Goal: Task Accomplishment & Management: Complete application form

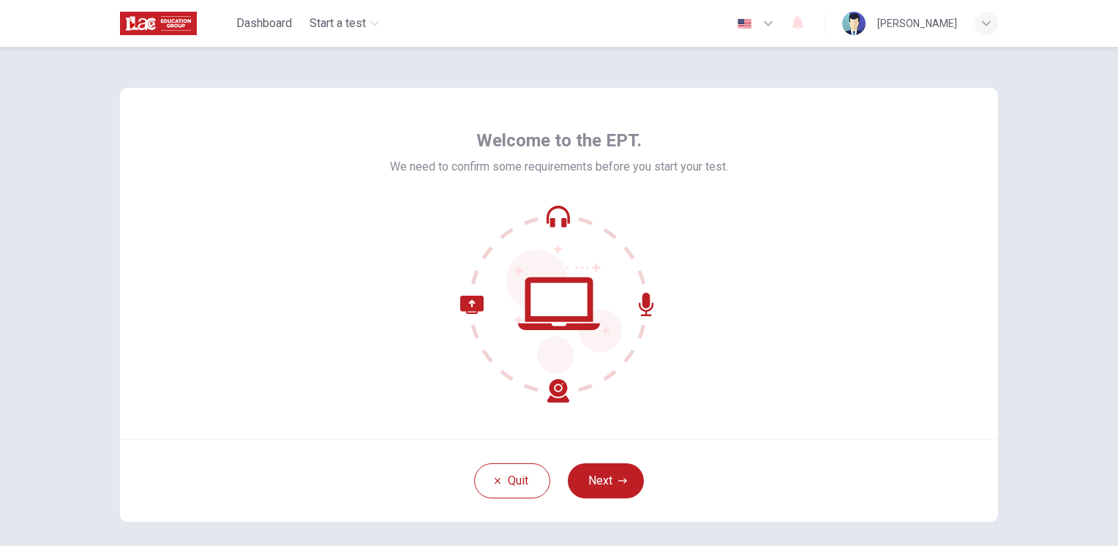
click at [606, 487] on button "Next" at bounding box center [606, 480] width 76 height 35
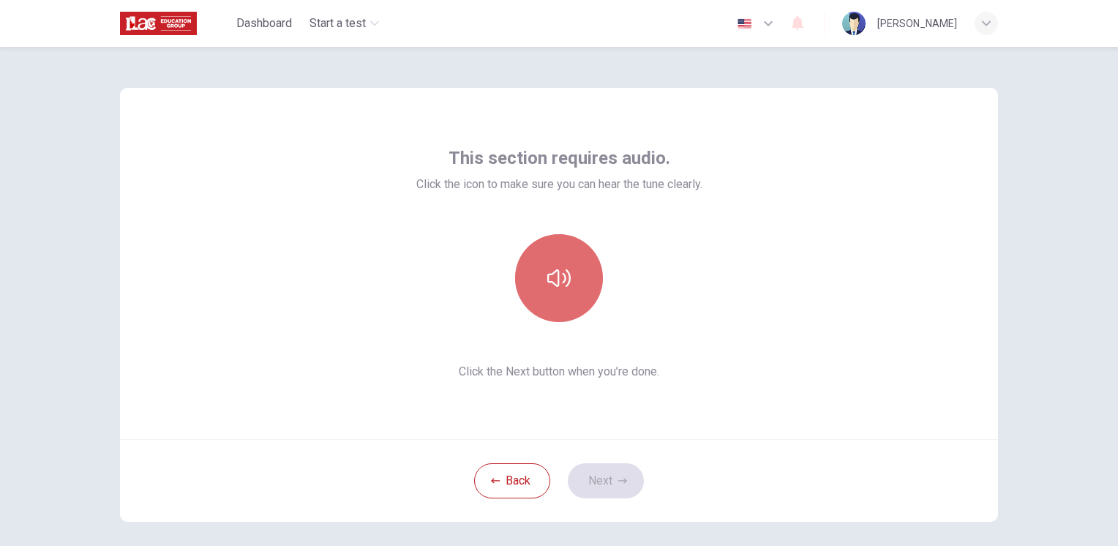
click at [563, 272] on icon "button" at bounding box center [558, 277] width 23 height 23
click at [552, 278] on icon "button" at bounding box center [558, 277] width 23 height 23
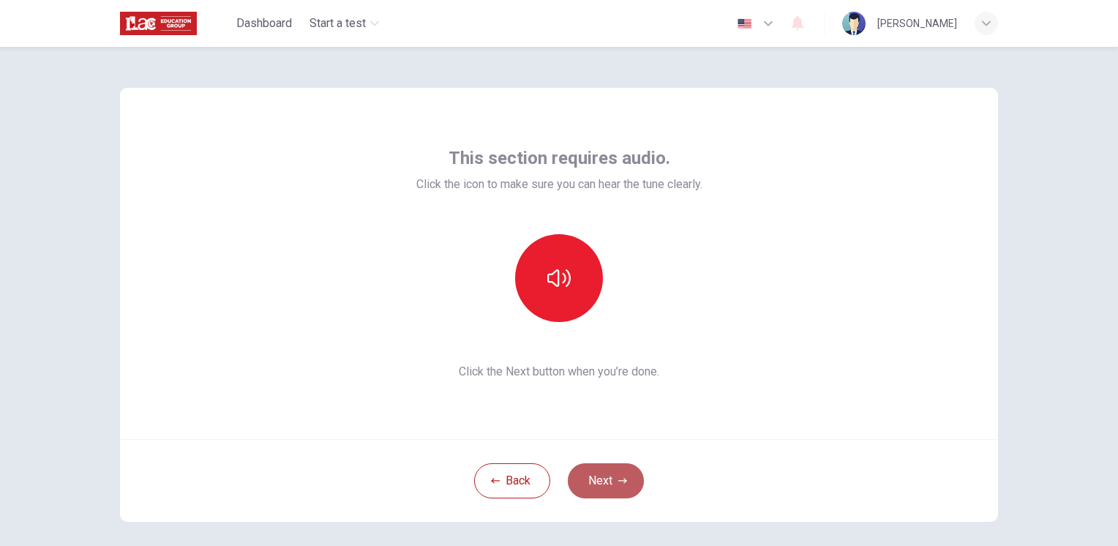
click at [633, 486] on button "Next" at bounding box center [606, 480] width 76 height 35
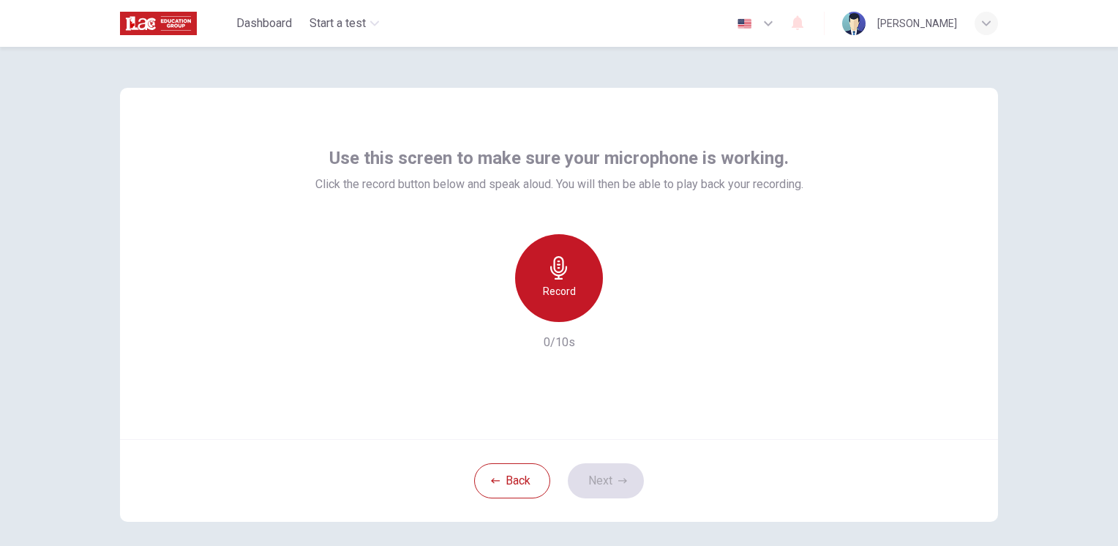
click at [571, 279] on div "Record" at bounding box center [559, 278] width 88 height 88
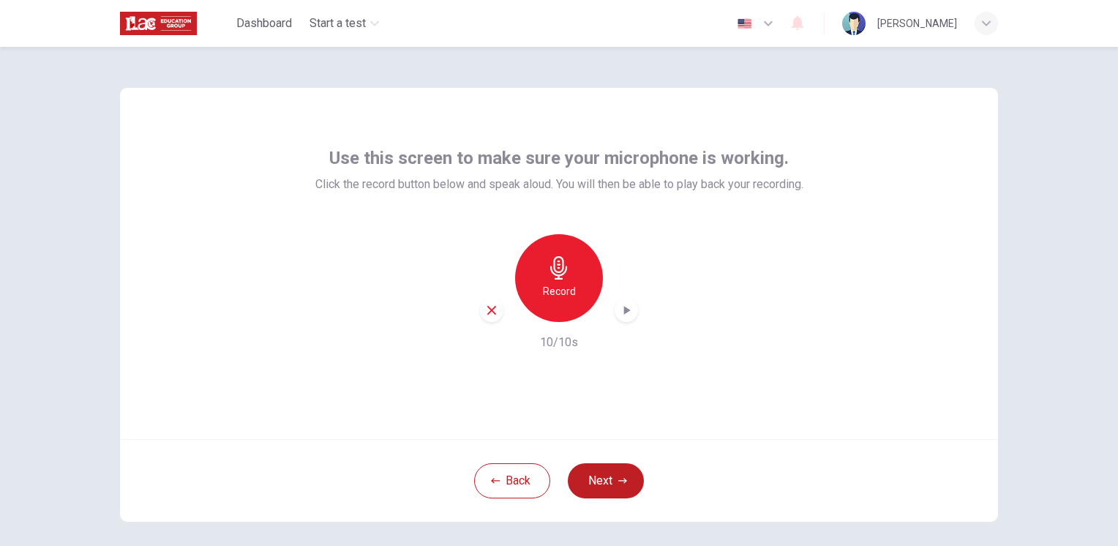
click at [628, 305] on icon "button" at bounding box center [626, 310] width 15 height 15
click at [613, 470] on button "Next" at bounding box center [606, 480] width 76 height 35
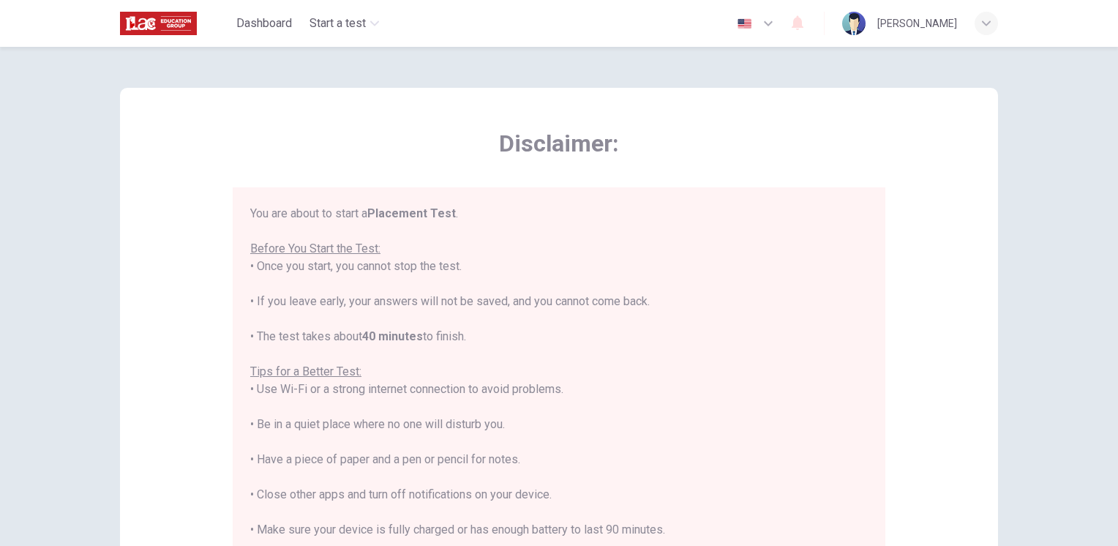
click at [966, 267] on div "Disclaimer: You are about to start a Placement Test . Before You Start the Test…" at bounding box center [559, 365] width 878 height 555
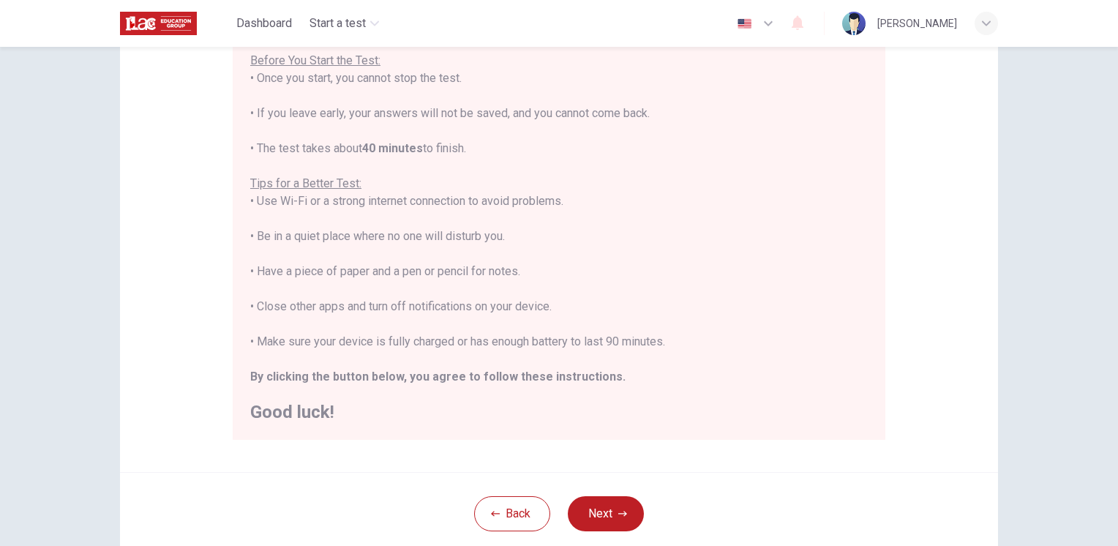
scroll to position [146, 0]
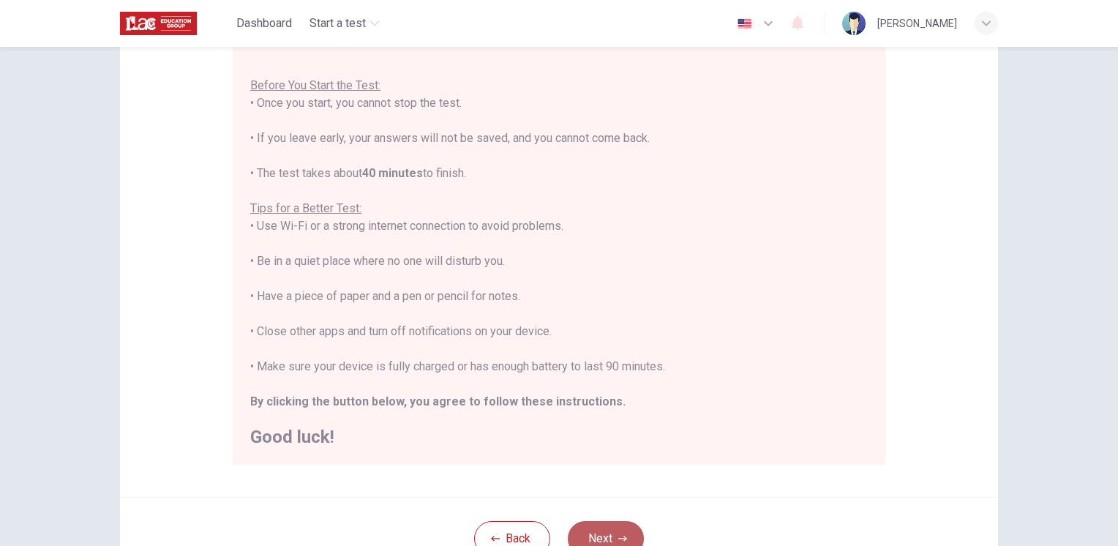
click at [601, 532] on button "Next" at bounding box center [606, 538] width 76 height 35
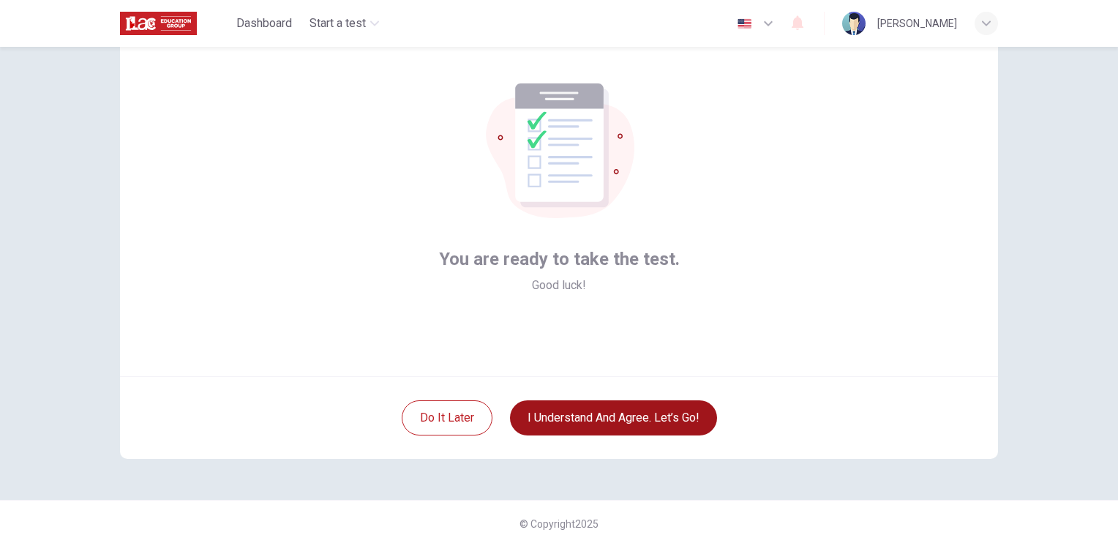
click at [596, 422] on button "I understand and agree. Let’s go!" at bounding box center [613, 417] width 207 height 35
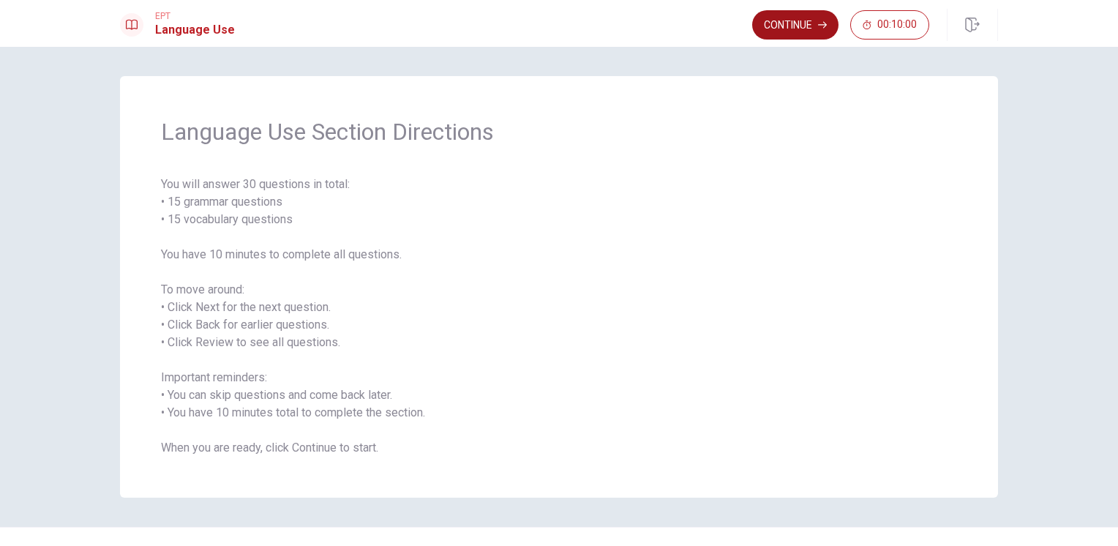
click at [827, 21] on icon "button" at bounding box center [822, 24] width 9 height 9
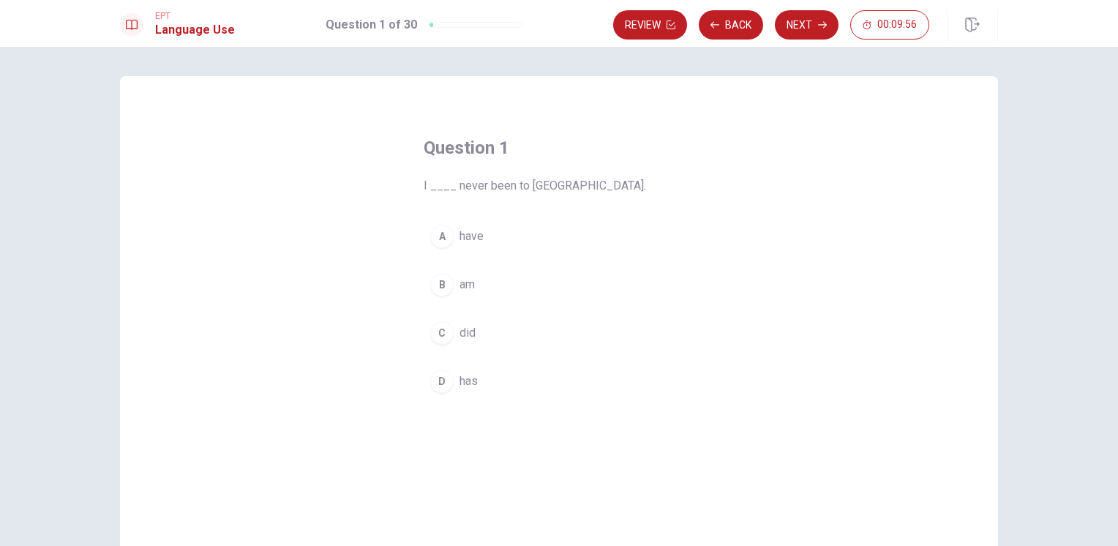
click at [443, 232] on div "A" at bounding box center [441, 236] width 23 height 23
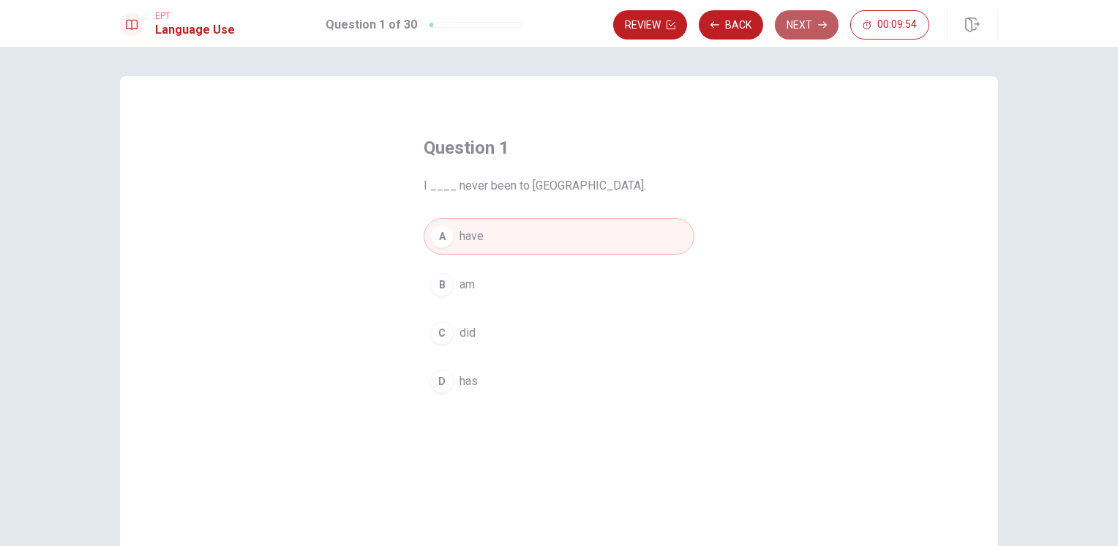
click at [789, 31] on button "Next" at bounding box center [807, 24] width 64 height 29
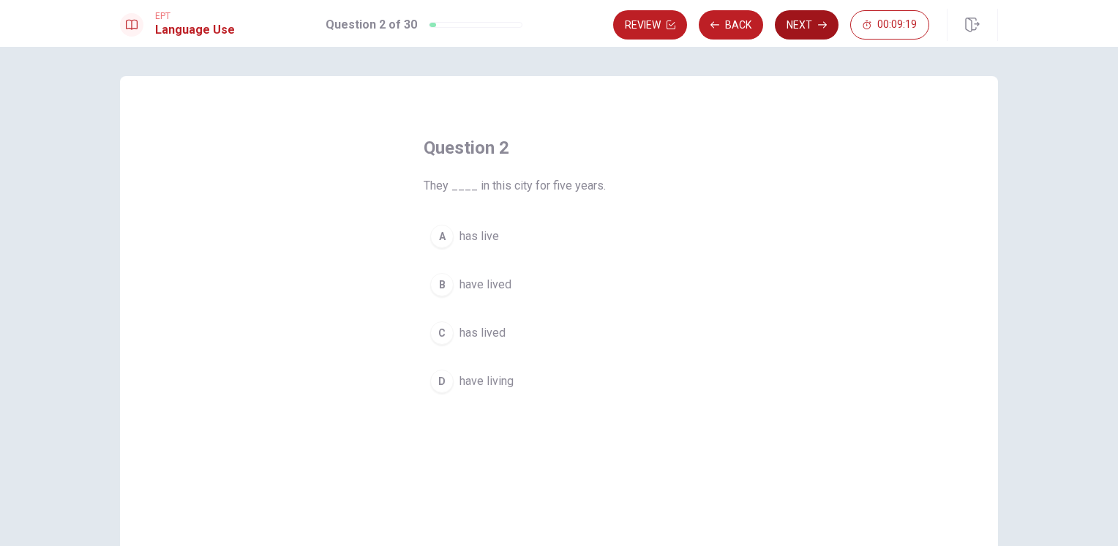
click at [806, 28] on button "Next" at bounding box center [807, 24] width 64 height 29
click at [445, 334] on div "C" at bounding box center [441, 332] width 23 height 23
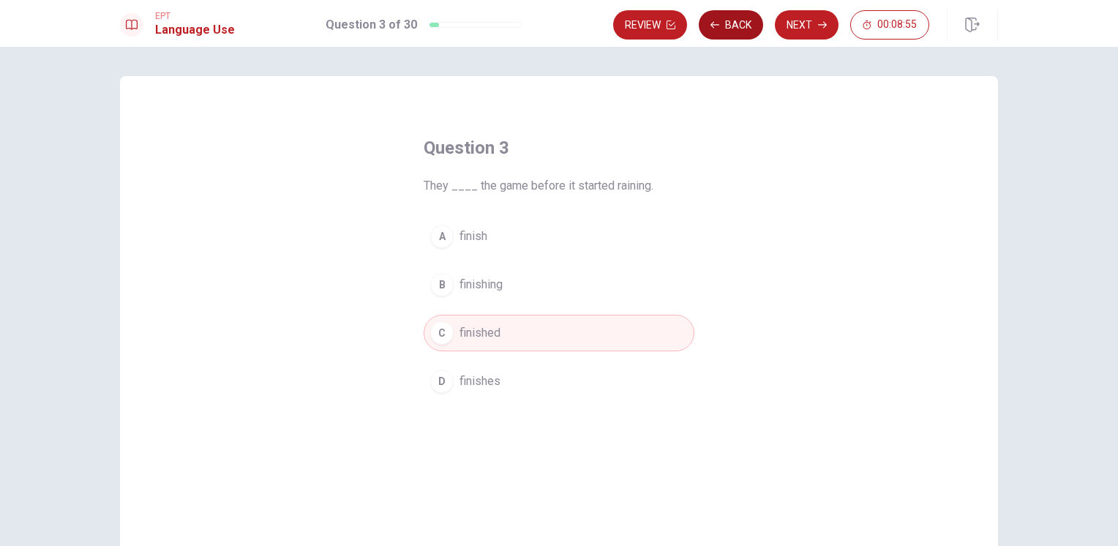
click at [747, 29] on button "Back" at bounding box center [731, 24] width 64 height 29
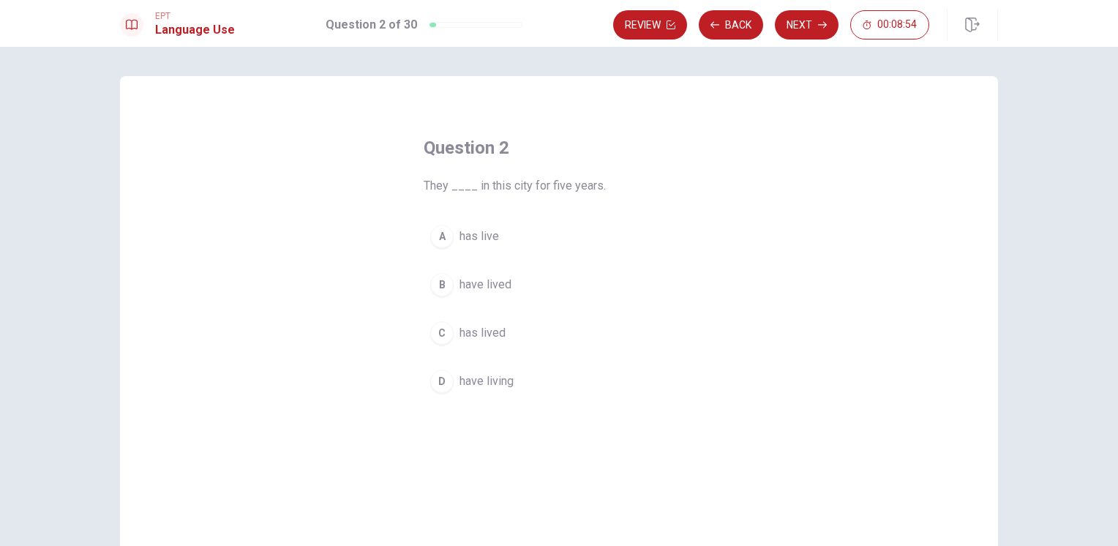
click at [502, 297] on button "B have lived" at bounding box center [559, 284] width 271 height 37
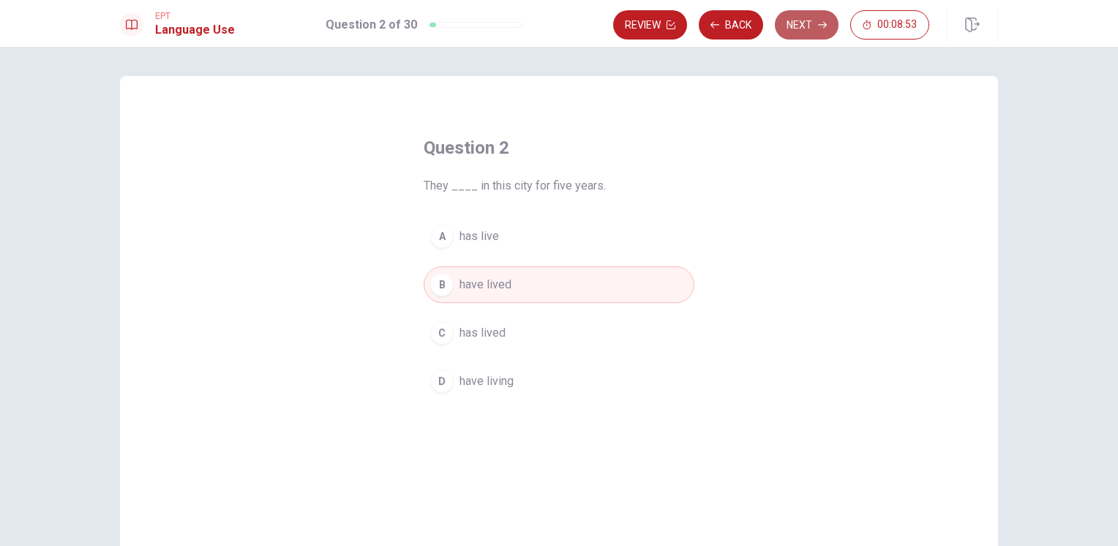
click at [816, 23] on button "Next" at bounding box center [807, 24] width 64 height 29
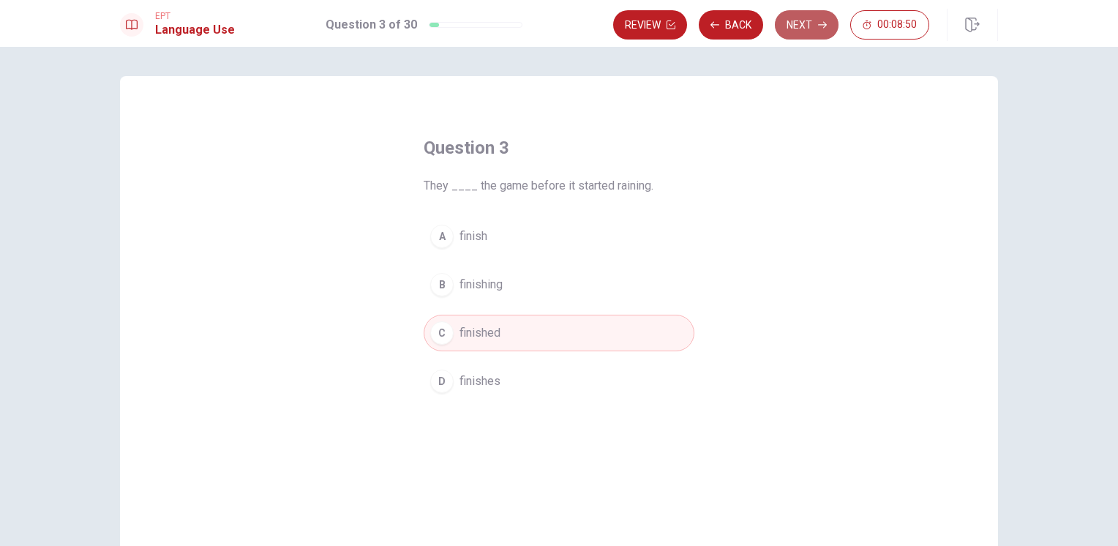
click at [814, 29] on button "Next" at bounding box center [807, 24] width 64 height 29
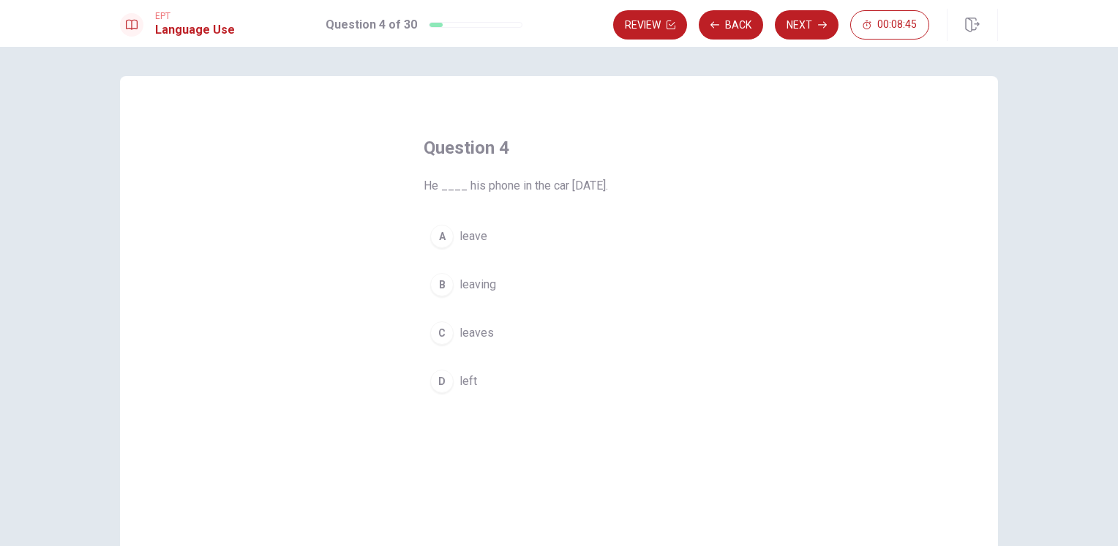
click at [450, 372] on button "D left" at bounding box center [559, 381] width 271 height 37
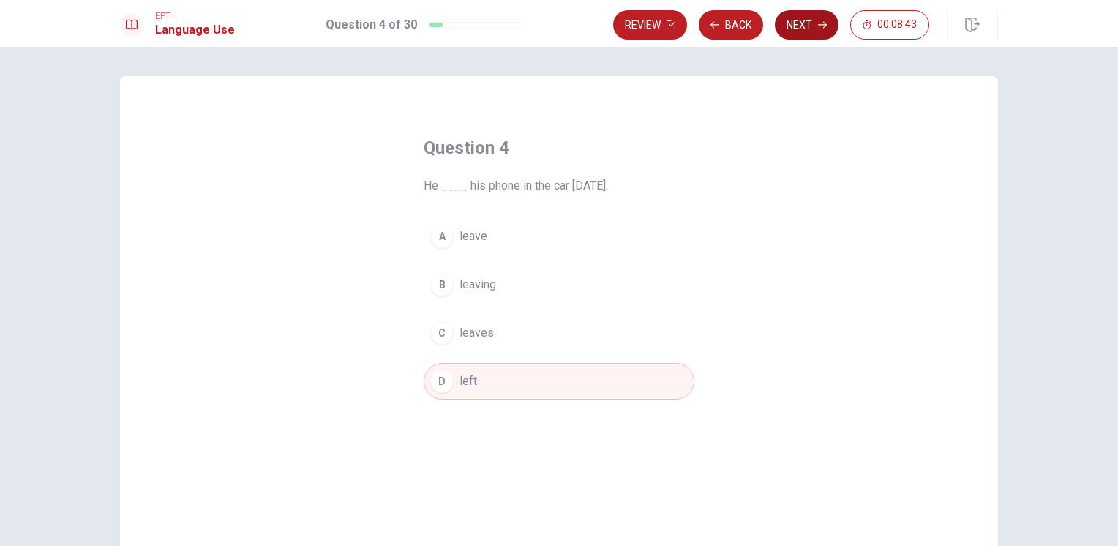
click at [804, 18] on button "Next" at bounding box center [807, 24] width 64 height 29
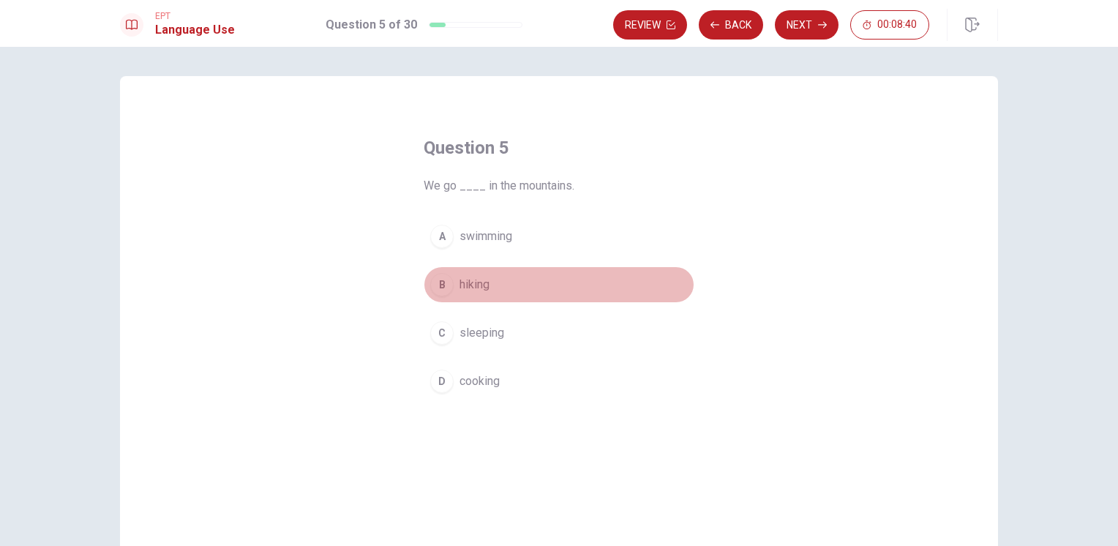
click at [486, 294] on button "B hiking" at bounding box center [559, 284] width 271 height 37
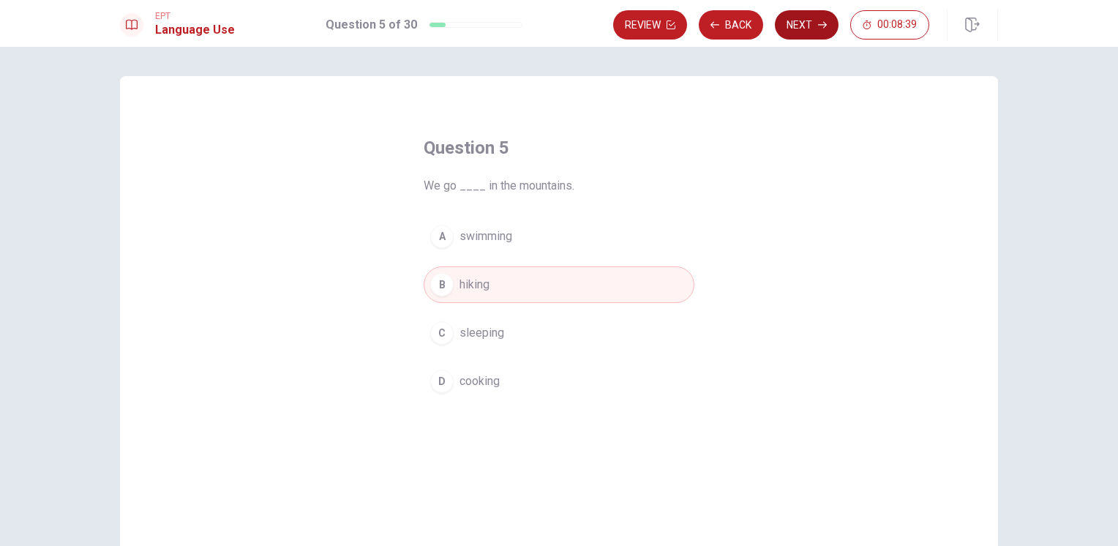
click at [819, 28] on icon "button" at bounding box center [822, 24] width 9 height 9
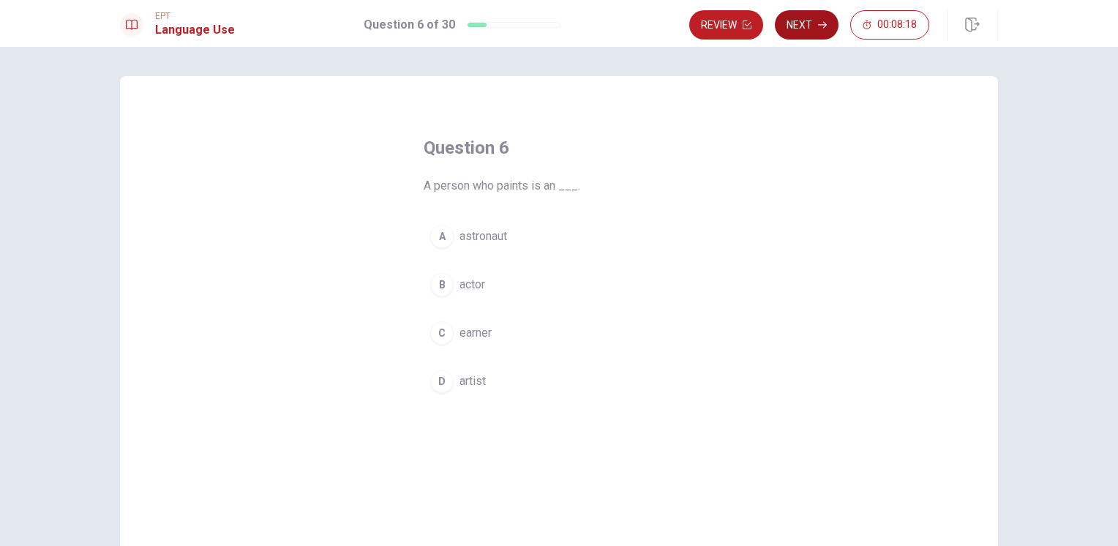
click at [825, 23] on icon "button" at bounding box center [822, 25] width 9 height 7
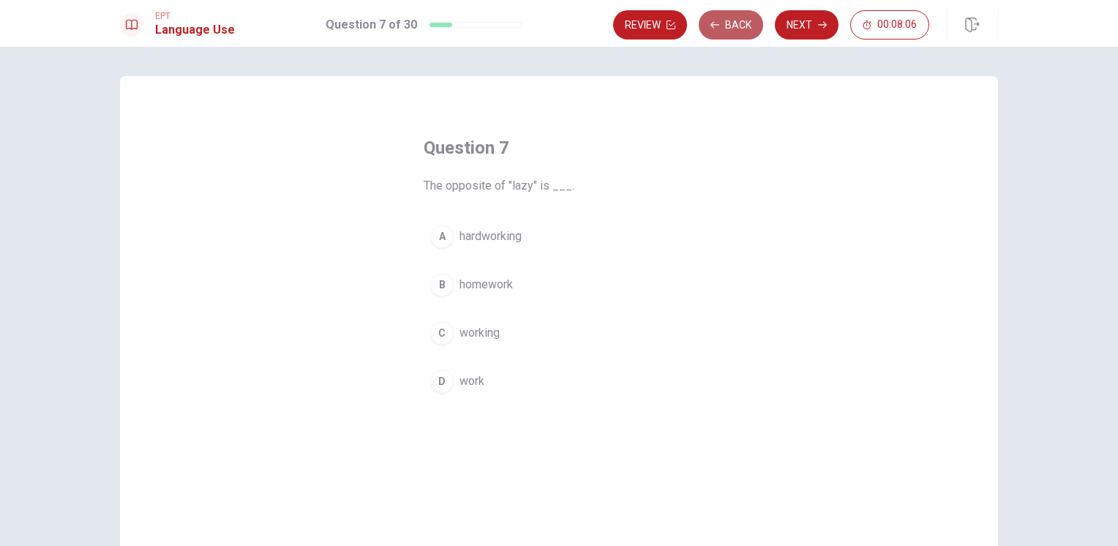
click at [740, 33] on button "Back" at bounding box center [731, 24] width 64 height 29
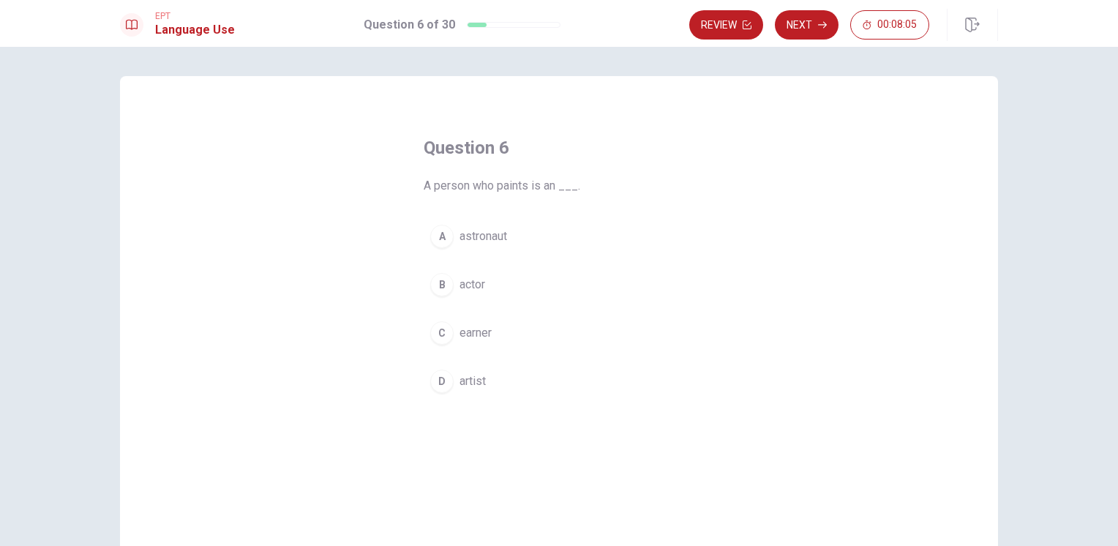
click at [477, 384] on span "artist" at bounding box center [472, 381] width 26 height 18
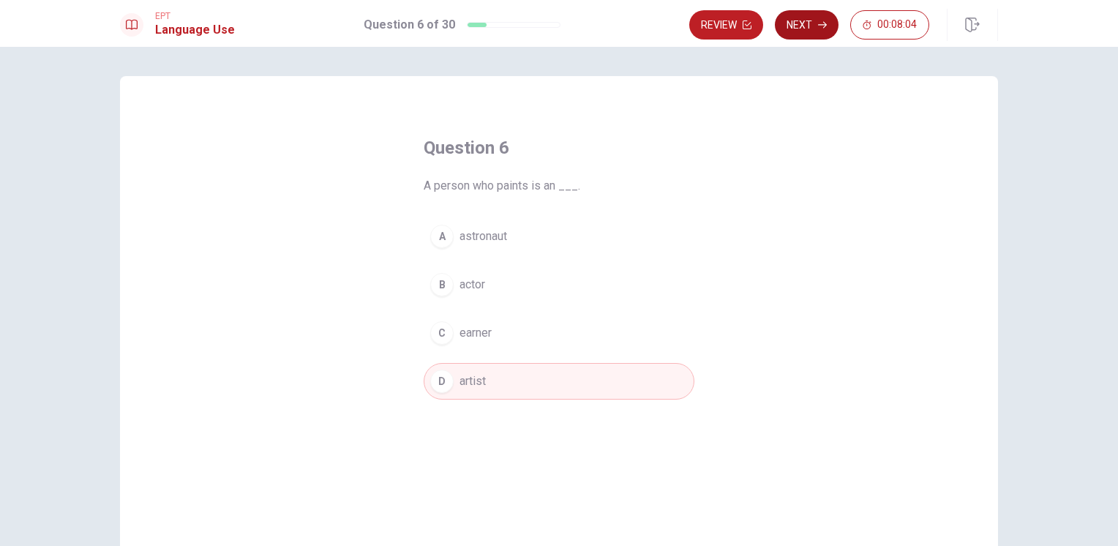
click at [822, 34] on button "Next" at bounding box center [807, 24] width 64 height 29
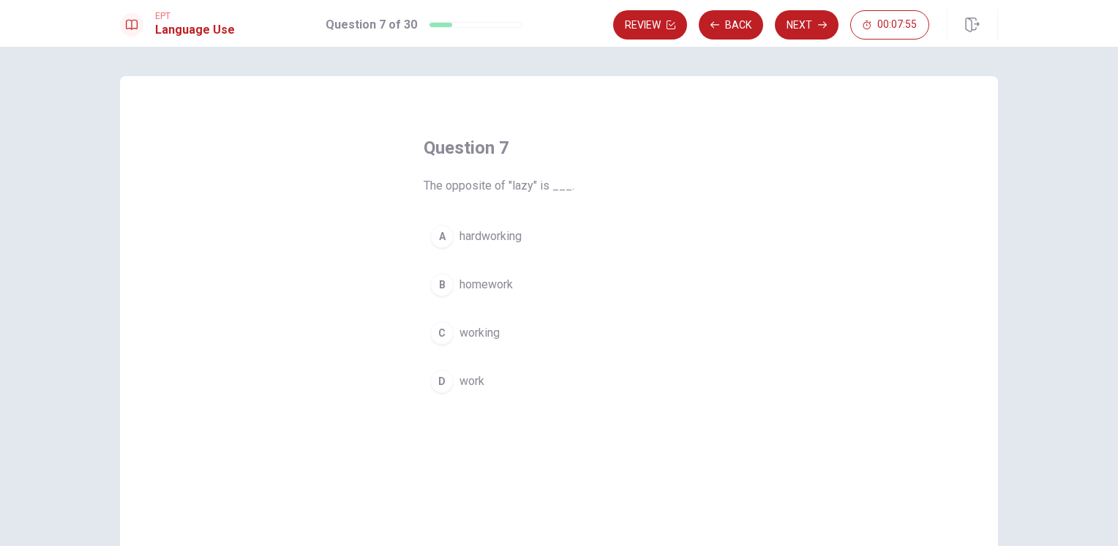
click at [834, 12] on div "Review Back Next 00:07:55" at bounding box center [771, 24] width 316 height 29
click at [805, 30] on button "Next" at bounding box center [807, 24] width 64 height 29
click at [484, 280] on span "toothbrush" at bounding box center [486, 285] width 55 height 18
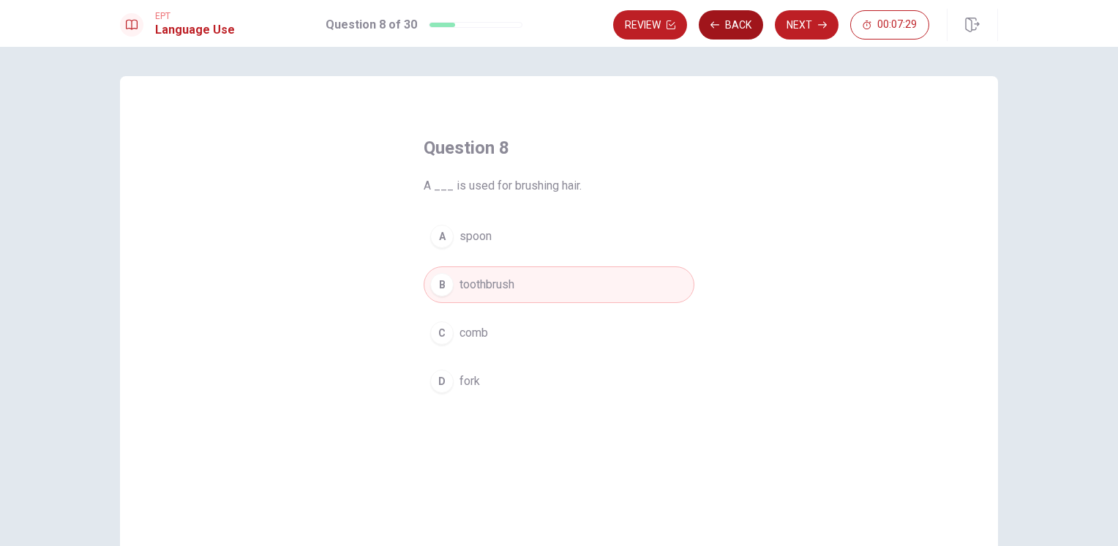
click at [731, 28] on button "Back" at bounding box center [731, 24] width 64 height 29
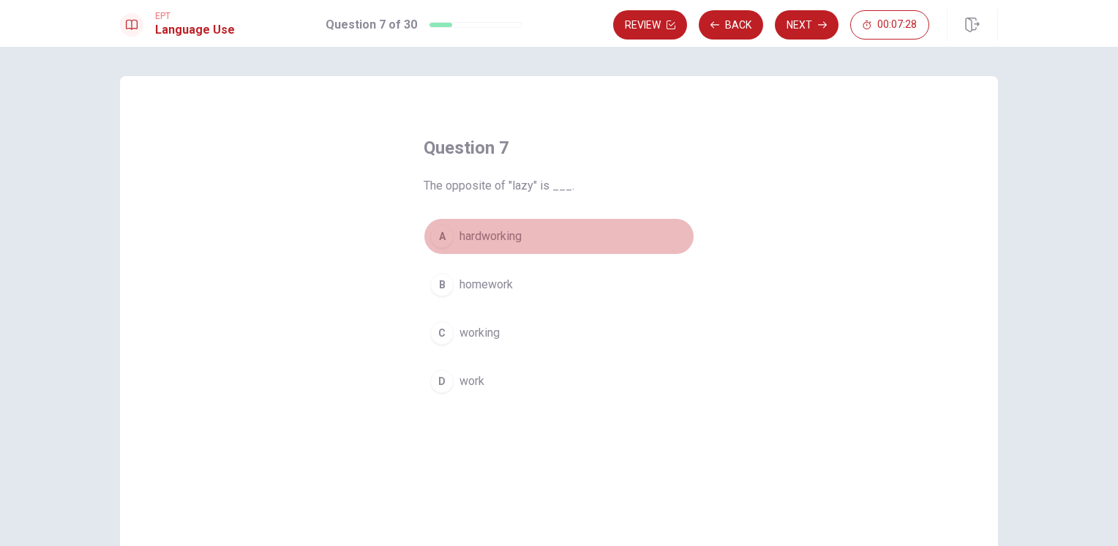
click at [500, 246] on button "A hardworking" at bounding box center [559, 236] width 271 height 37
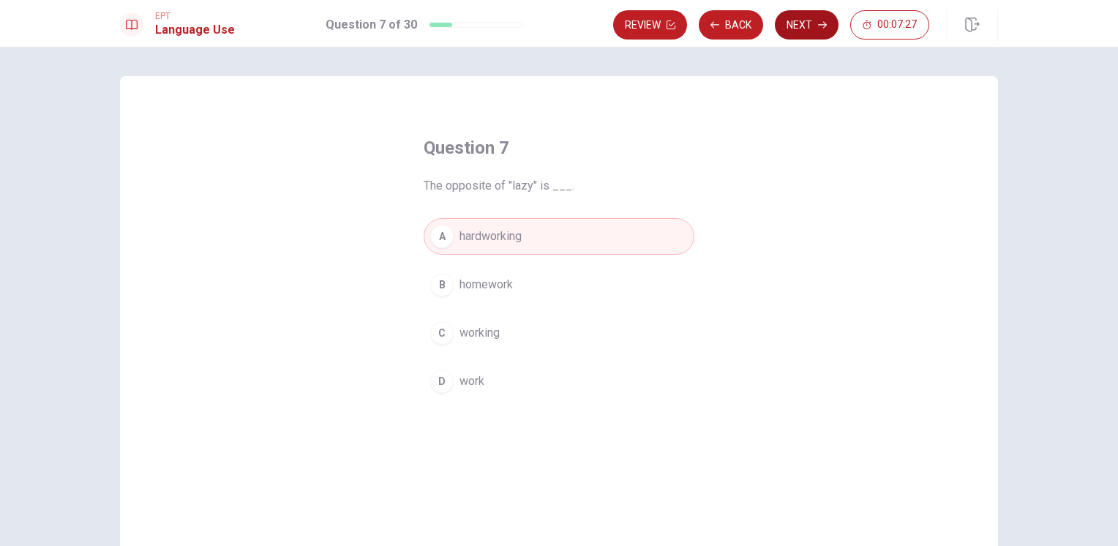
click at [793, 18] on button "Next" at bounding box center [807, 24] width 64 height 29
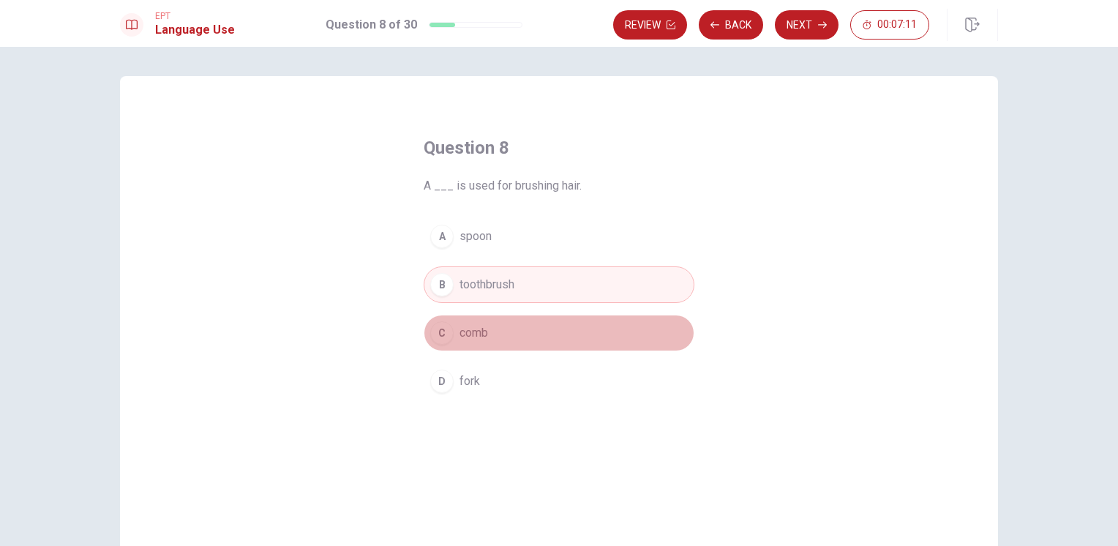
click at [508, 337] on button "C comb" at bounding box center [559, 333] width 271 height 37
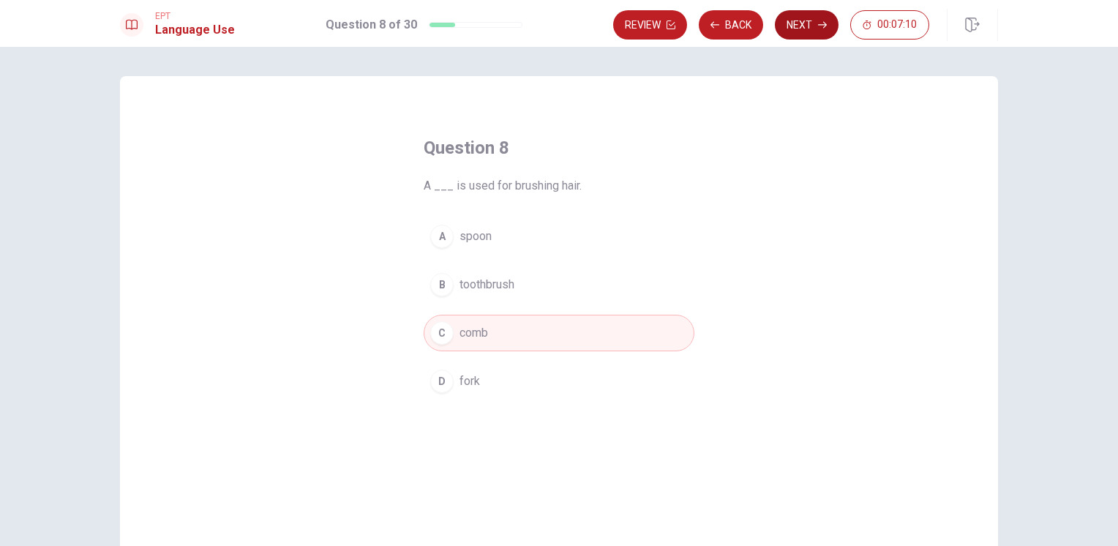
click at [823, 23] on icon "button" at bounding box center [822, 24] width 9 height 9
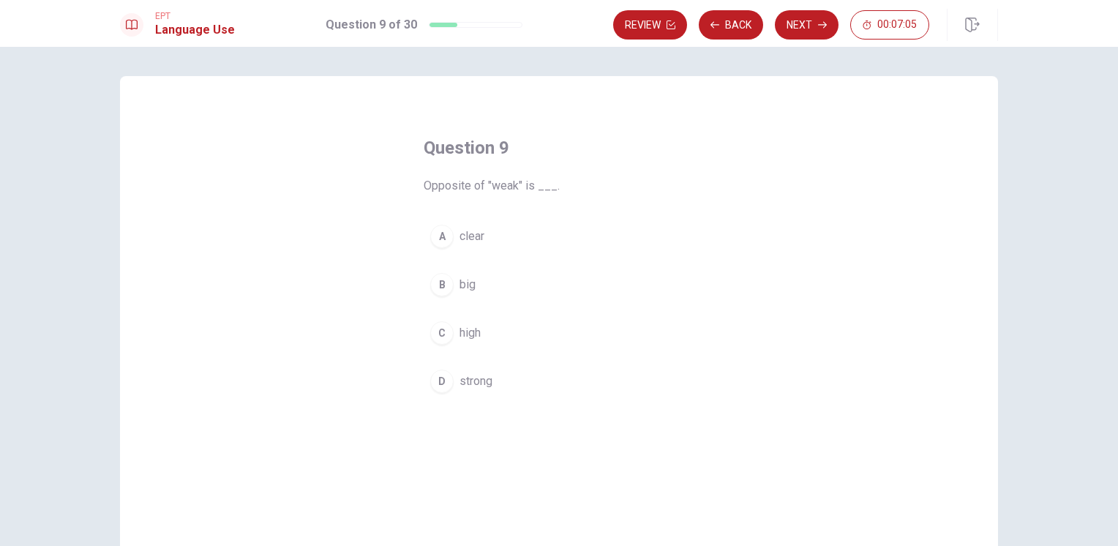
click at [473, 384] on span "strong" at bounding box center [475, 381] width 33 height 18
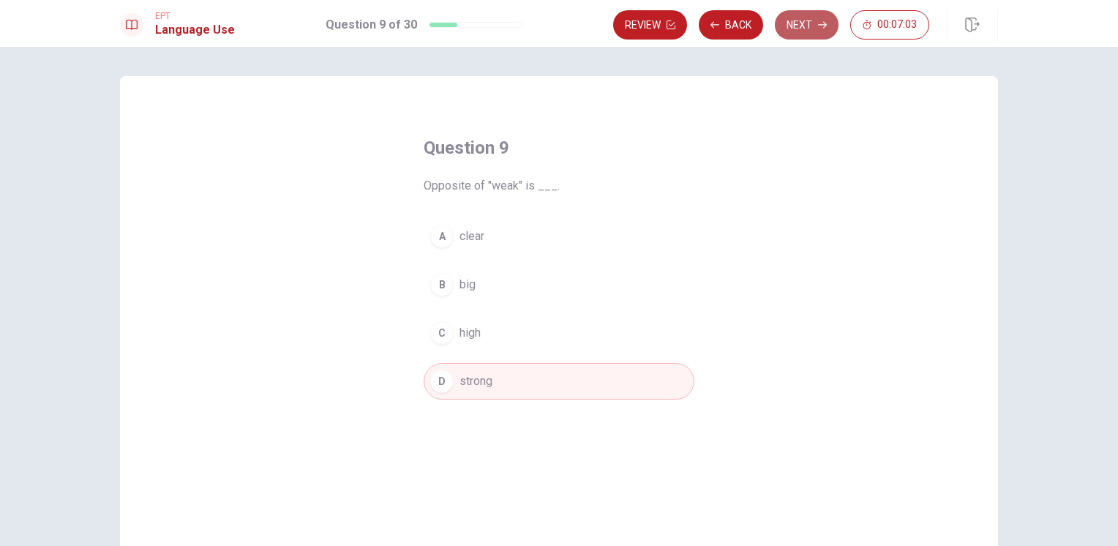
click at [805, 21] on button "Next" at bounding box center [807, 24] width 64 height 29
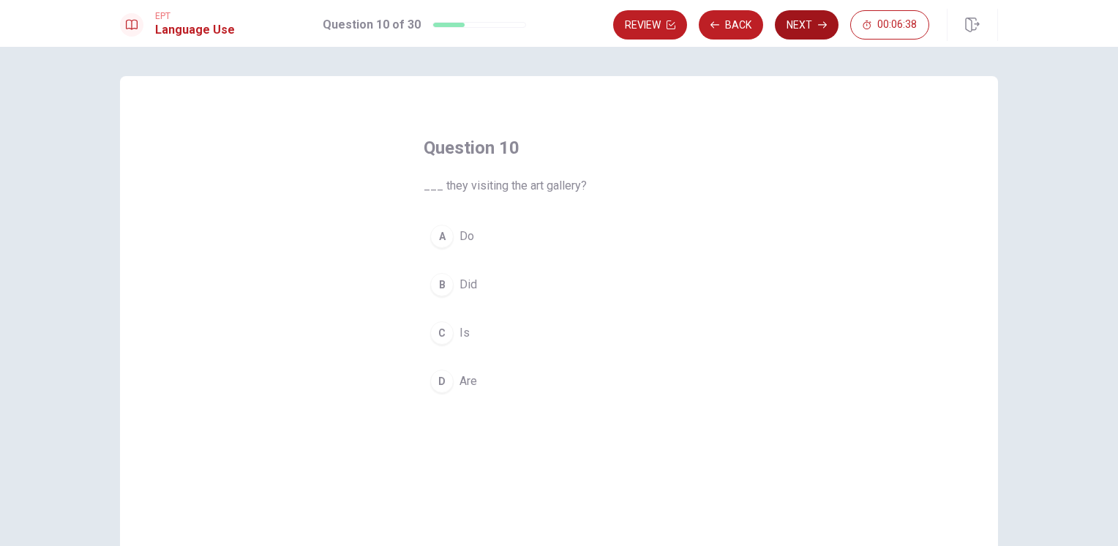
click at [786, 24] on button "Next" at bounding box center [807, 24] width 64 height 29
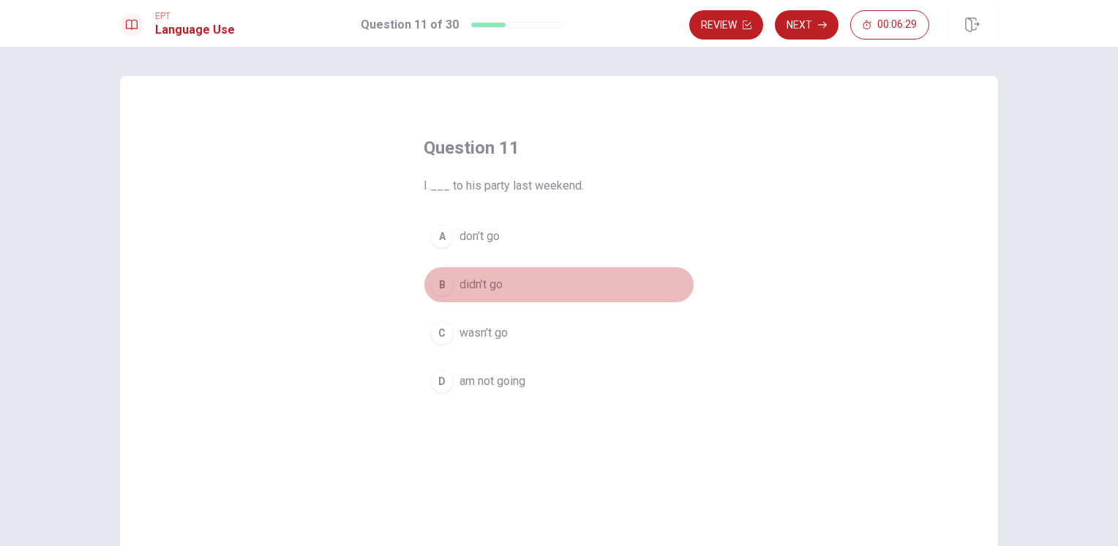
click at [464, 280] on span "didn’t go" at bounding box center [480, 285] width 43 height 18
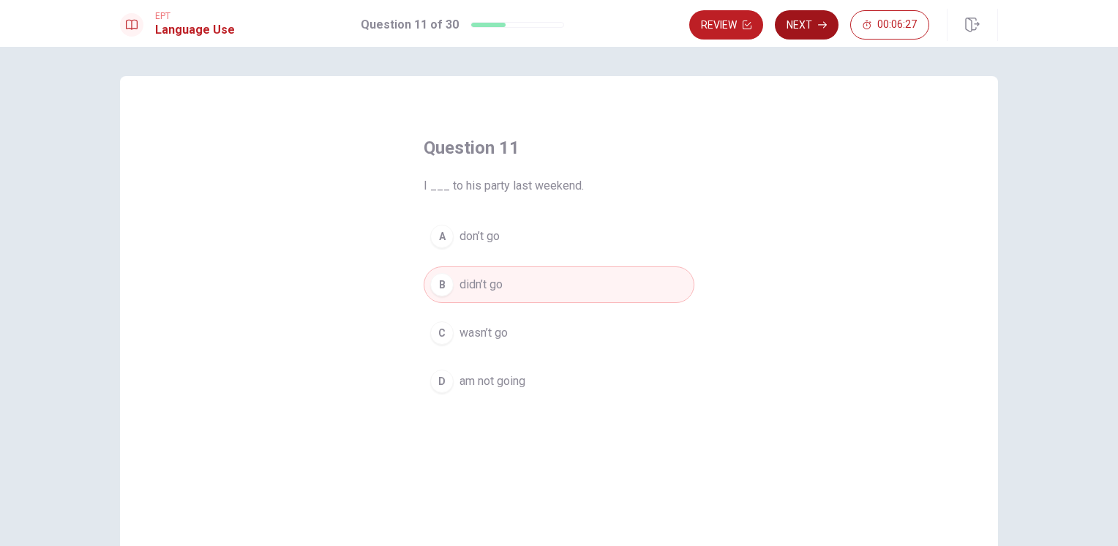
click at [818, 23] on icon "button" at bounding box center [822, 24] width 9 height 9
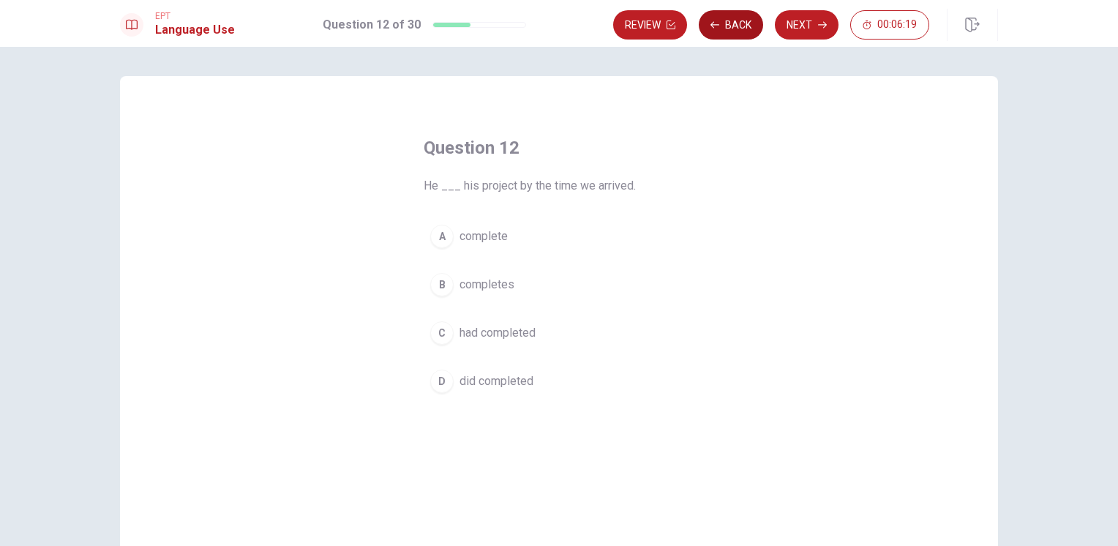
click at [747, 29] on button "Back" at bounding box center [731, 24] width 64 height 29
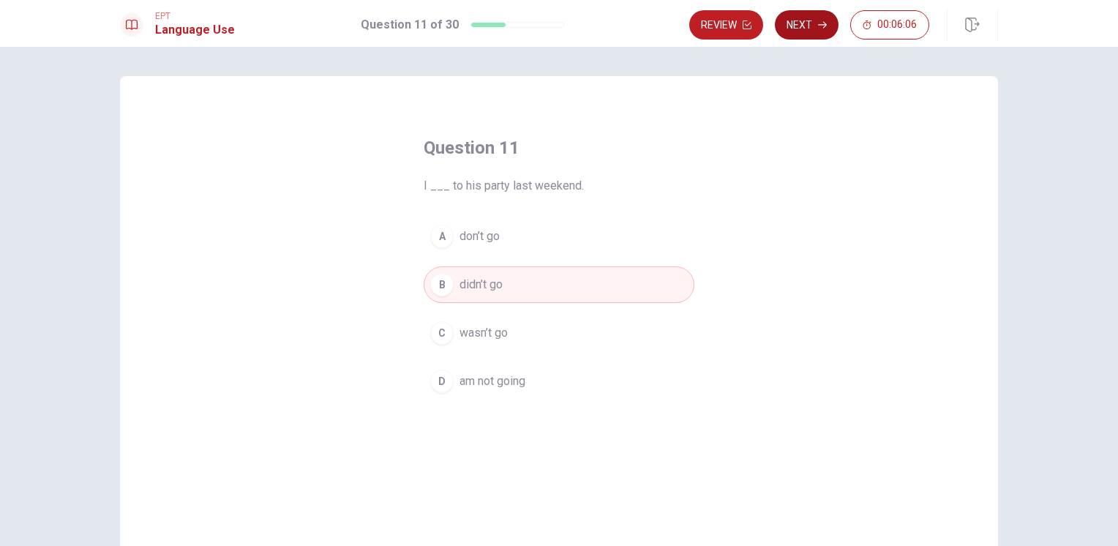
click at [804, 19] on button "Next" at bounding box center [807, 24] width 64 height 29
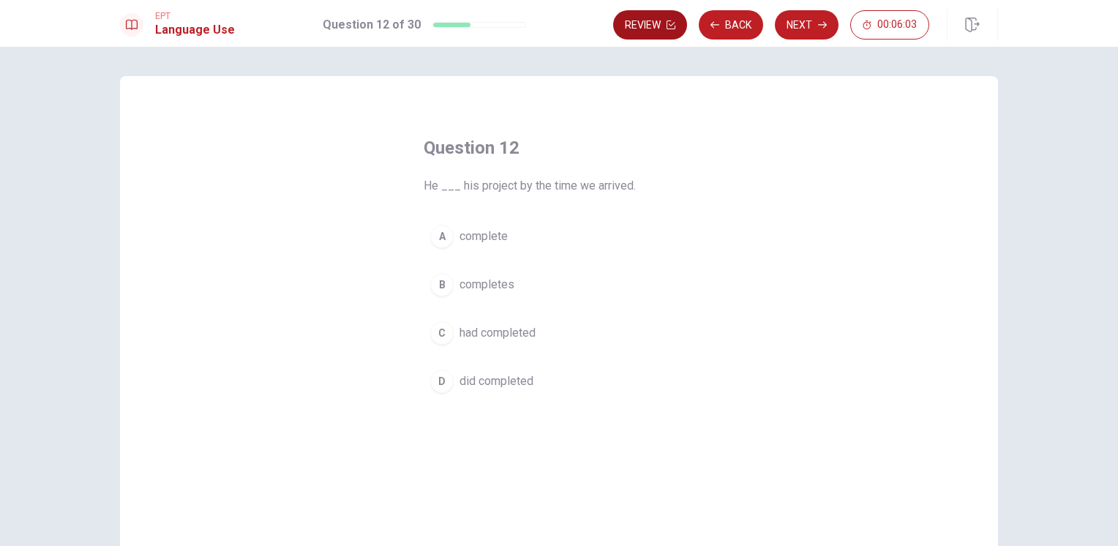
click at [746, 22] on button "Back" at bounding box center [731, 24] width 64 height 29
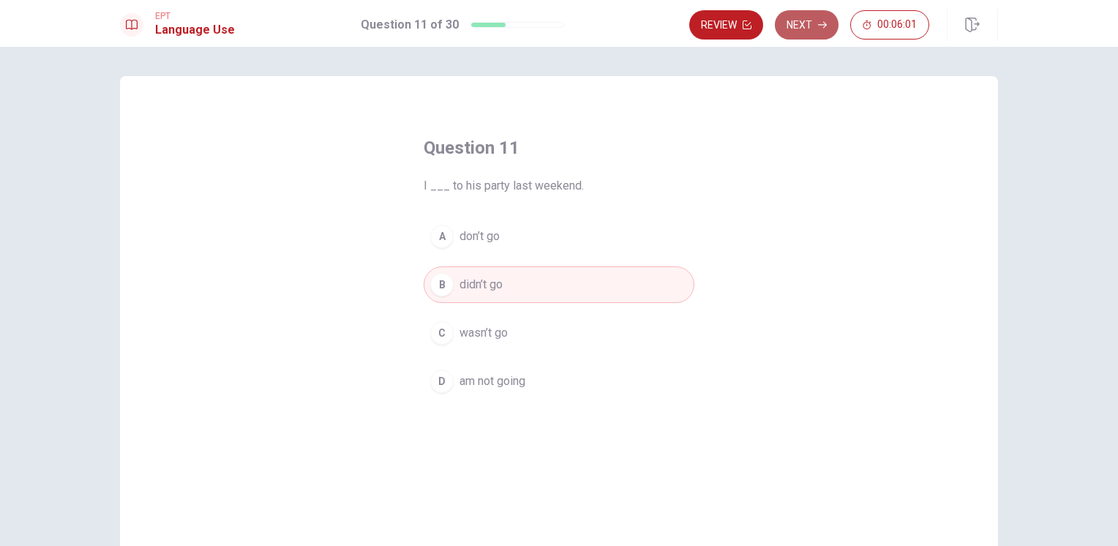
click at [813, 27] on button "Next" at bounding box center [807, 24] width 64 height 29
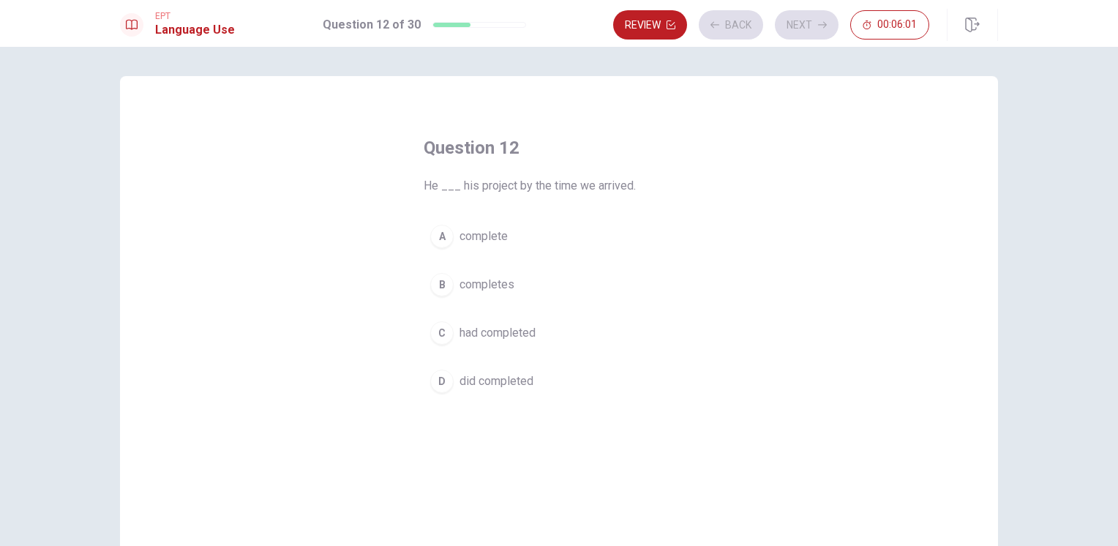
click at [647, 20] on button "Review" at bounding box center [650, 24] width 74 height 29
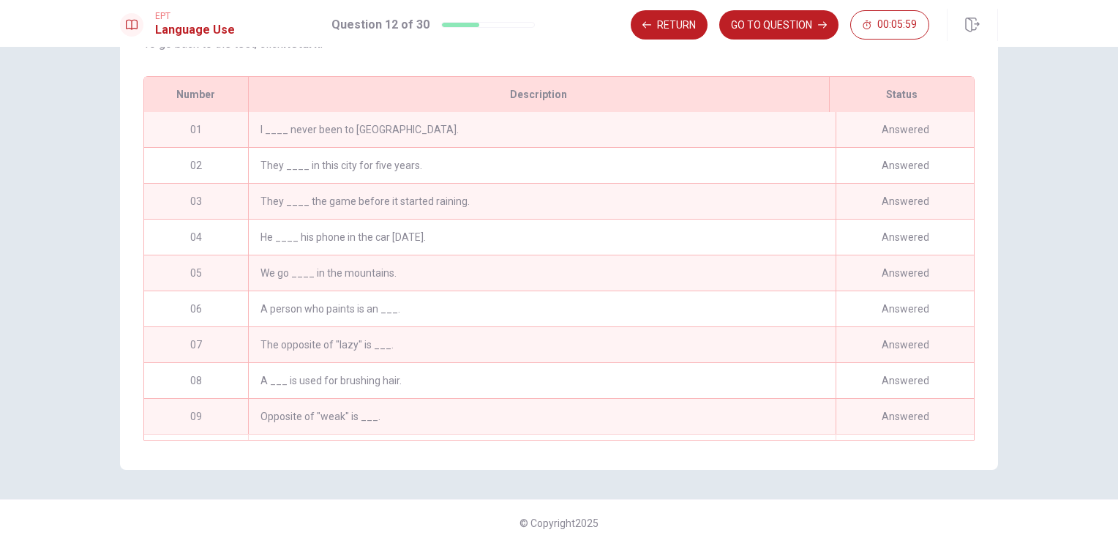
scroll to position [214, 0]
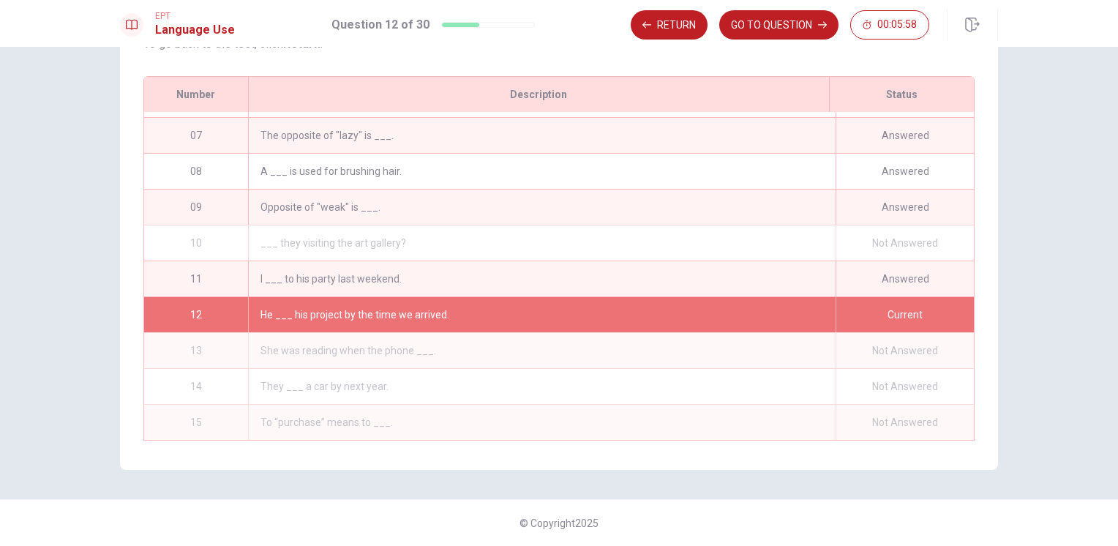
click at [875, 238] on div "Not Answered" at bounding box center [904, 242] width 138 height 35
click at [292, 243] on div "___ they visiting the art gallery?" at bounding box center [541, 242] width 587 height 35
click at [312, 231] on div "___ they visiting the art gallery?" at bounding box center [541, 242] width 587 height 35
click at [313, 231] on div "___ they visiting the art gallery?" at bounding box center [541, 242] width 587 height 35
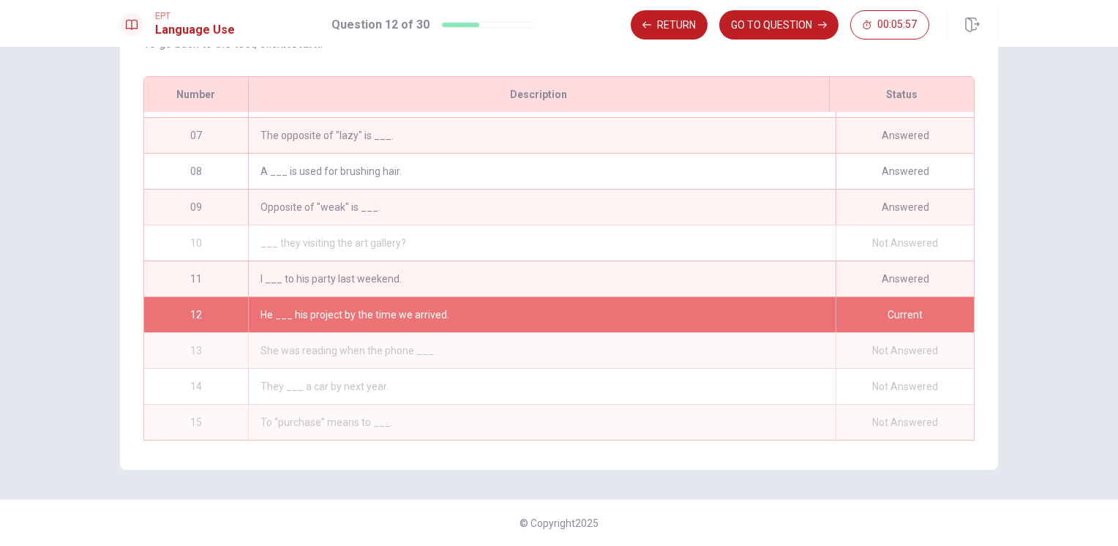
click at [313, 231] on div "___ they visiting the art gallery?" at bounding box center [541, 242] width 587 height 35
click at [314, 231] on div "___ they visiting the art gallery?" at bounding box center [541, 242] width 587 height 35
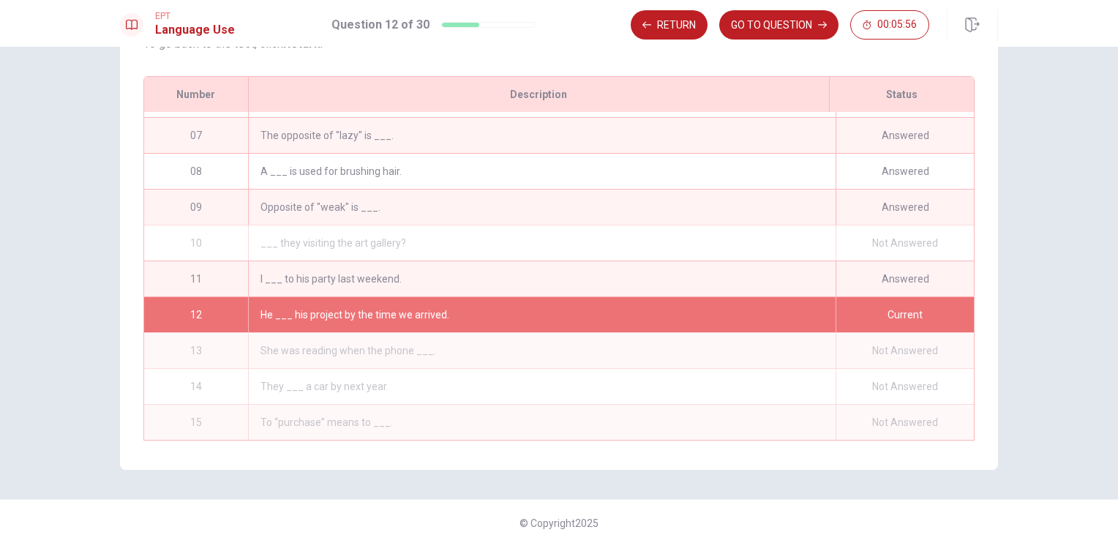
drag, startPoint x: 314, startPoint y: 231, endPoint x: 61, endPoint y: 0, distance: 342.2
click at [314, 230] on div "___ they visiting the art gallery?" at bounding box center [541, 242] width 587 height 35
click at [800, 14] on button "GO TO QUESTION" at bounding box center [778, 24] width 119 height 29
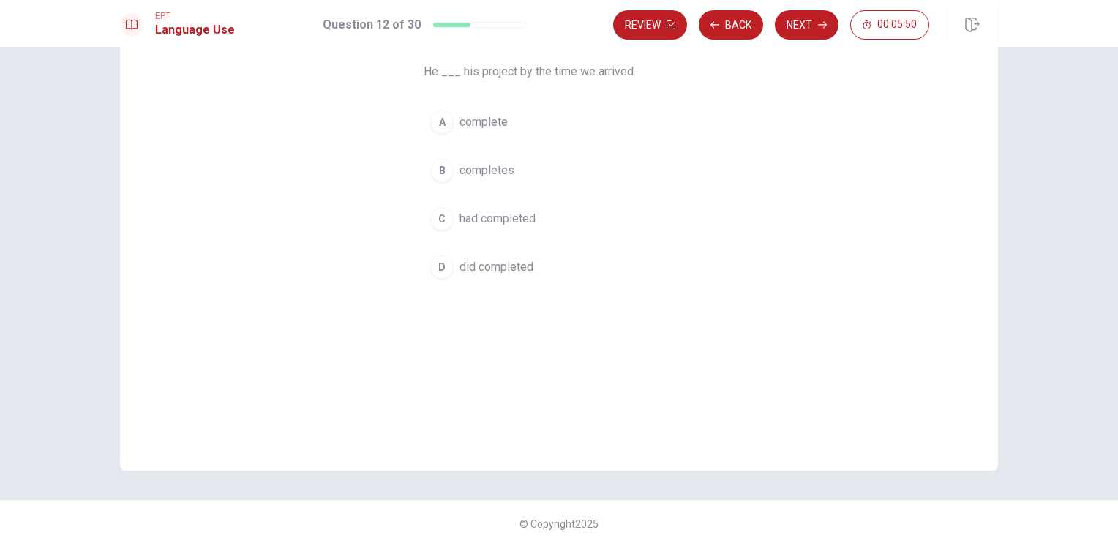
scroll to position [41, 0]
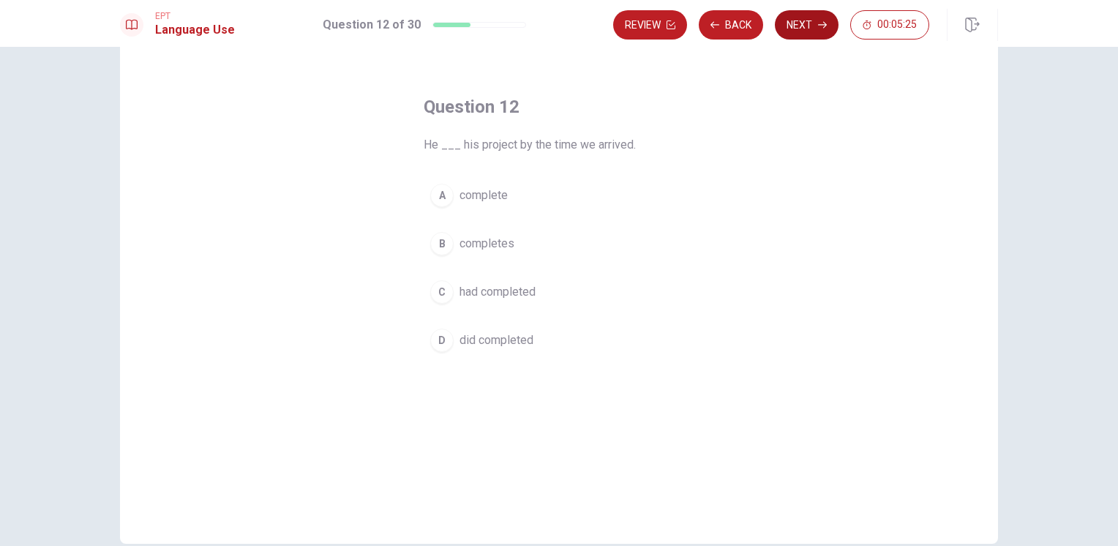
click at [800, 29] on button "Next" at bounding box center [807, 24] width 64 height 29
click at [466, 345] on span "ringing" at bounding box center [476, 340] width 34 height 18
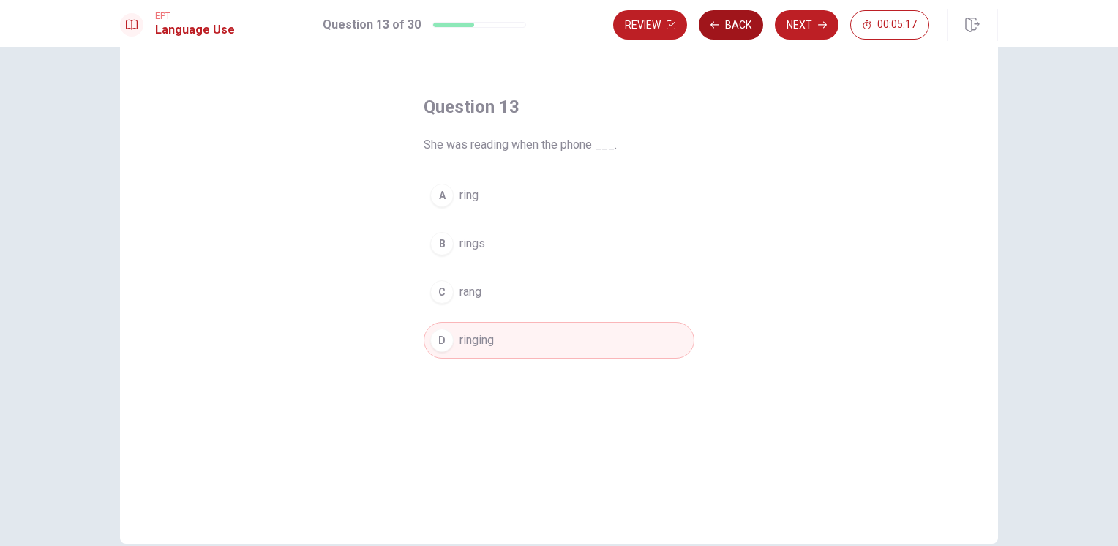
click at [735, 13] on button "Back" at bounding box center [731, 24] width 64 height 29
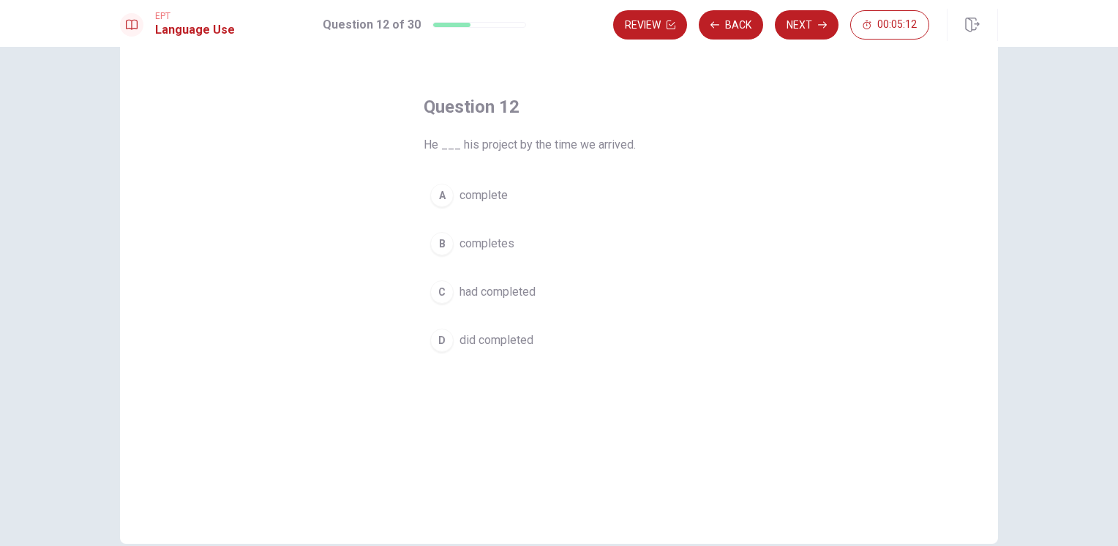
click at [491, 306] on button "C had completed" at bounding box center [559, 292] width 271 height 37
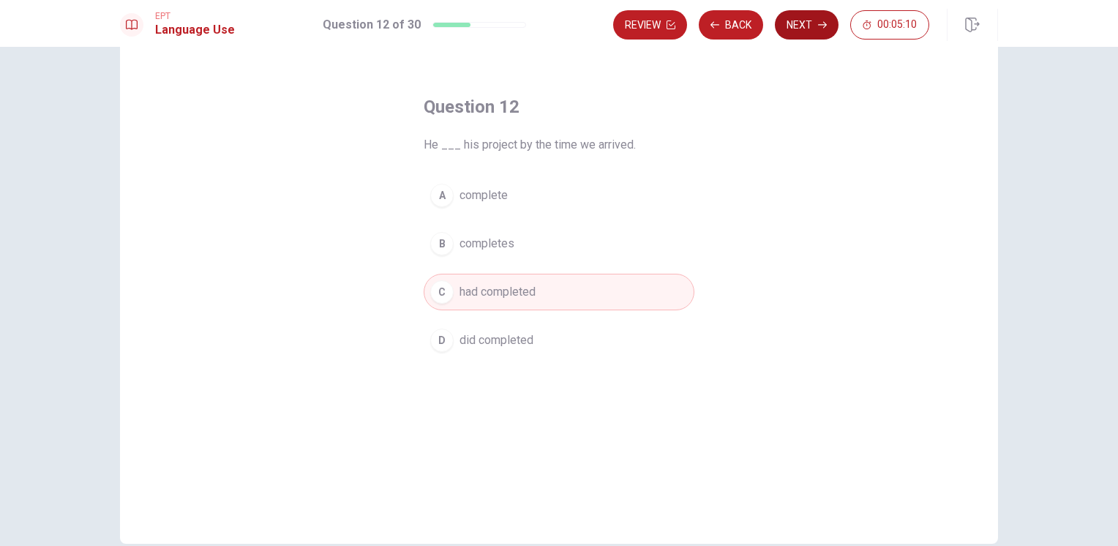
click at [794, 29] on button "Next" at bounding box center [807, 24] width 64 height 29
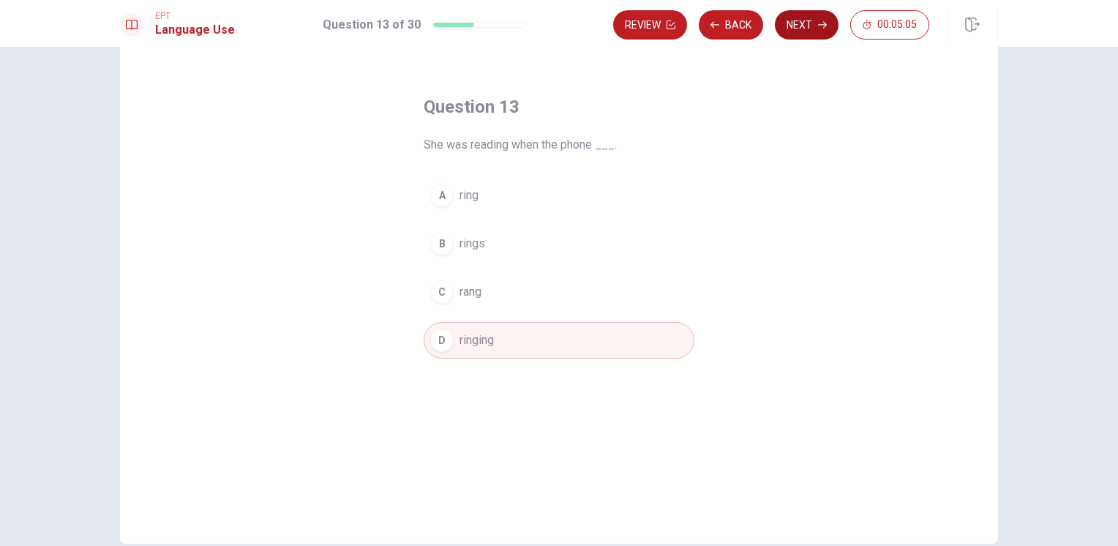
click at [797, 29] on button "Next" at bounding box center [807, 24] width 64 height 29
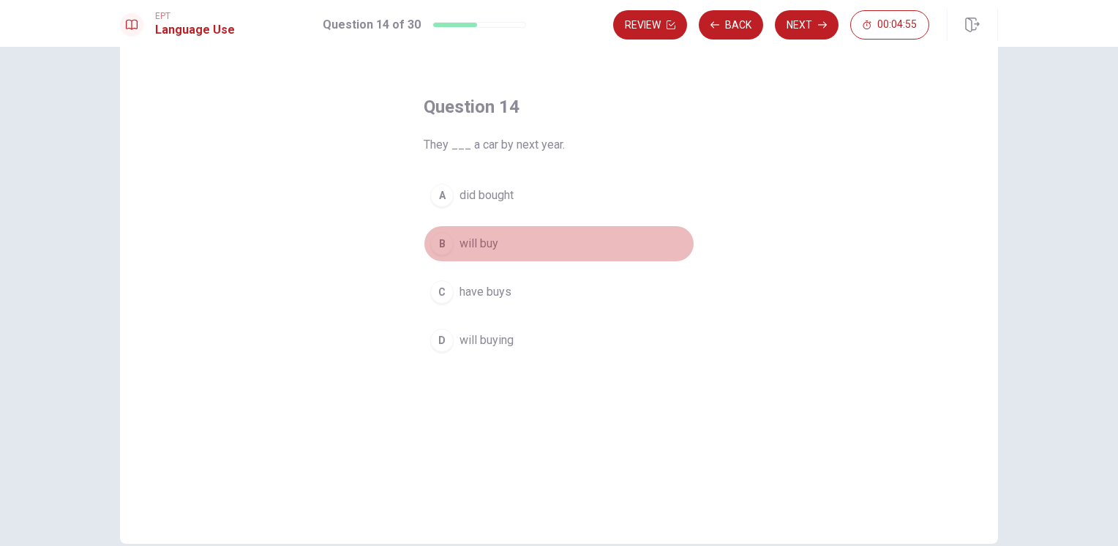
click at [481, 251] on button "B will buy" at bounding box center [559, 243] width 271 height 37
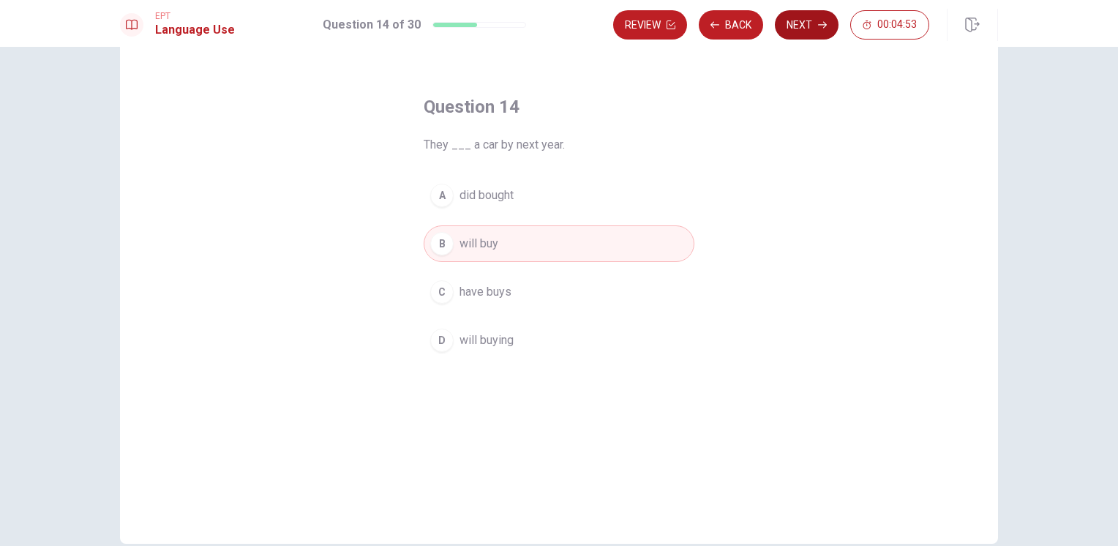
click at [800, 30] on button "Next" at bounding box center [807, 24] width 64 height 29
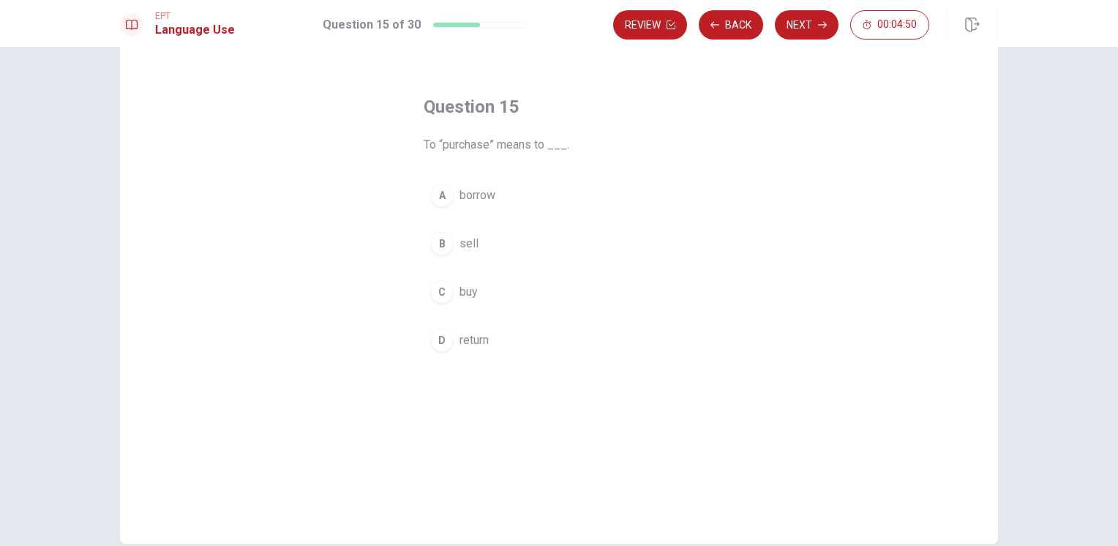
click at [458, 306] on button "C buy" at bounding box center [559, 292] width 271 height 37
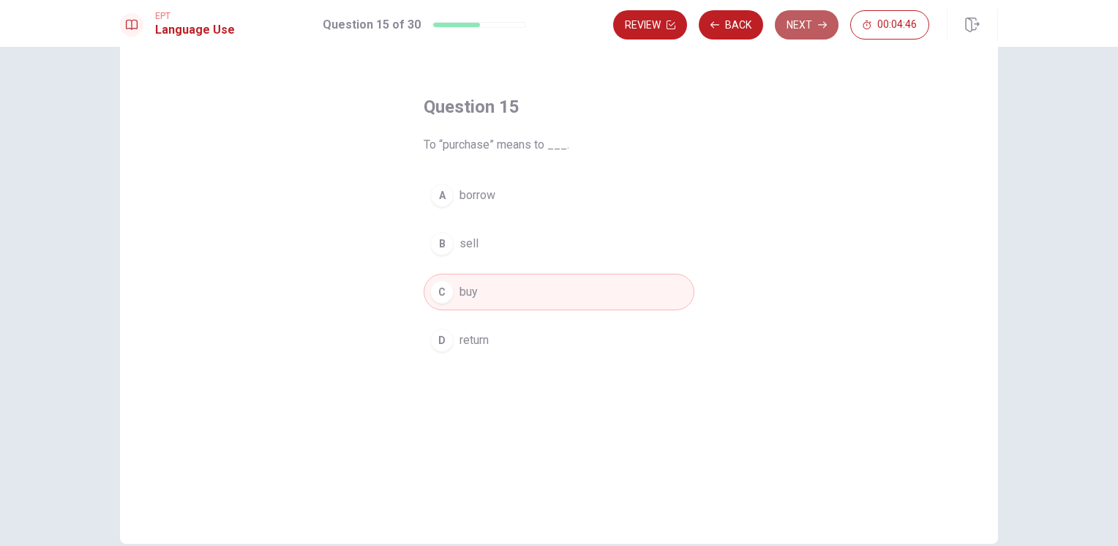
click at [819, 19] on button "Next" at bounding box center [807, 24] width 64 height 29
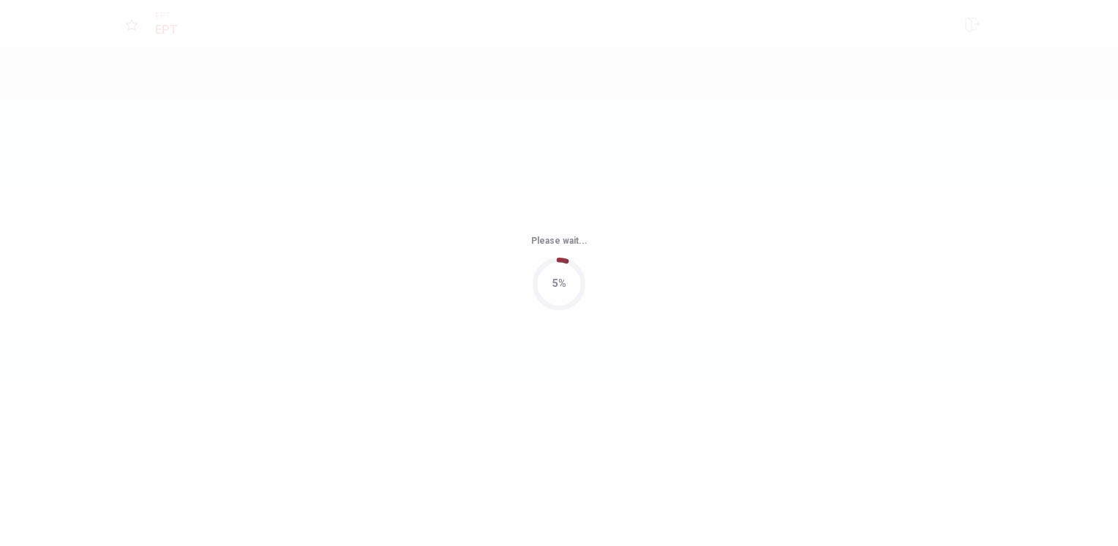
scroll to position [0, 0]
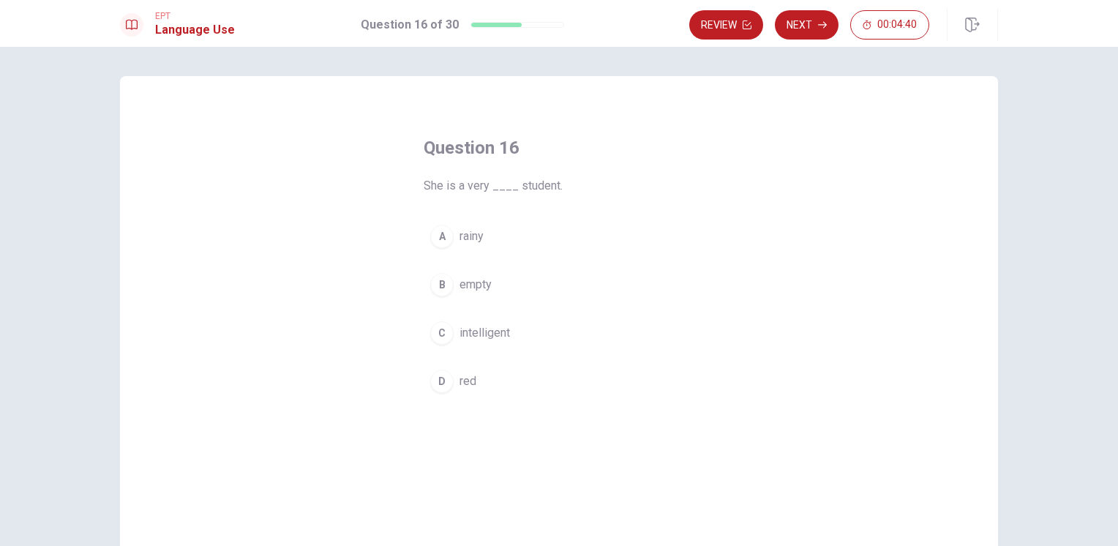
click at [486, 338] on span "intelligent" at bounding box center [484, 333] width 50 height 18
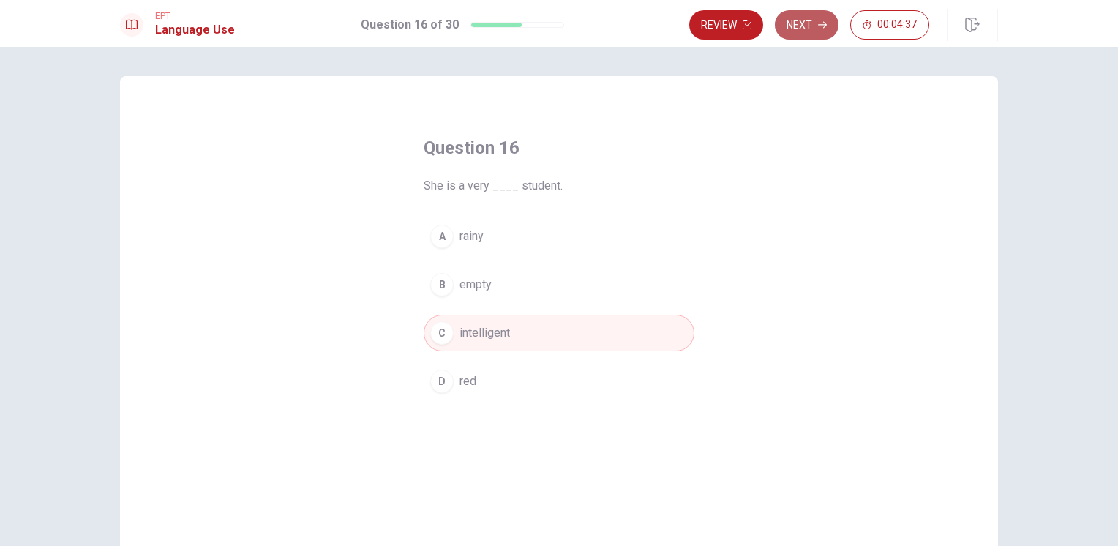
click at [809, 28] on button "Next" at bounding box center [807, 24] width 64 height 29
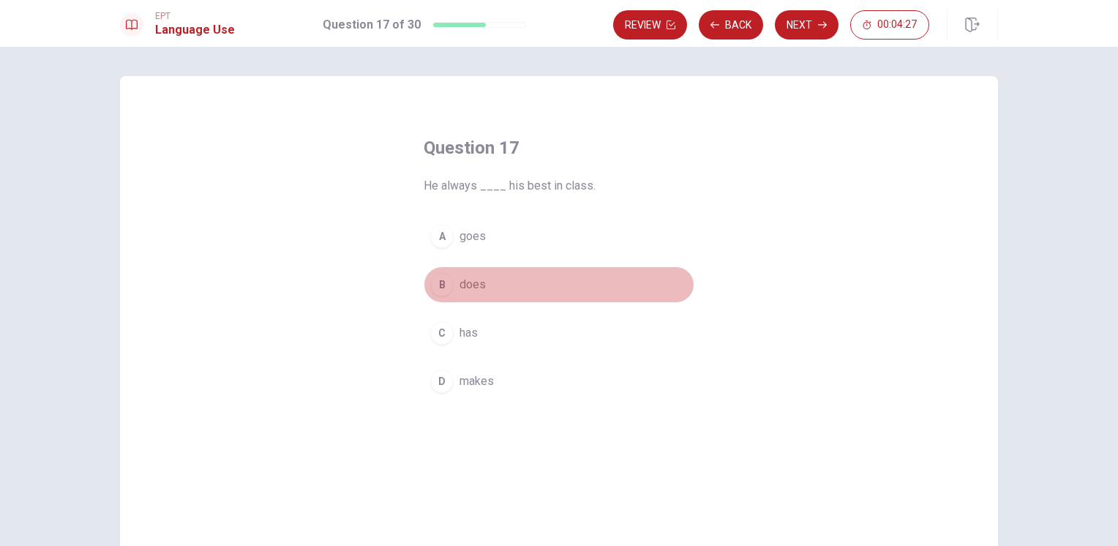
click at [471, 285] on span "does" at bounding box center [472, 285] width 26 height 18
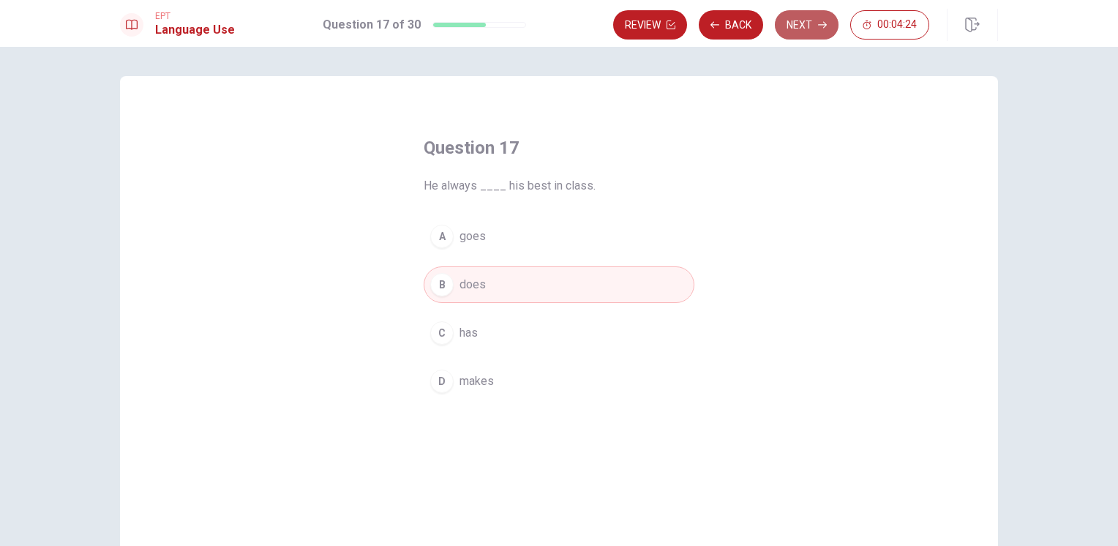
click at [834, 19] on button "Next" at bounding box center [807, 24] width 64 height 29
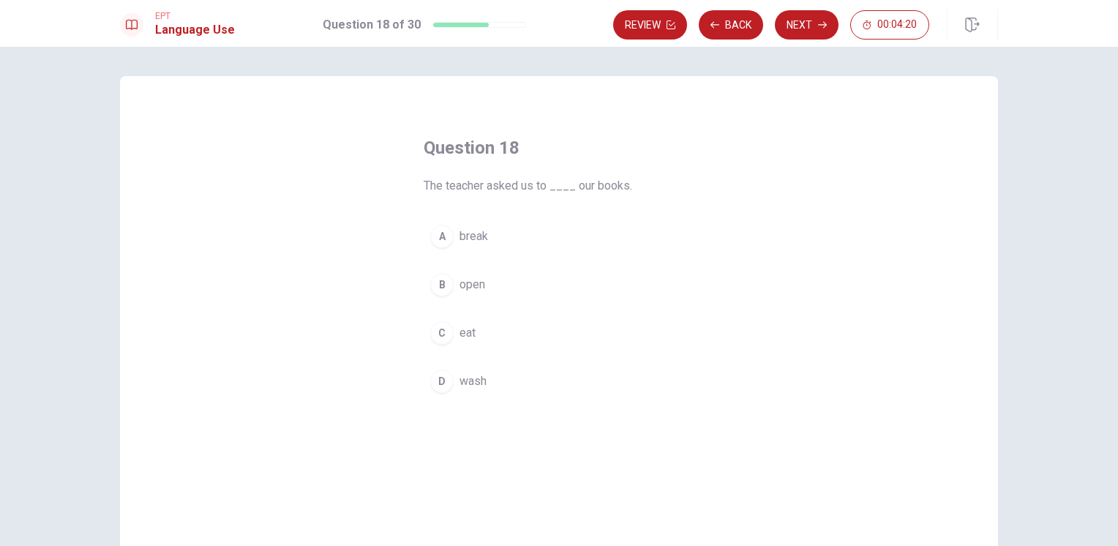
click at [475, 288] on span "open" at bounding box center [472, 285] width 26 height 18
click at [796, 19] on button "Next" at bounding box center [807, 24] width 64 height 29
click at [492, 233] on span "friendly" at bounding box center [478, 237] width 39 height 18
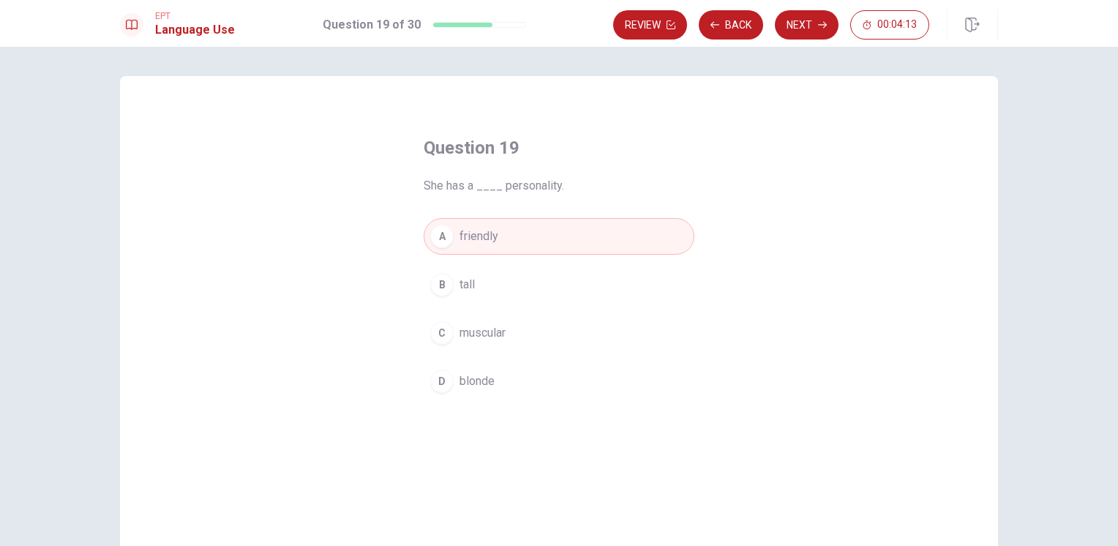
click at [819, 22] on icon "button" at bounding box center [822, 24] width 9 height 9
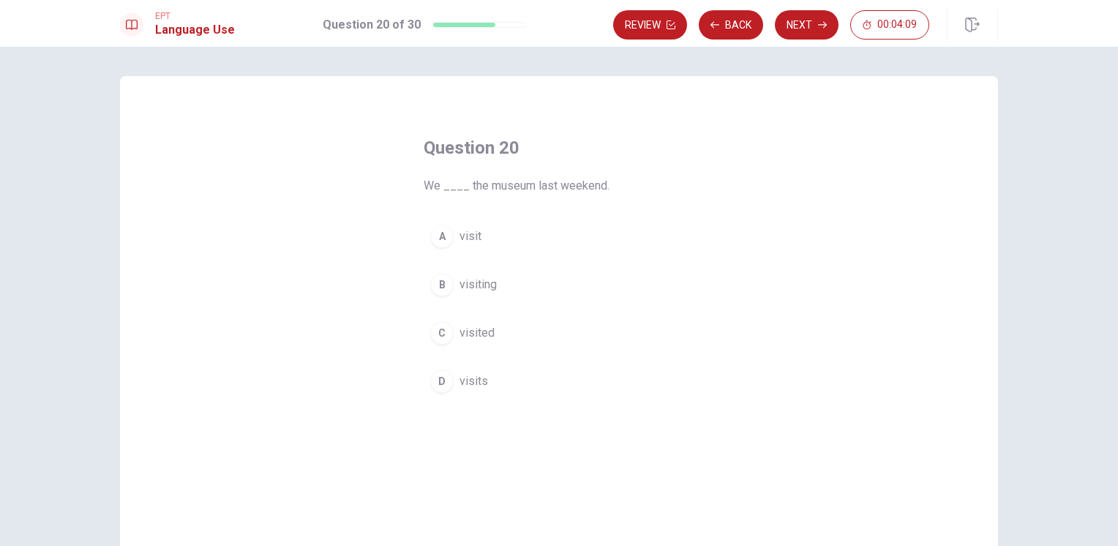
click at [476, 326] on span "visited" at bounding box center [476, 333] width 35 height 18
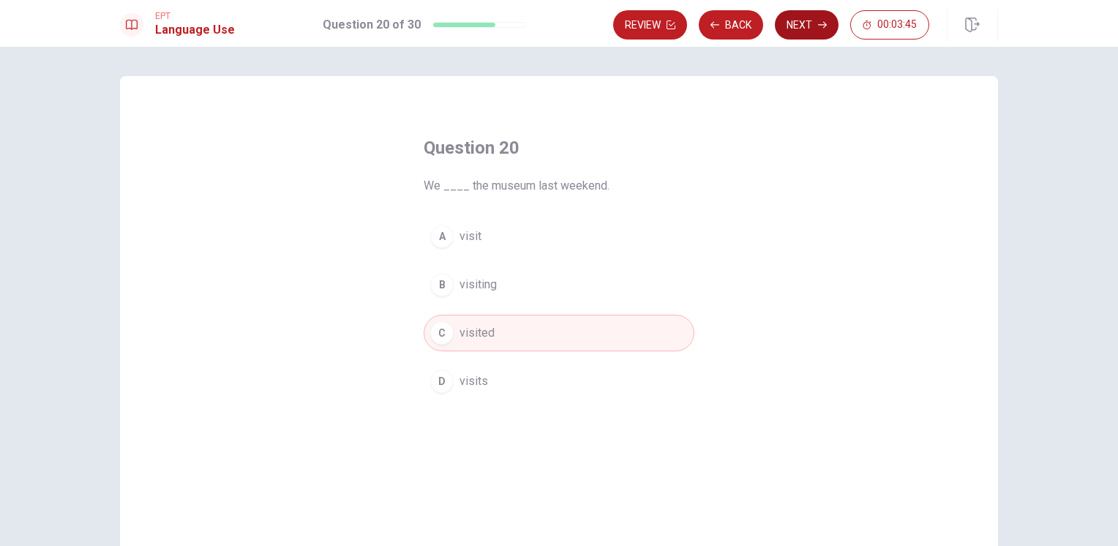
click at [805, 15] on button "Next" at bounding box center [807, 24] width 64 height 29
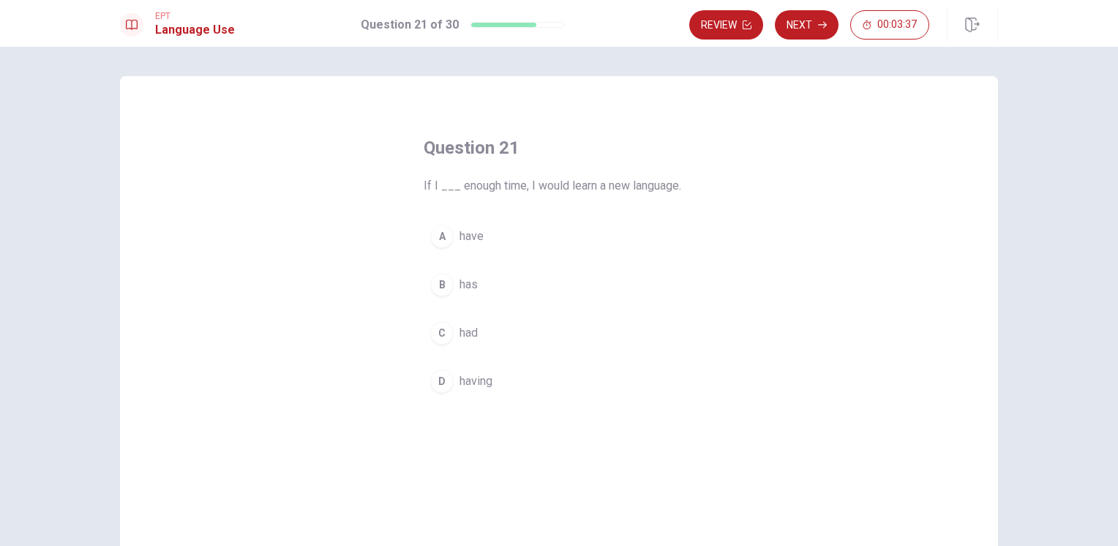
click at [500, 247] on button "A have" at bounding box center [559, 236] width 271 height 37
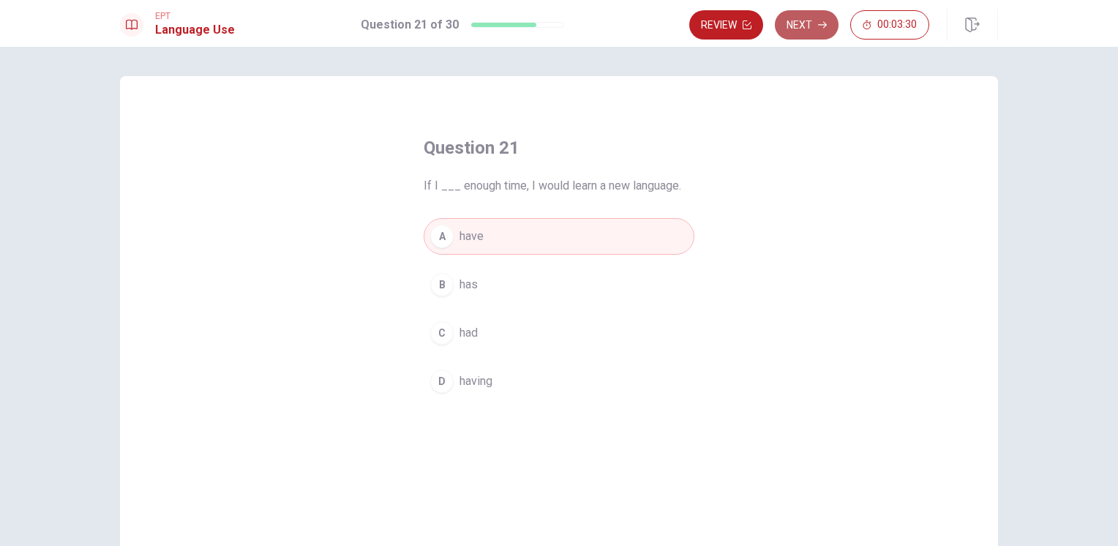
click at [805, 19] on button "Next" at bounding box center [807, 24] width 64 height 29
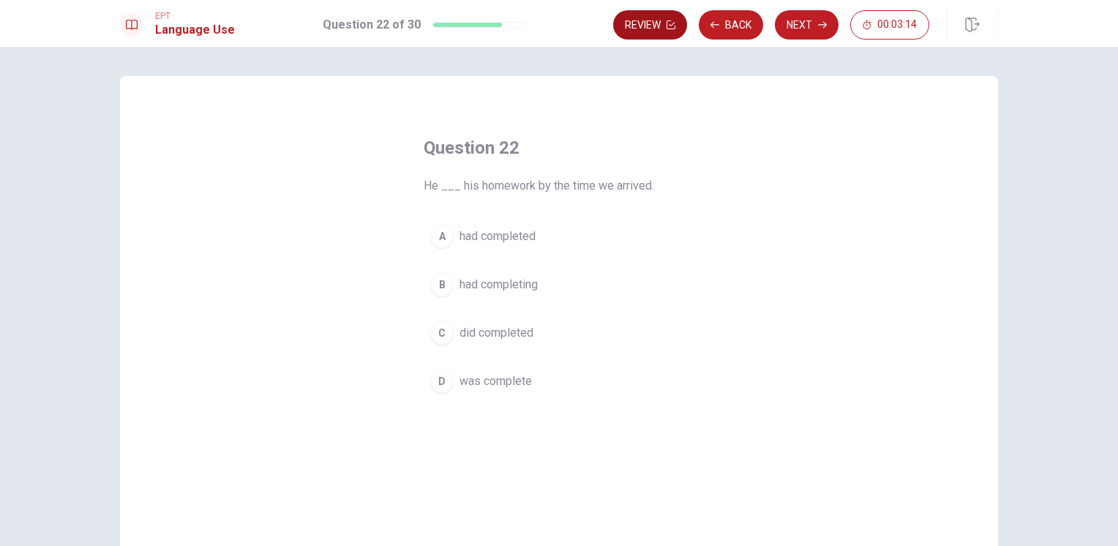
click at [733, 15] on button "Back" at bounding box center [731, 24] width 64 height 29
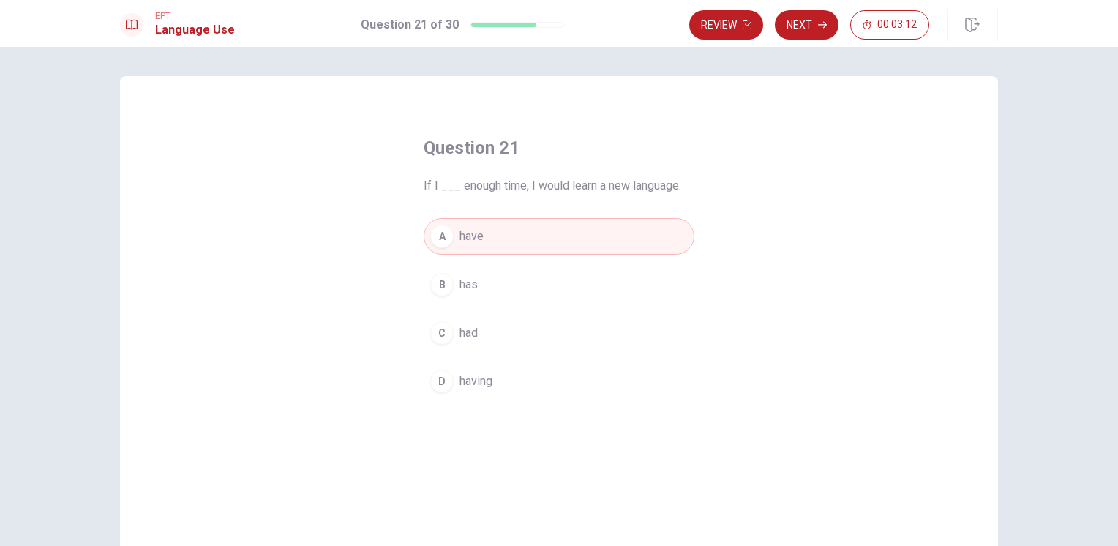
click at [481, 329] on button "C had" at bounding box center [559, 333] width 271 height 37
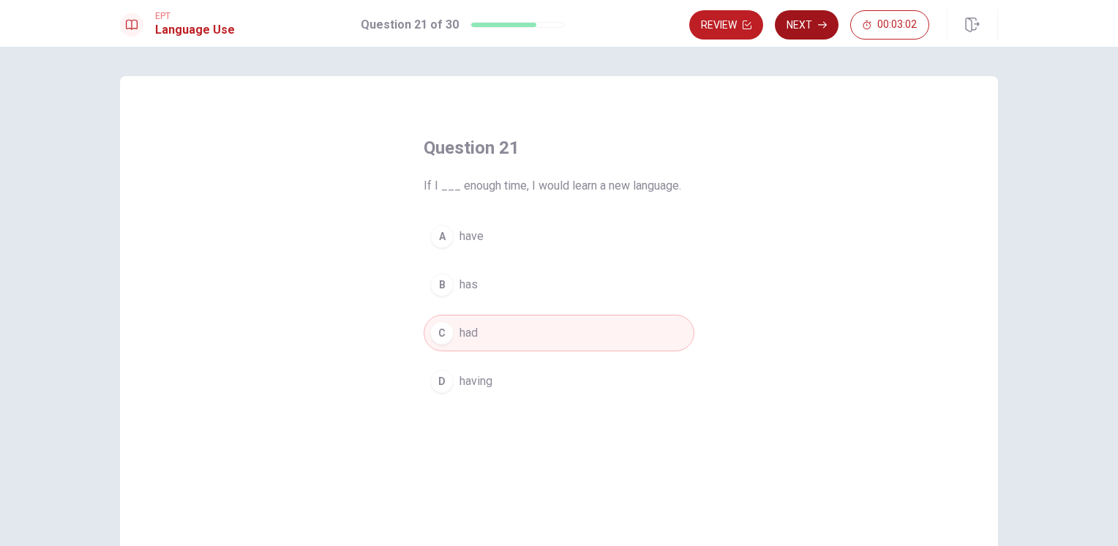
click at [820, 10] on button "Next" at bounding box center [807, 24] width 64 height 29
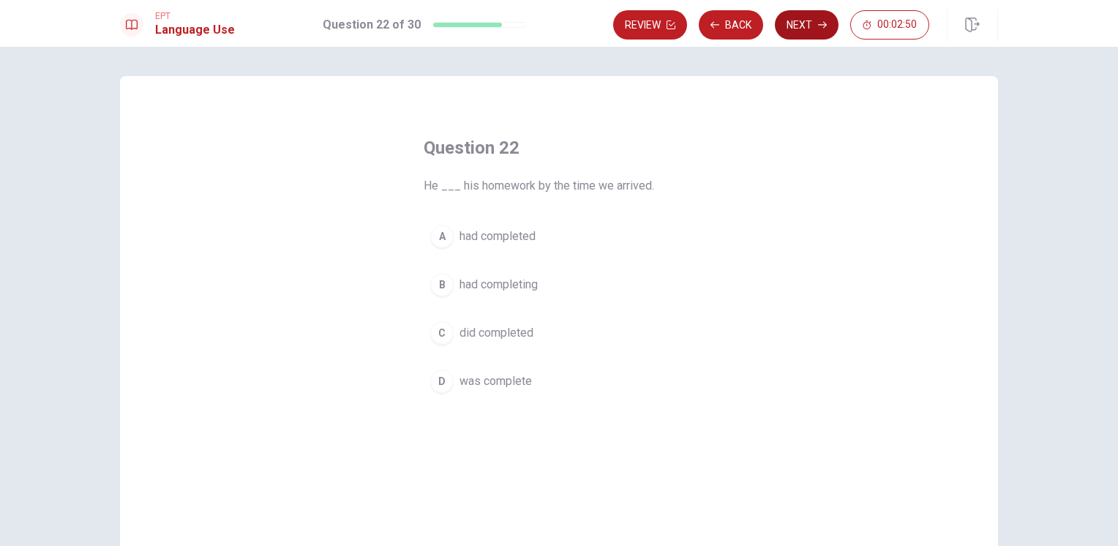
click at [818, 25] on icon "button" at bounding box center [822, 24] width 9 height 9
click at [743, 29] on button "Back" at bounding box center [731, 24] width 64 height 29
click at [497, 241] on span "had completed" at bounding box center [497, 237] width 76 height 18
click at [814, 15] on button "Next" at bounding box center [807, 24] width 64 height 29
click at [465, 233] on span "go" at bounding box center [465, 237] width 13 height 18
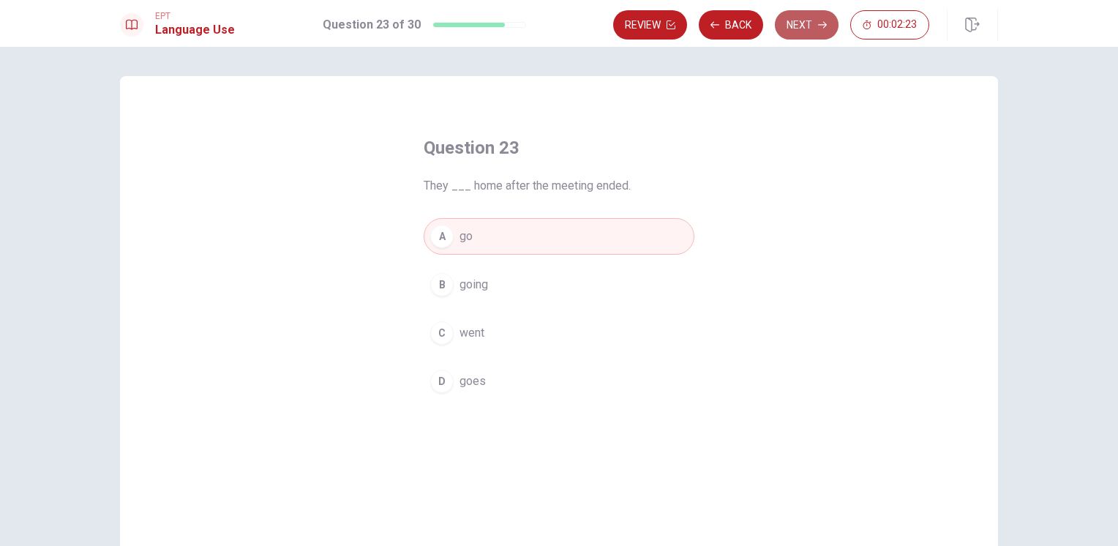
click at [797, 25] on button "Next" at bounding box center [807, 24] width 64 height 29
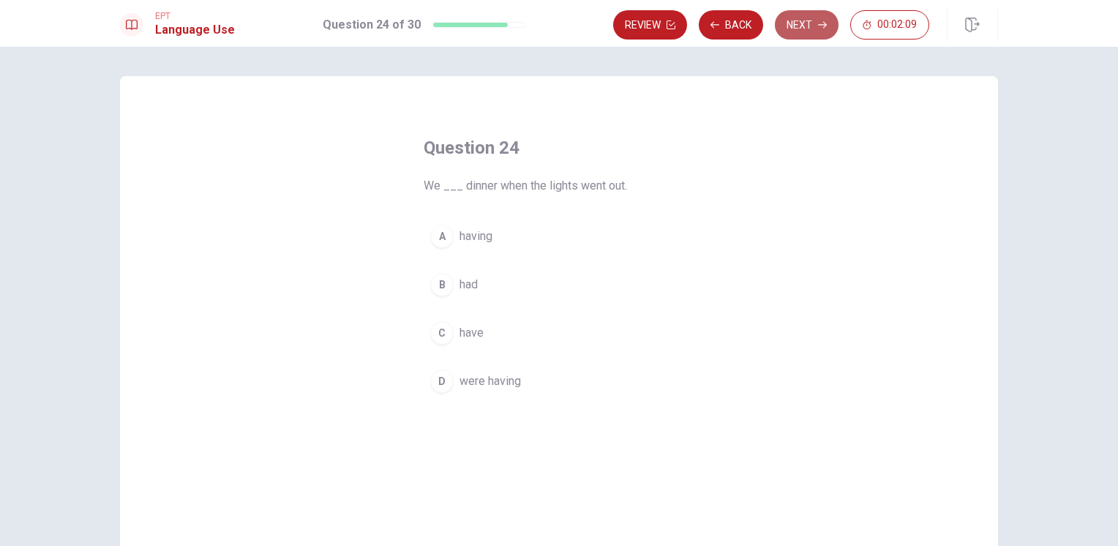
click at [813, 26] on button "Next" at bounding box center [807, 24] width 64 height 29
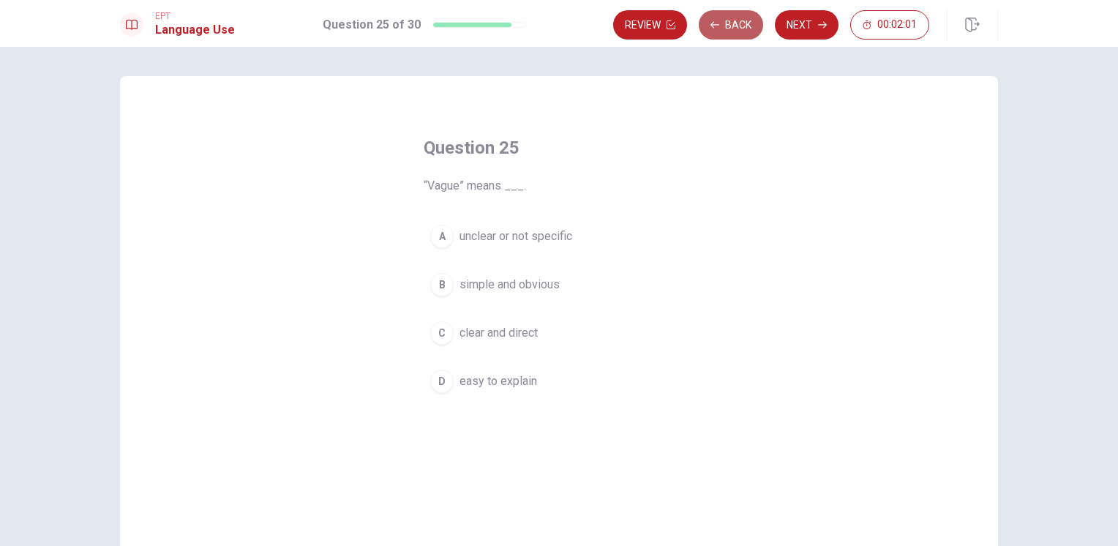
click at [709, 26] on button "Back" at bounding box center [731, 24] width 64 height 29
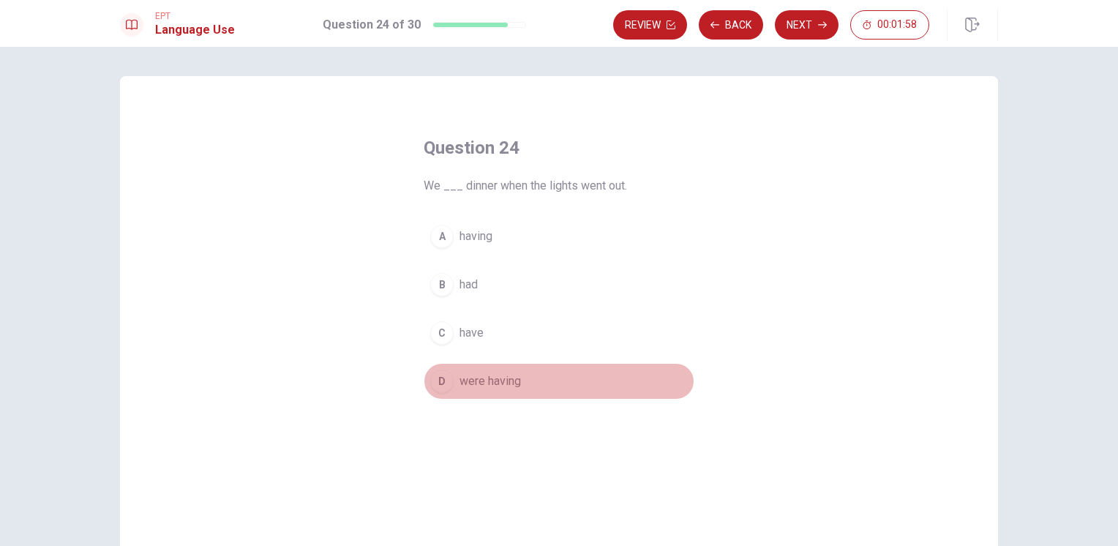
click at [515, 365] on button "D were having" at bounding box center [559, 381] width 271 height 37
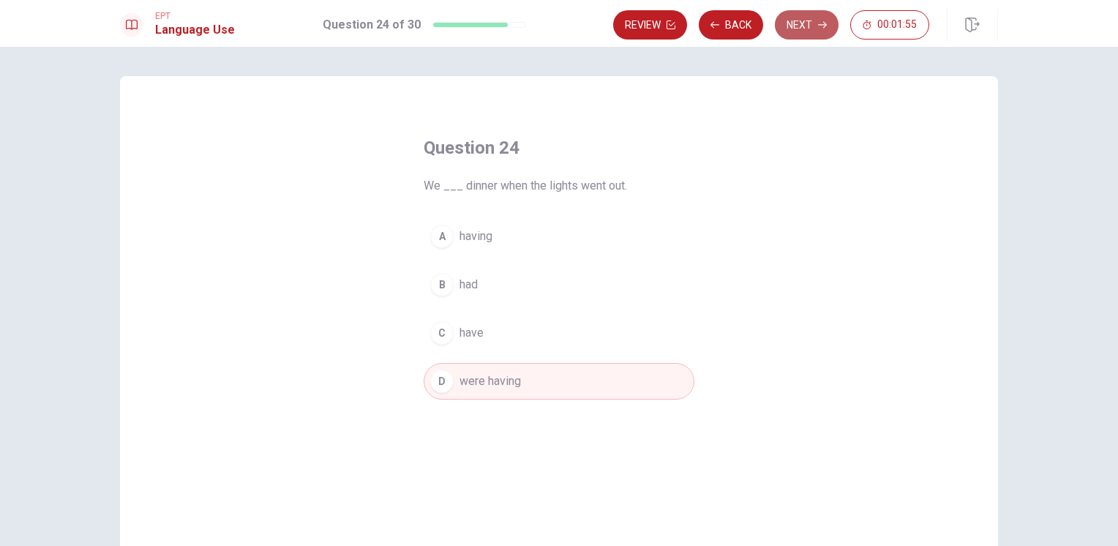
click at [810, 25] on button "Next" at bounding box center [807, 24] width 64 height 29
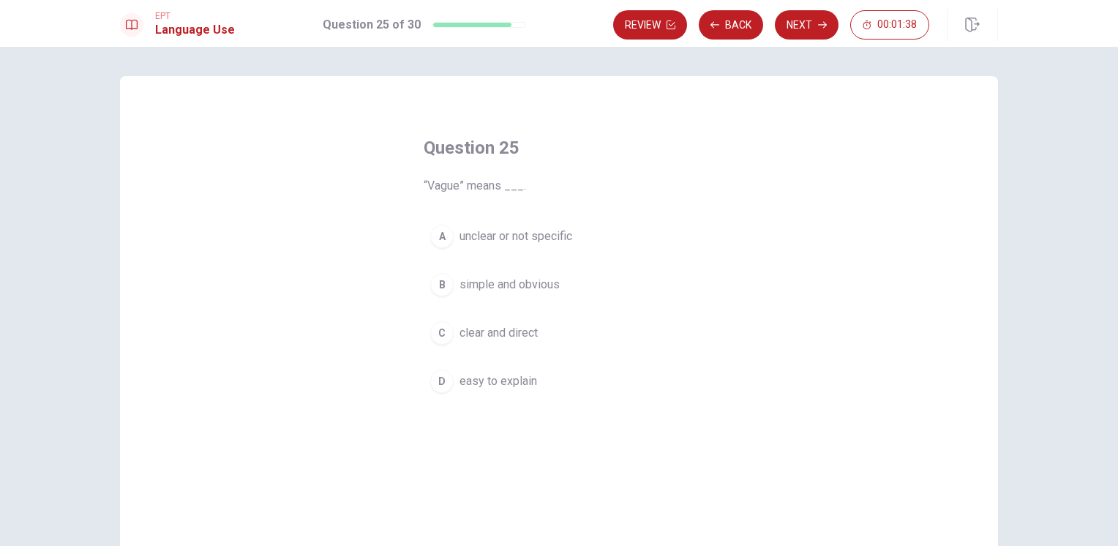
click at [585, 228] on button "A unclear or not specific" at bounding box center [559, 236] width 271 height 37
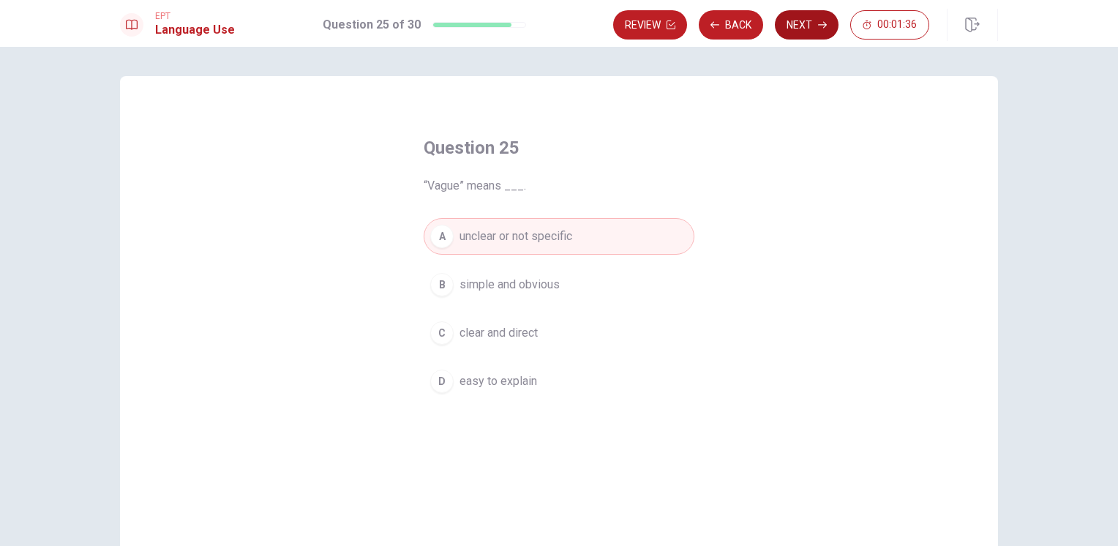
click at [804, 25] on button "Next" at bounding box center [807, 24] width 64 height 29
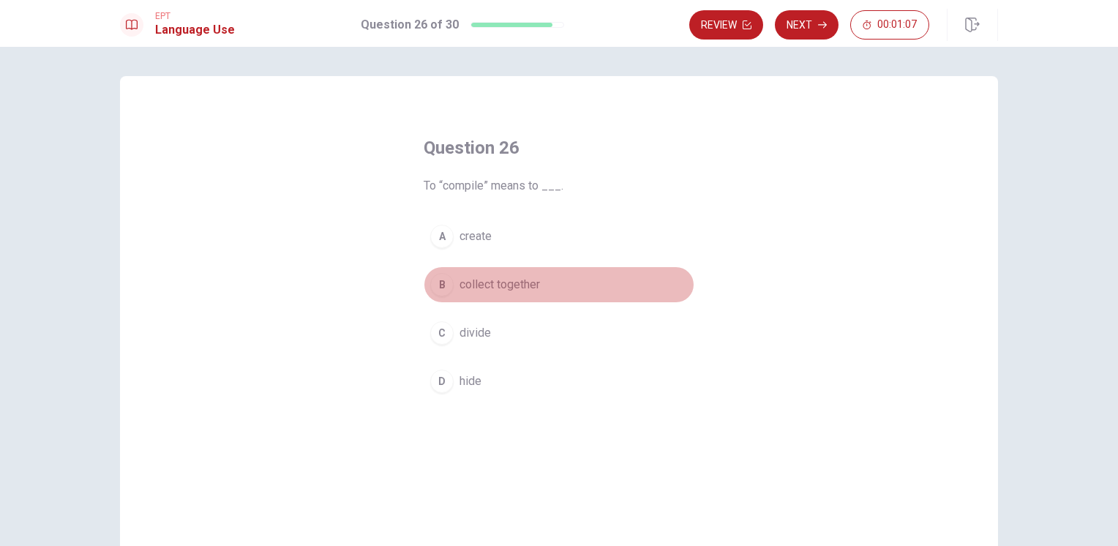
click at [539, 279] on button "B collect together" at bounding box center [559, 284] width 271 height 37
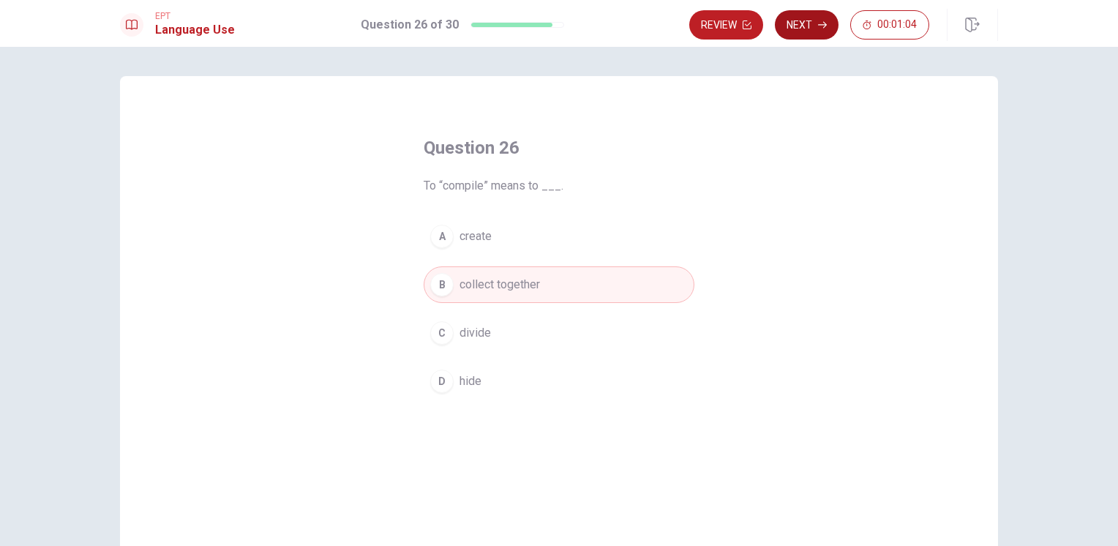
click at [826, 29] on button "Next" at bounding box center [807, 24] width 64 height 29
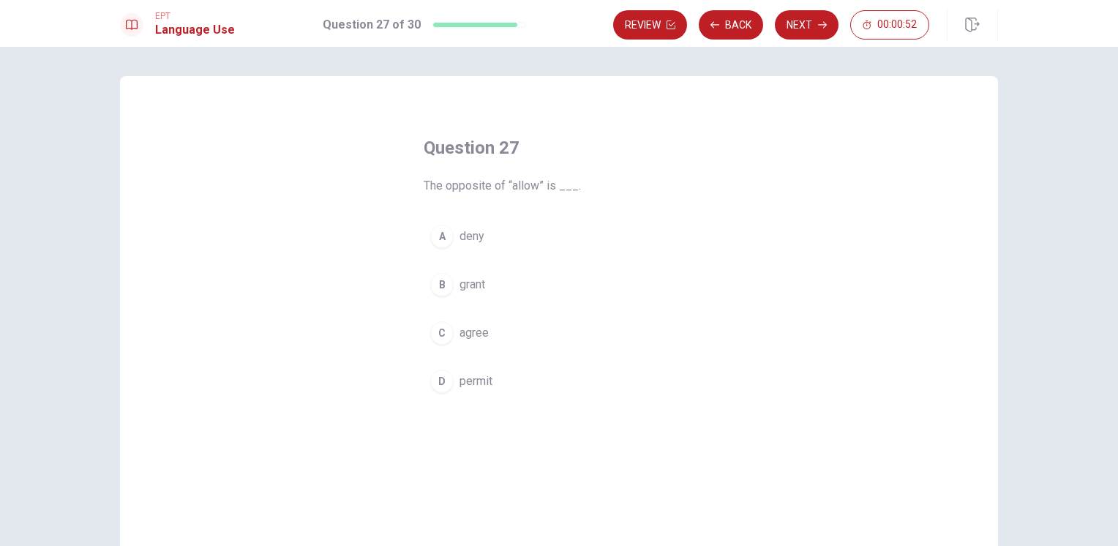
drag, startPoint x: 495, startPoint y: 230, endPoint x: 503, endPoint y: 249, distance: 20.7
click at [503, 247] on button "A deny" at bounding box center [559, 236] width 271 height 37
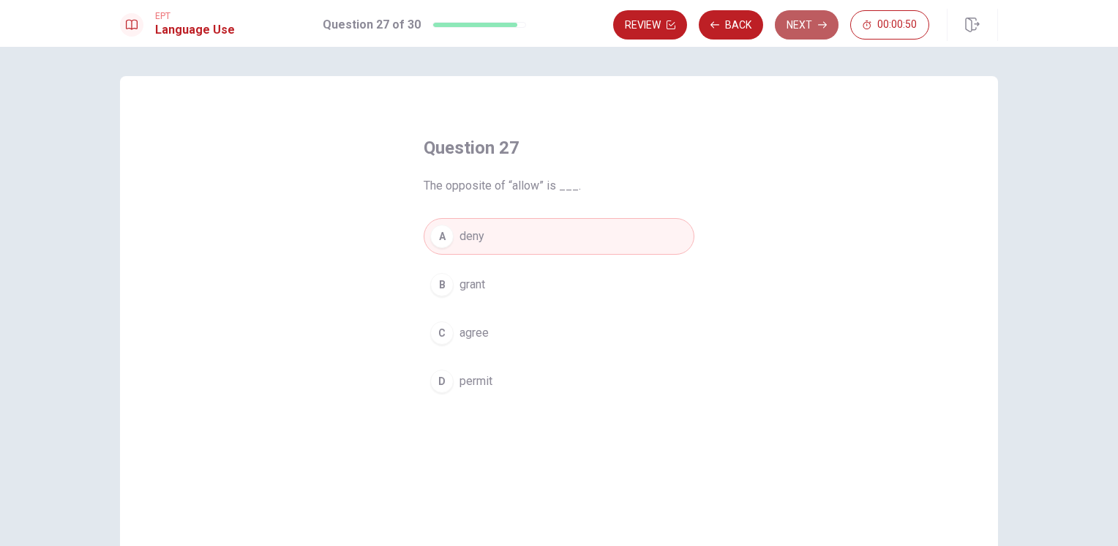
click at [832, 26] on button "Next" at bounding box center [807, 24] width 64 height 29
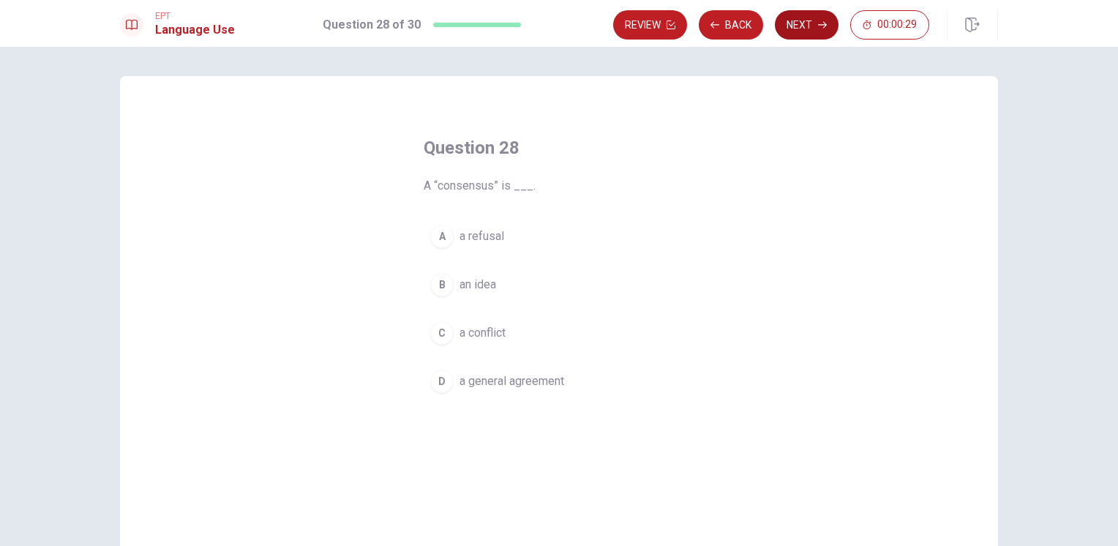
click at [818, 31] on button "Next" at bounding box center [807, 24] width 64 height 29
click at [503, 291] on button "B cause" at bounding box center [559, 284] width 271 height 37
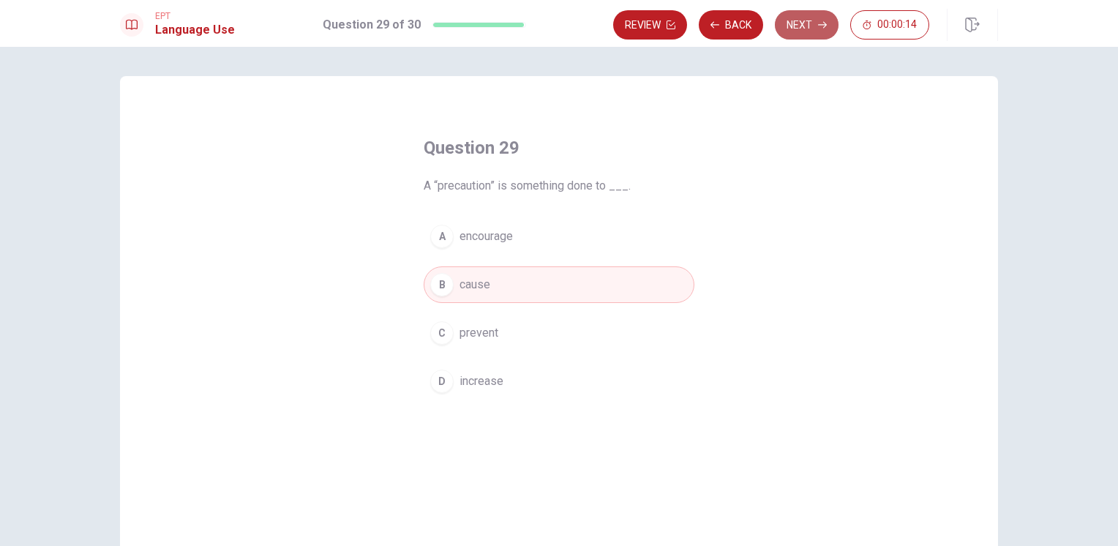
click at [808, 25] on button "Next" at bounding box center [807, 24] width 64 height 29
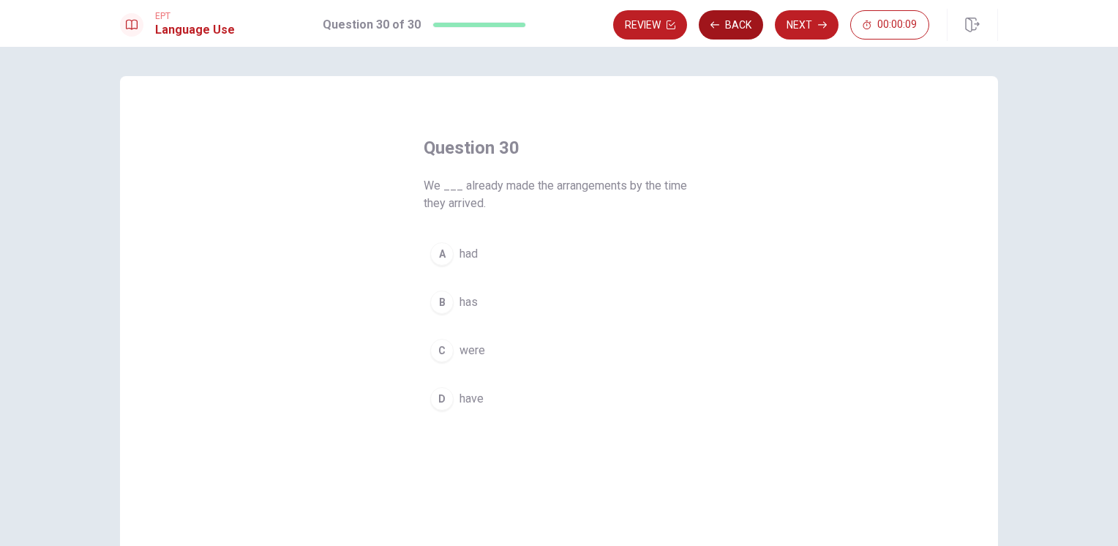
click at [713, 21] on icon "button" at bounding box center [714, 24] width 9 height 9
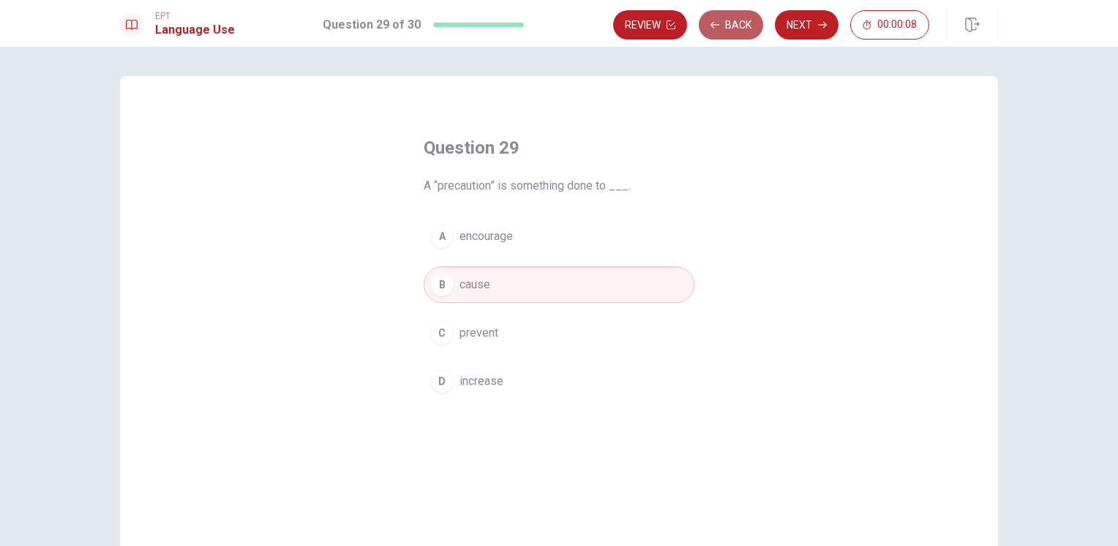
click at [713, 21] on icon "button" at bounding box center [714, 24] width 9 height 9
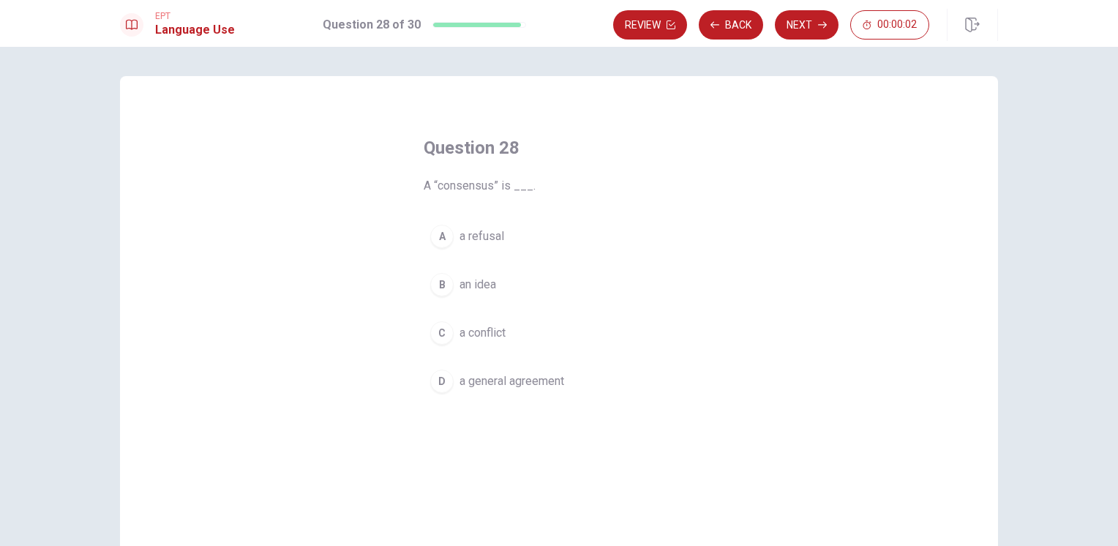
drag, startPoint x: 513, startPoint y: 377, endPoint x: 584, endPoint y: 277, distance: 123.4
click at [513, 378] on span "a general agreement" at bounding box center [511, 381] width 105 height 18
click at [816, 25] on button "Next" at bounding box center [807, 24] width 64 height 29
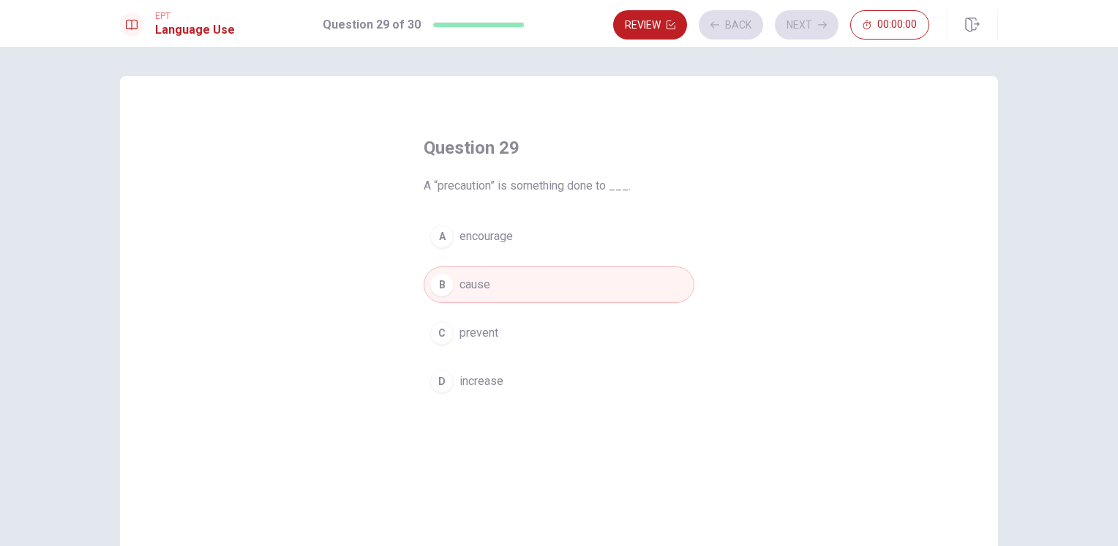
click at [816, 25] on div "Review Back Next 00:00:00" at bounding box center [771, 24] width 316 height 29
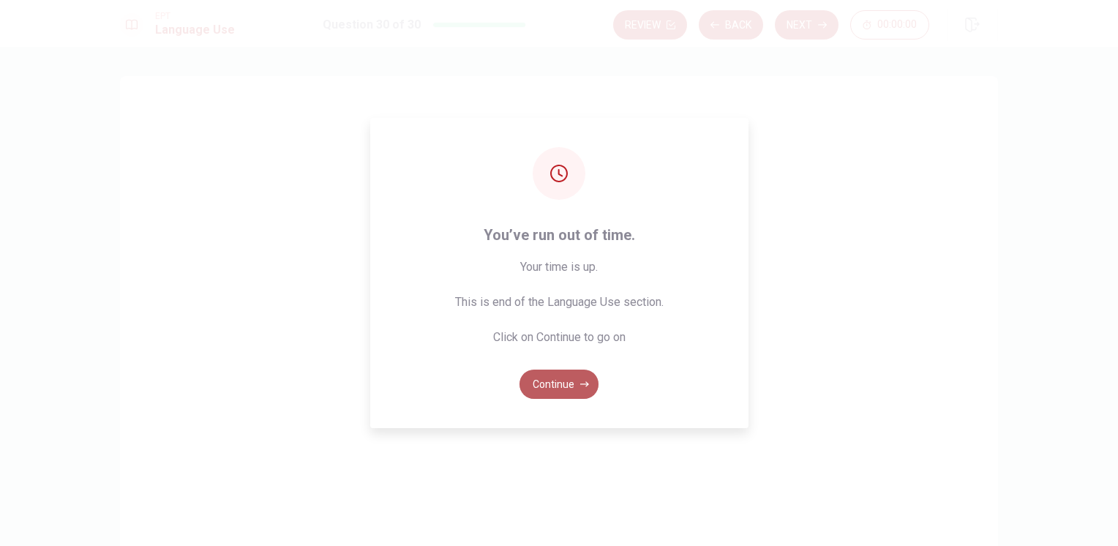
click at [556, 394] on button "Continue" at bounding box center [558, 383] width 79 height 29
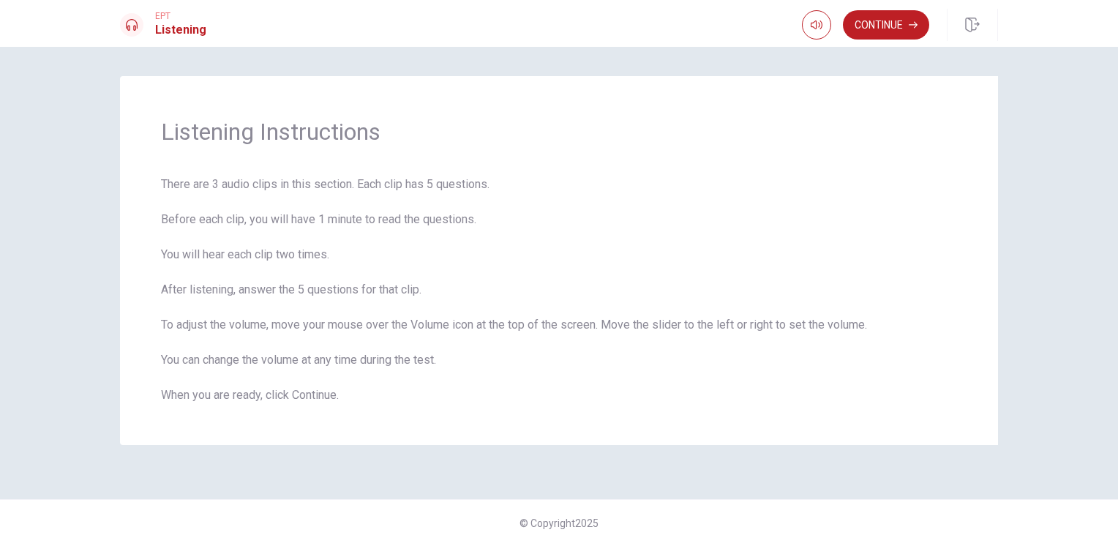
click at [802, 502] on div "© Copyright 2025" at bounding box center [559, 522] width 1118 height 47
click at [814, 21] on icon "button" at bounding box center [817, 24] width 12 height 9
click at [828, 51] on span at bounding box center [826, 52] width 9 height 9
type input "1"
drag, startPoint x: 830, startPoint y: 54, endPoint x: 887, endPoint y: 61, distance: 57.4
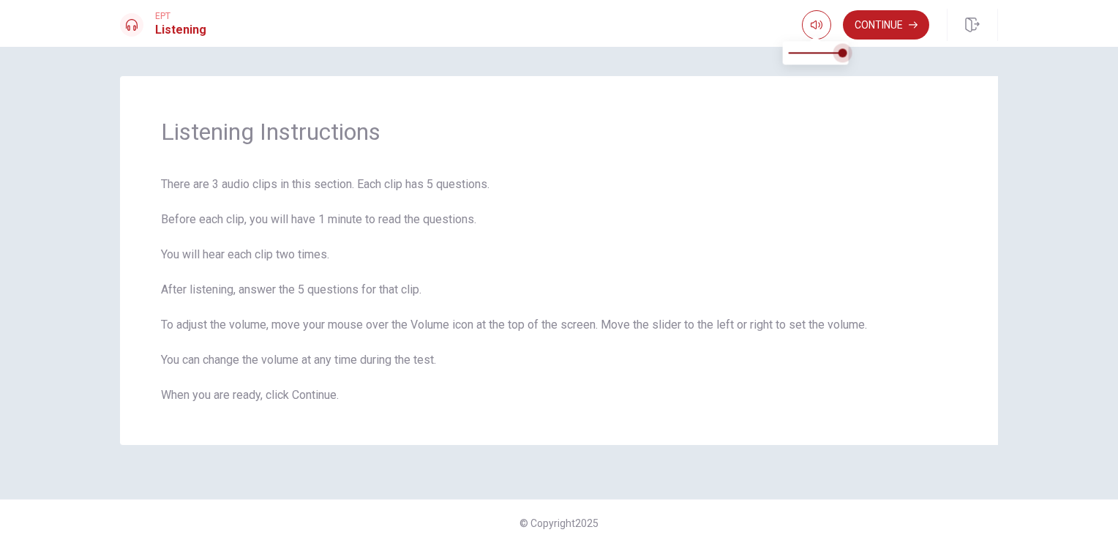
click at [887, 61] on body "This site uses cookies, as explained in our Privacy Policy . If you agree to th…" at bounding box center [559, 273] width 1118 height 546
click at [887, 29] on button "Continue" at bounding box center [886, 24] width 86 height 29
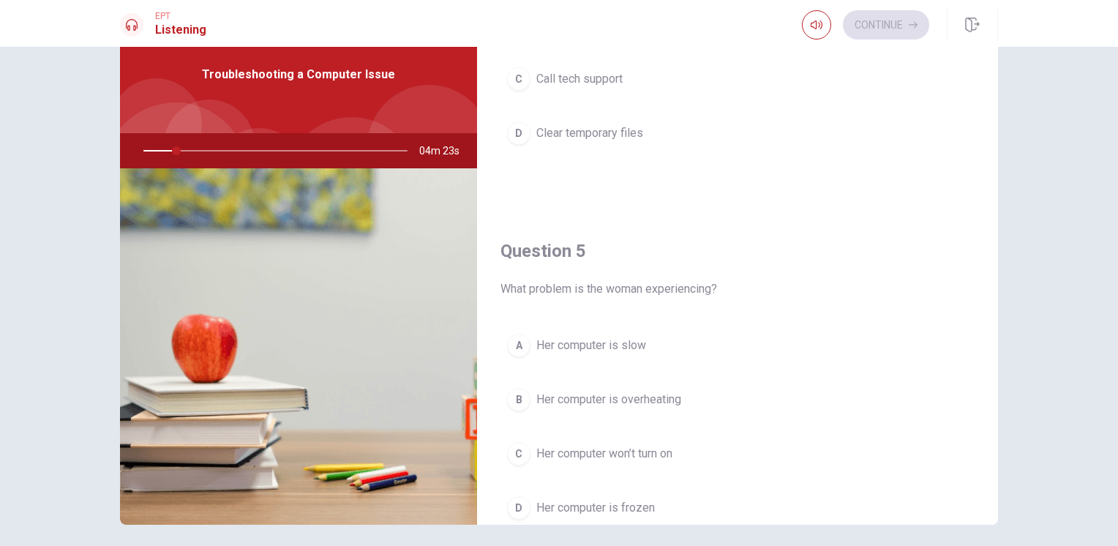
scroll to position [1307, 0]
drag, startPoint x: 994, startPoint y: 421, endPoint x: 985, endPoint y: 299, distance: 121.8
click at [996, 281] on div "Question 1 Has the woman already tried clearing her files? A She is unsure B Sh…" at bounding box center [559, 270] width 925 height 508
click at [994, 405] on div "Question 1 Has the woman already tried clearing her files? A She is unsure B Sh…" at bounding box center [559, 270] width 925 height 508
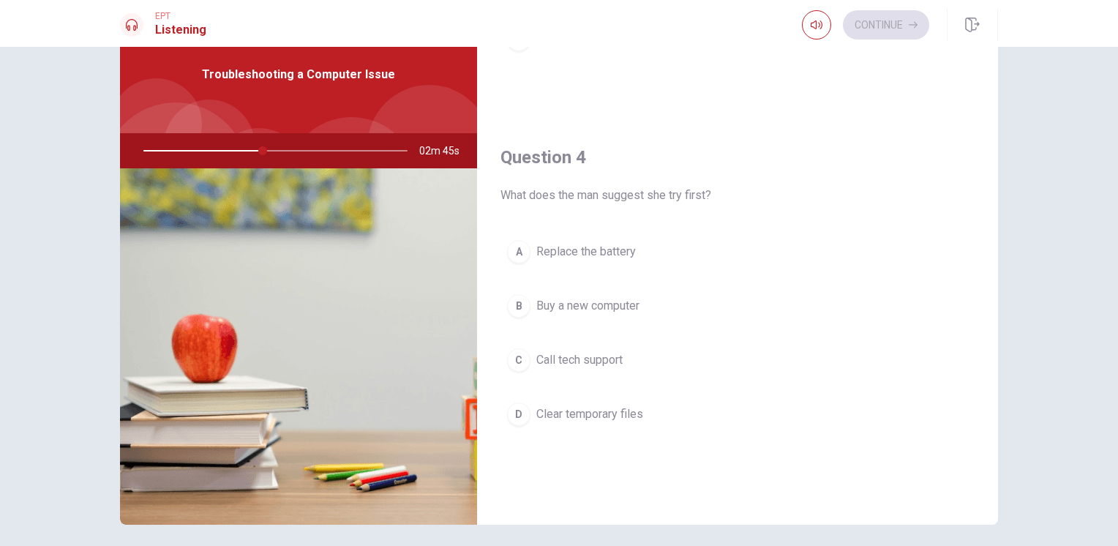
scroll to position [1026, 0]
drag, startPoint x: 994, startPoint y: 370, endPoint x: 995, endPoint y: 323, distance: 46.8
click at [995, 323] on div "Question 1 Has the woman already tried clearing her files? A She is unsure B Sh…" at bounding box center [559, 270] width 925 height 508
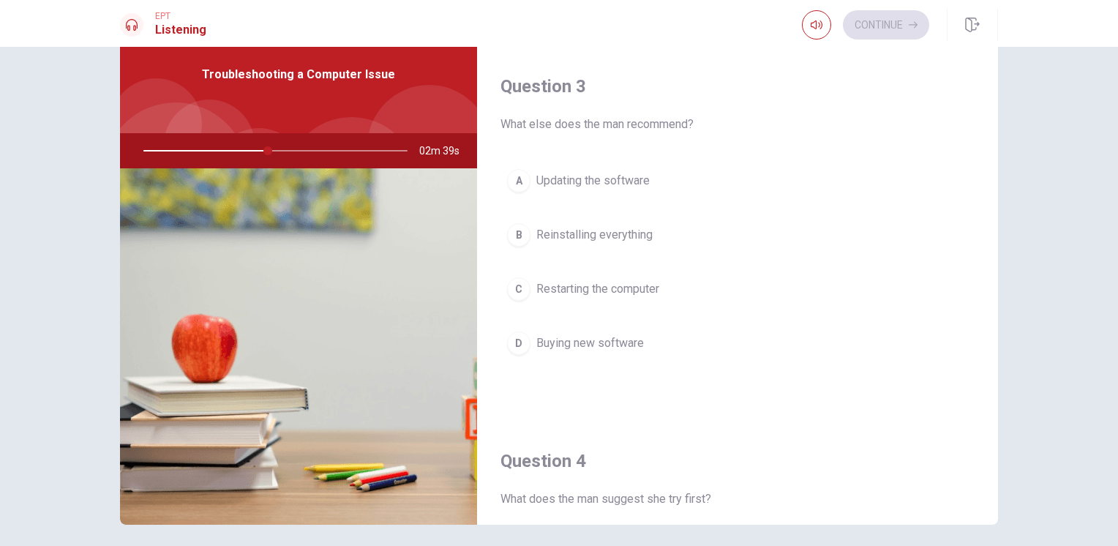
scroll to position [702, 0]
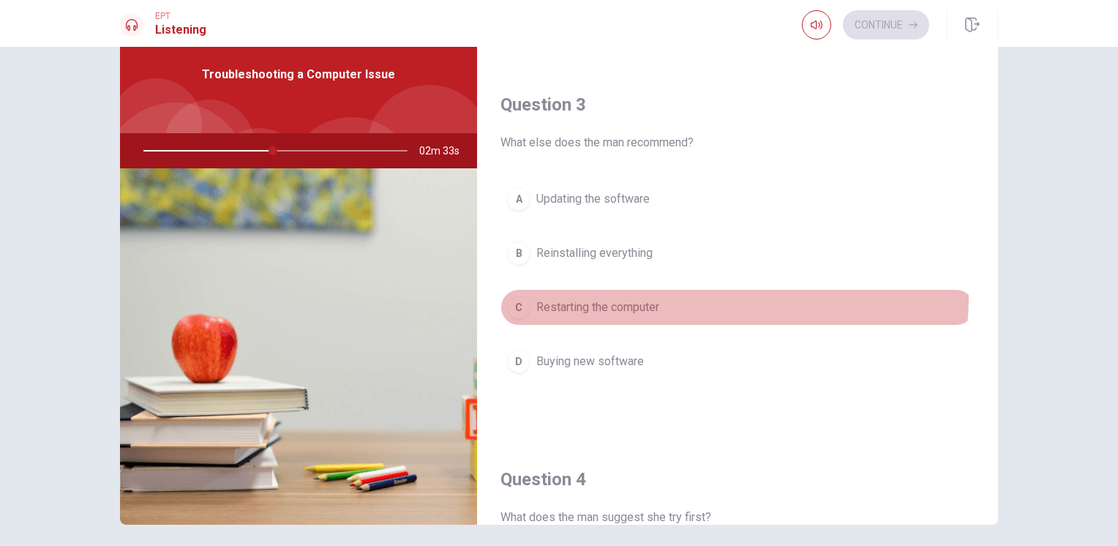
click at [714, 294] on button "C Restarting the computer" at bounding box center [737, 307] width 474 height 37
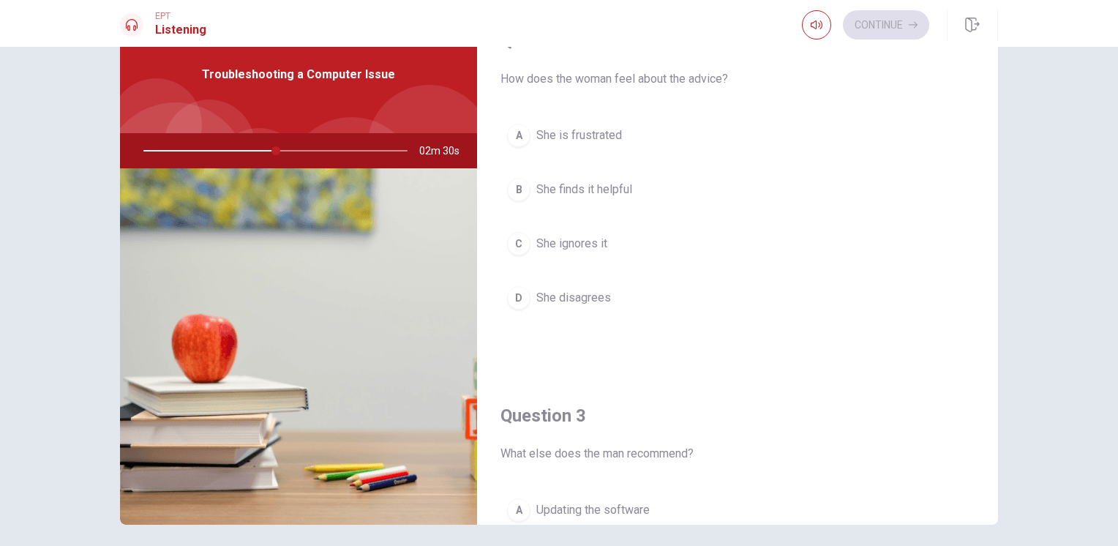
scroll to position [379, 0]
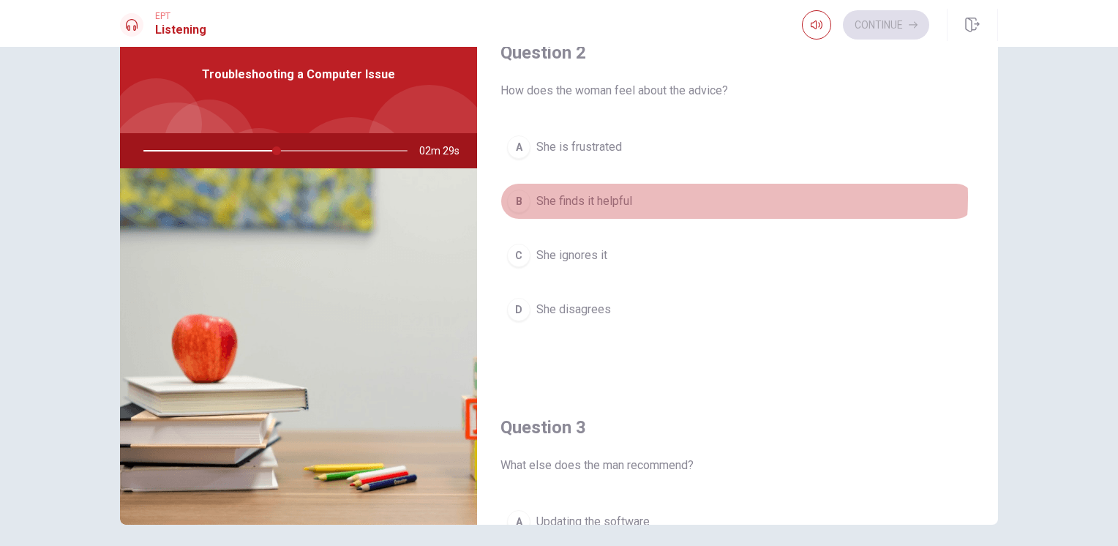
click at [723, 195] on button "B She finds it helpful" at bounding box center [737, 201] width 474 height 37
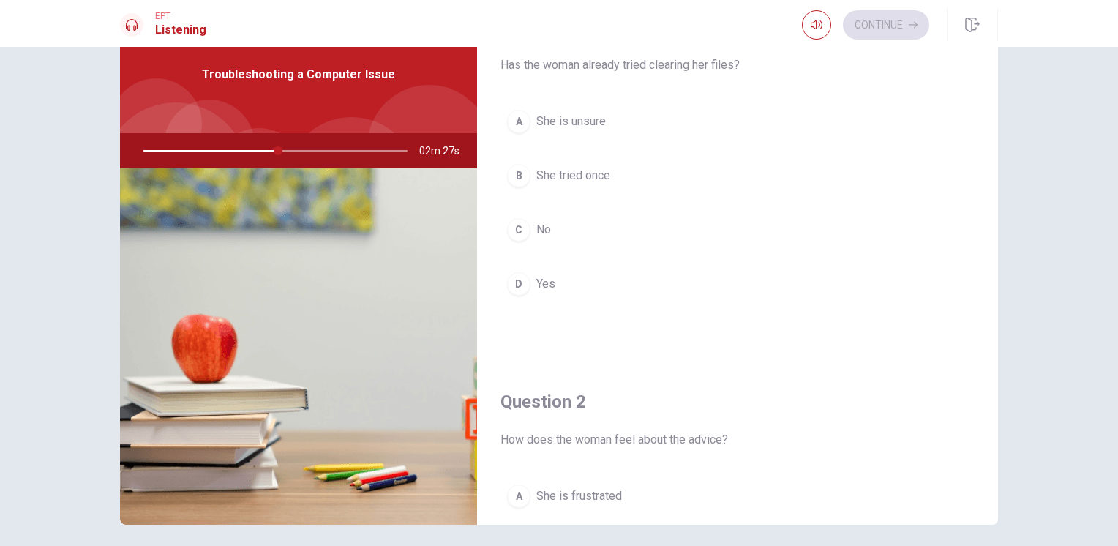
scroll to position [0, 0]
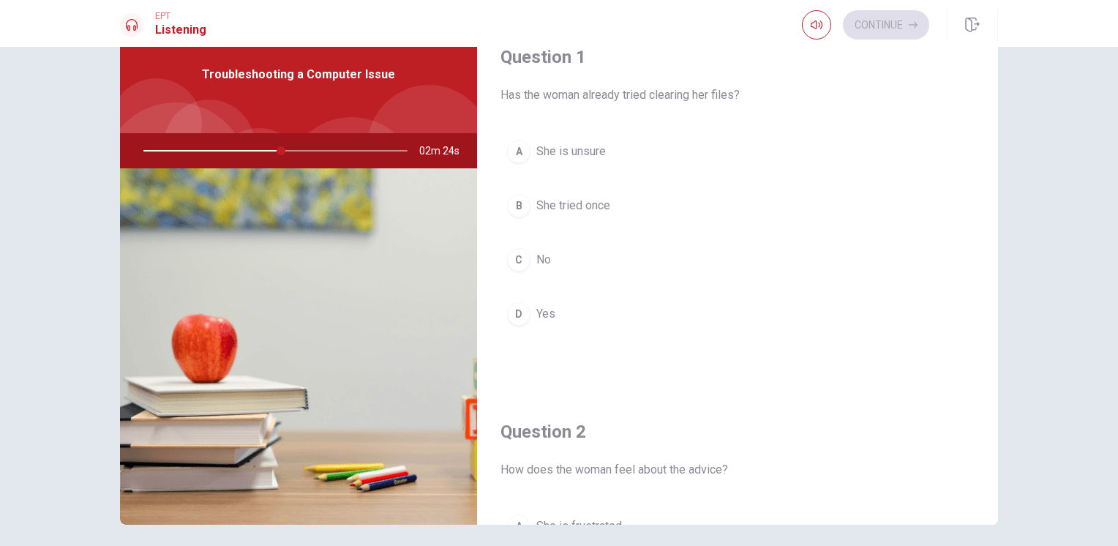
click at [612, 265] on button "C No" at bounding box center [737, 259] width 474 height 37
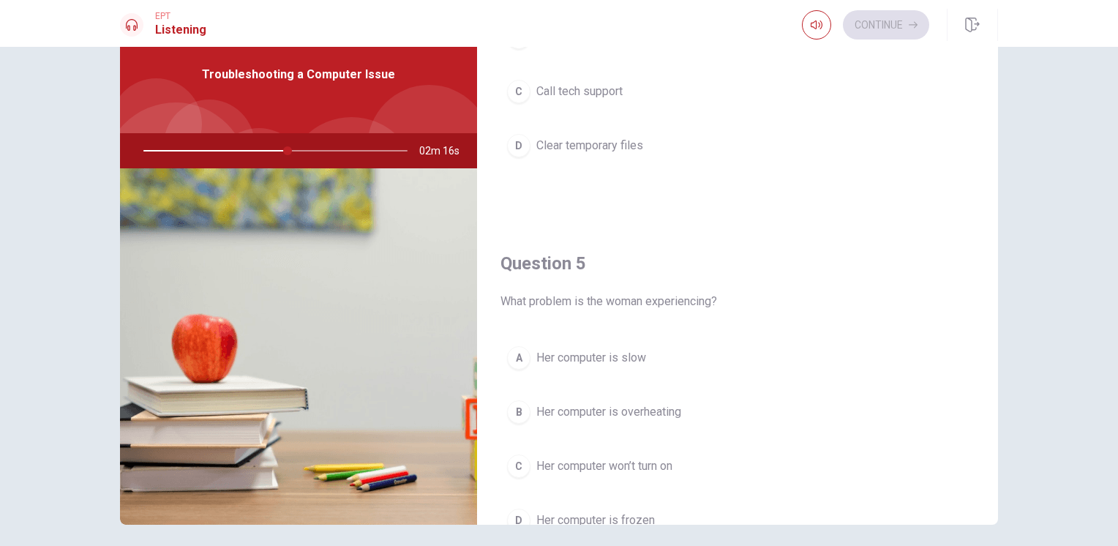
scroll to position [1358, 0]
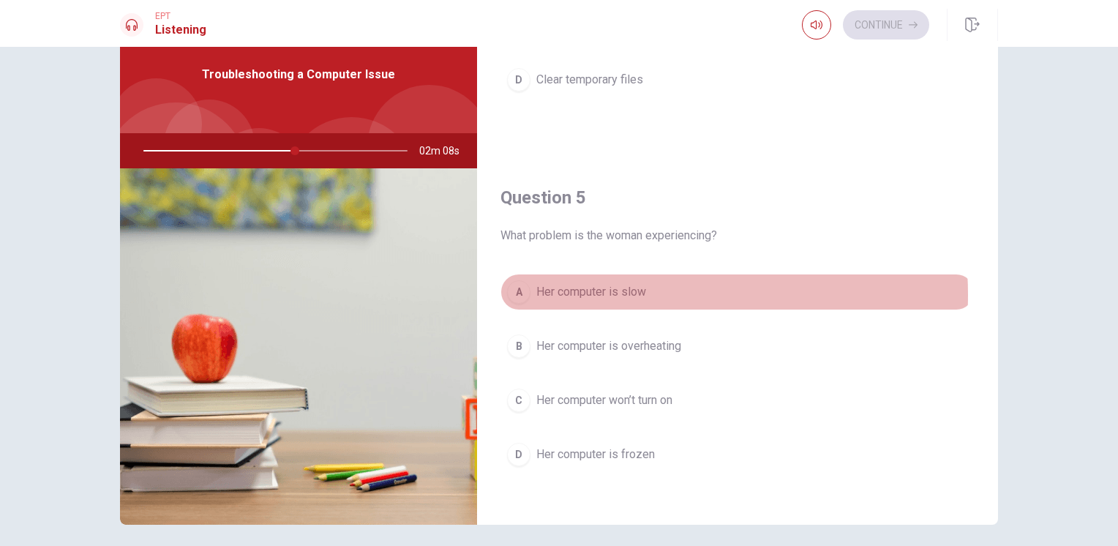
click at [622, 289] on span "Her computer is slow" at bounding box center [591, 292] width 110 height 18
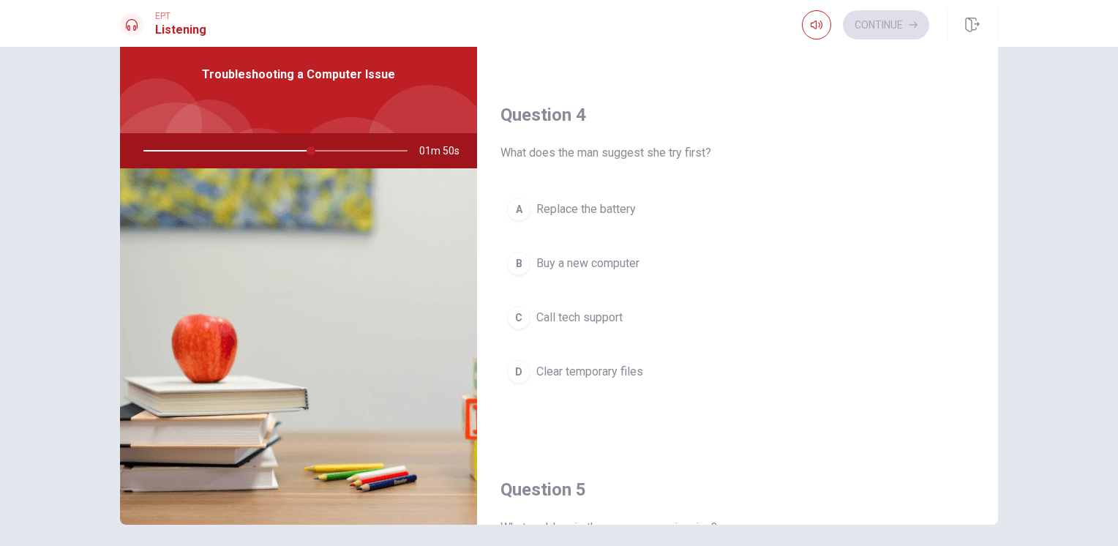
scroll to position [1064, 0]
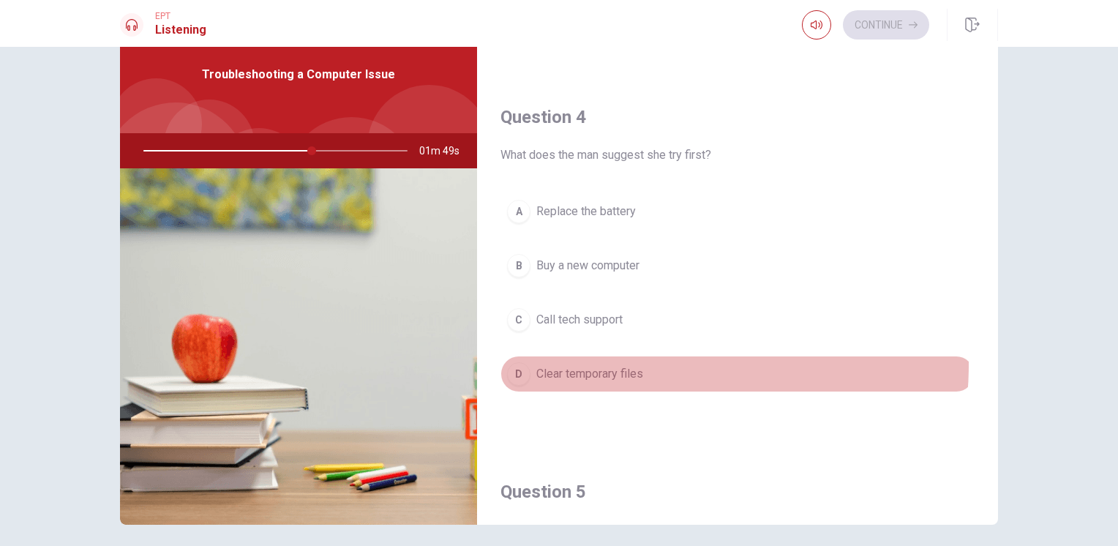
click at [652, 360] on button "D Clear temporary files" at bounding box center [737, 374] width 474 height 37
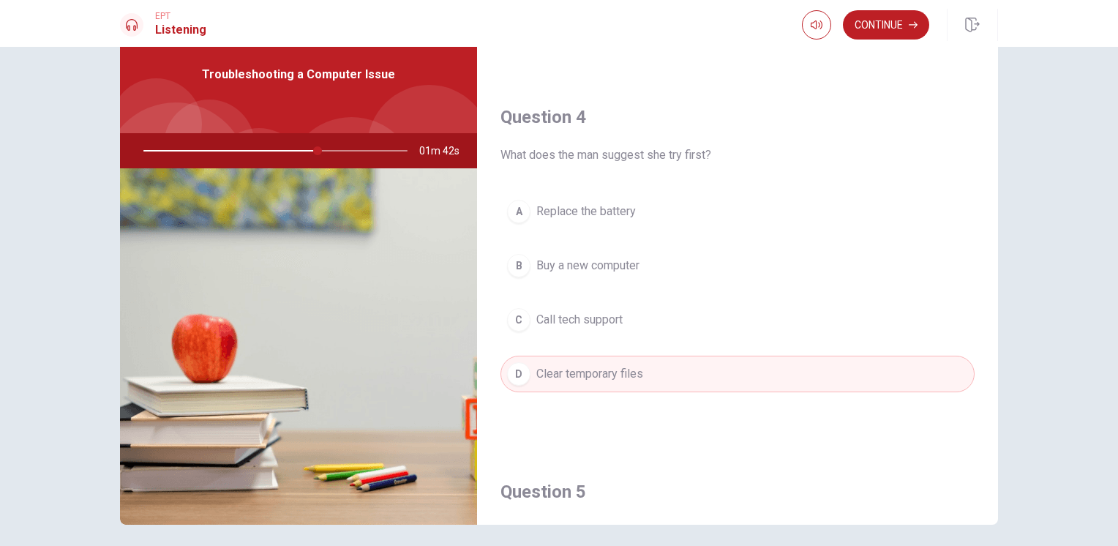
drag, startPoint x: 315, startPoint y: 148, endPoint x: 346, endPoint y: 151, distance: 31.6
click at [346, 151] on div at bounding box center [272, 150] width 293 height 35
click at [344, 152] on div at bounding box center [272, 150] width 293 height 35
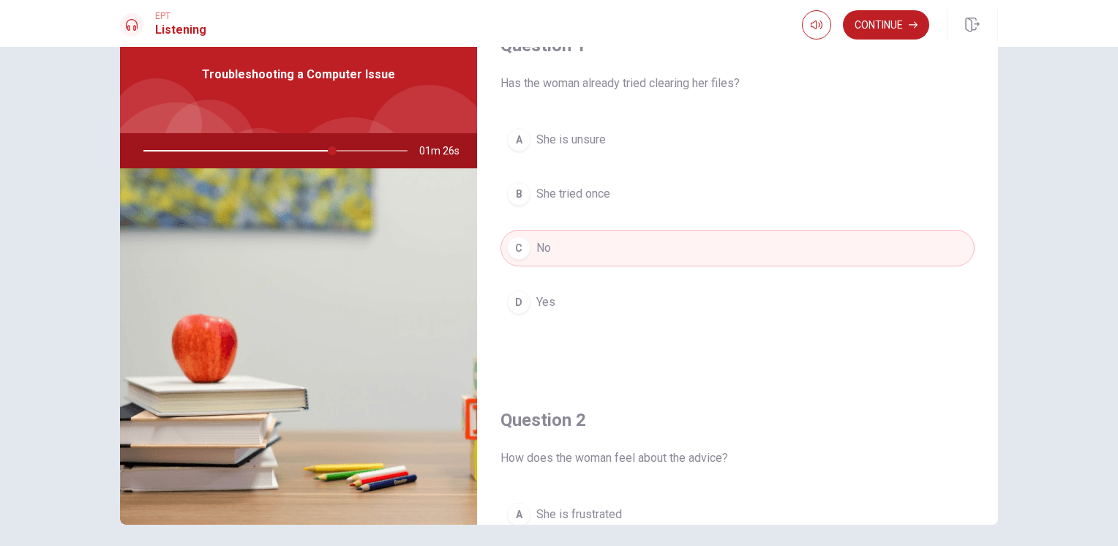
scroll to position [0, 0]
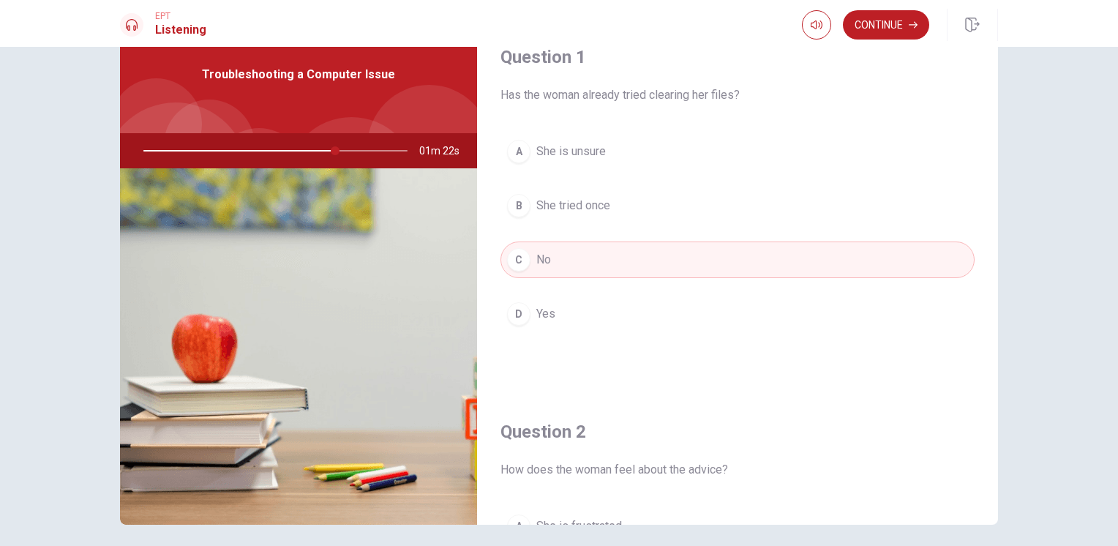
drag, startPoint x: 331, startPoint y: 151, endPoint x: 221, endPoint y: 148, distance: 109.8
click at [221, 148] on div at bounding box center [272, 150] width 293 height 35
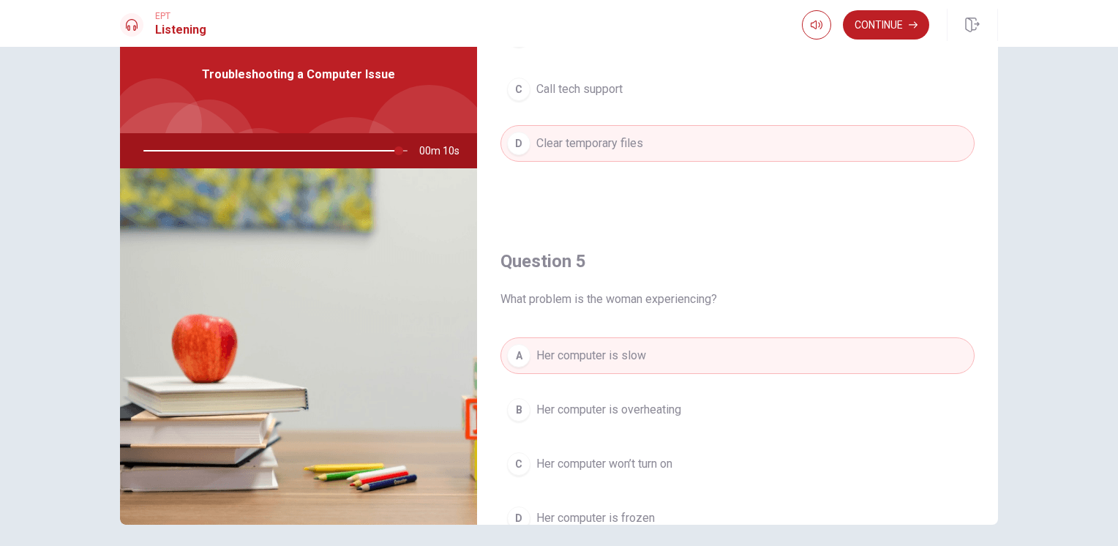
scroll to position [1358, 0]
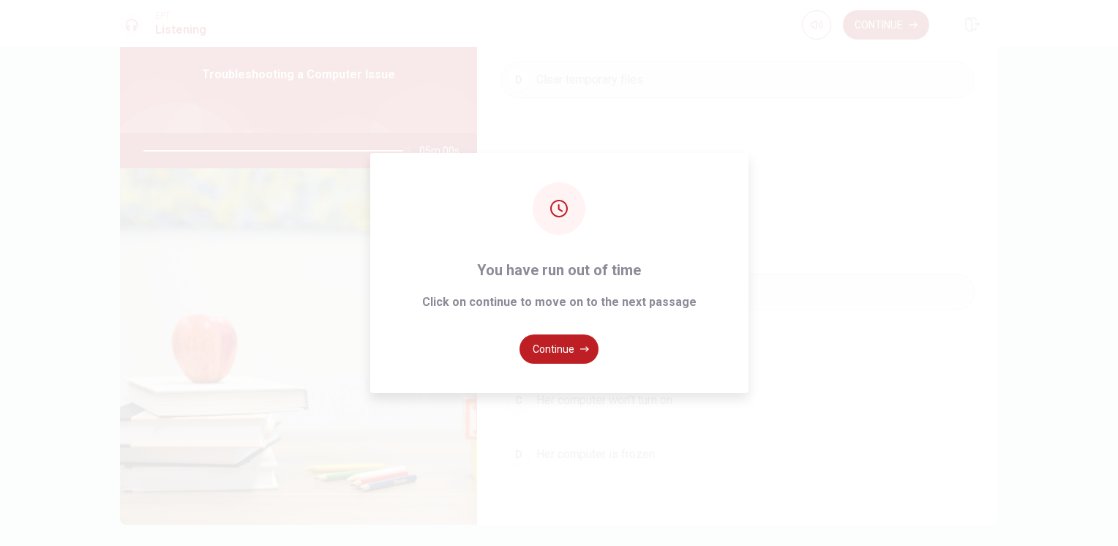
type input "0"
click at [552, 346] on button "Continue" at bounding box center [558, 348] width 79 height 29
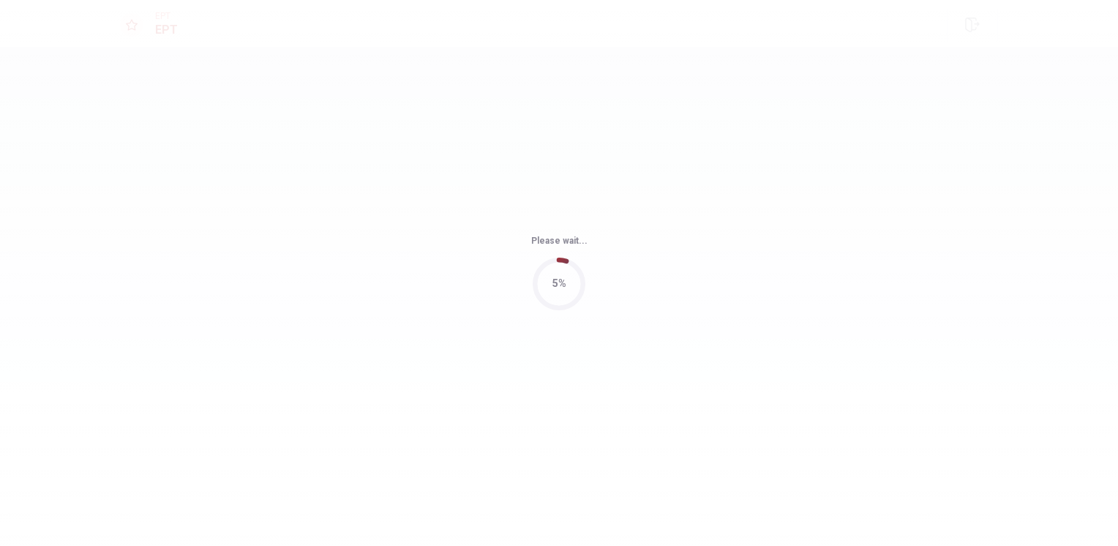
scroll to position [0, 0]
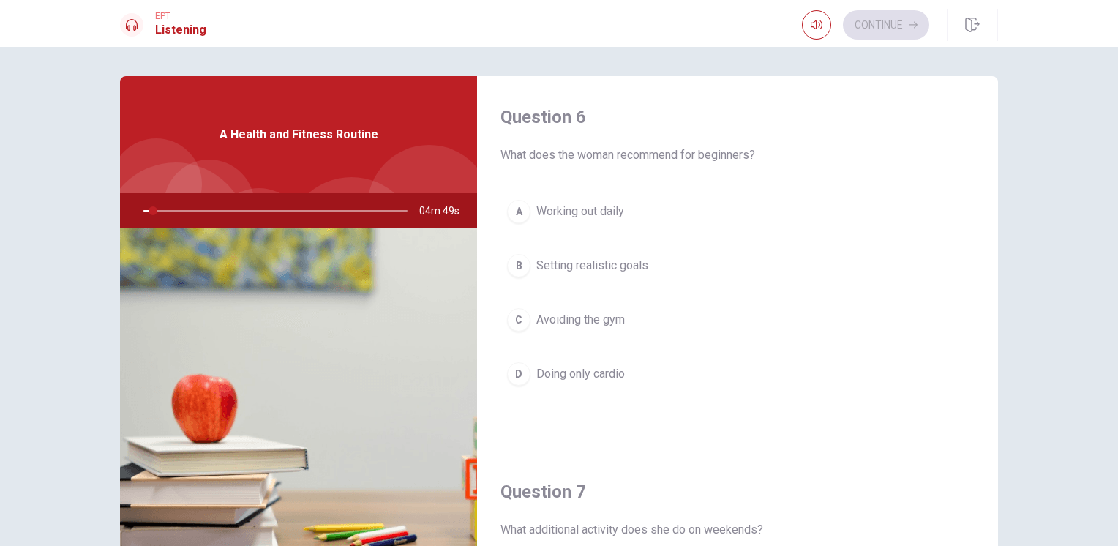
drag, startPoint x: 982, startPoint y: 124, endPoint x: 988, endPoint y: 134, distance: 11.5
click at [988, 134] on div "Question 6 What does the woman recommend for beginners? A Working out daily B S…" at bounding box center [737, 330] width 521 height 508
click at [982, 113] on div "Question 6 What does the woman recommend for beginners? A Working out daily B S…" at bounding box center [737, 263] width 521 height 375
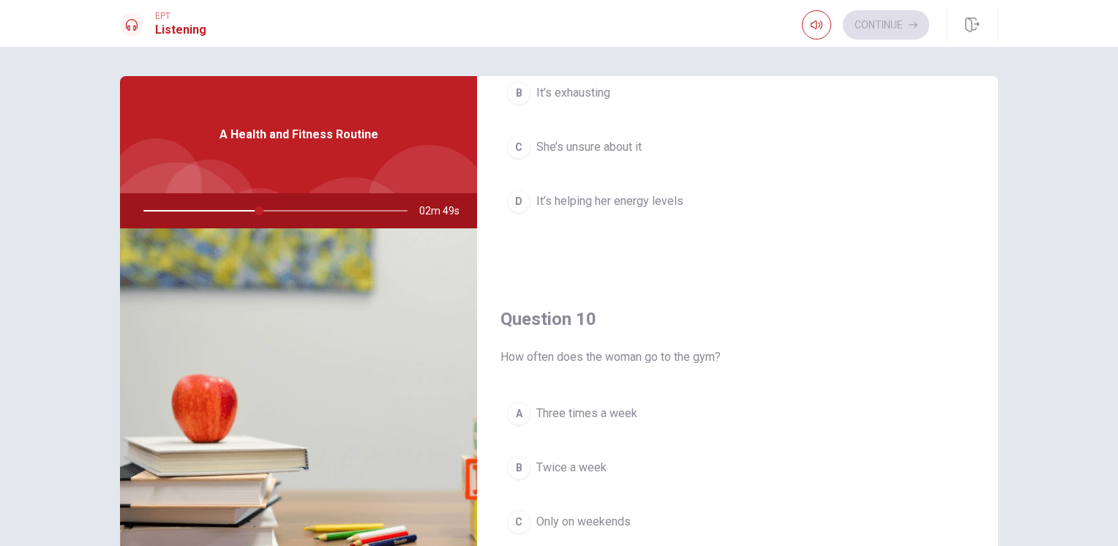
scroll to position [1358, 0]
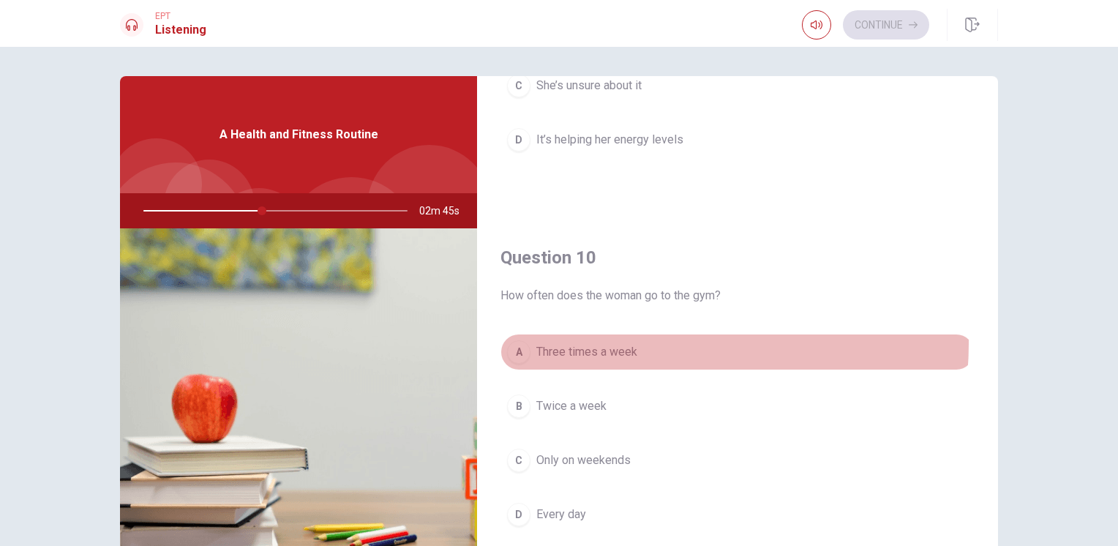
click at [638, 338] on button "A Three times a week" at bounding box center [737, 352] width 474 height 37
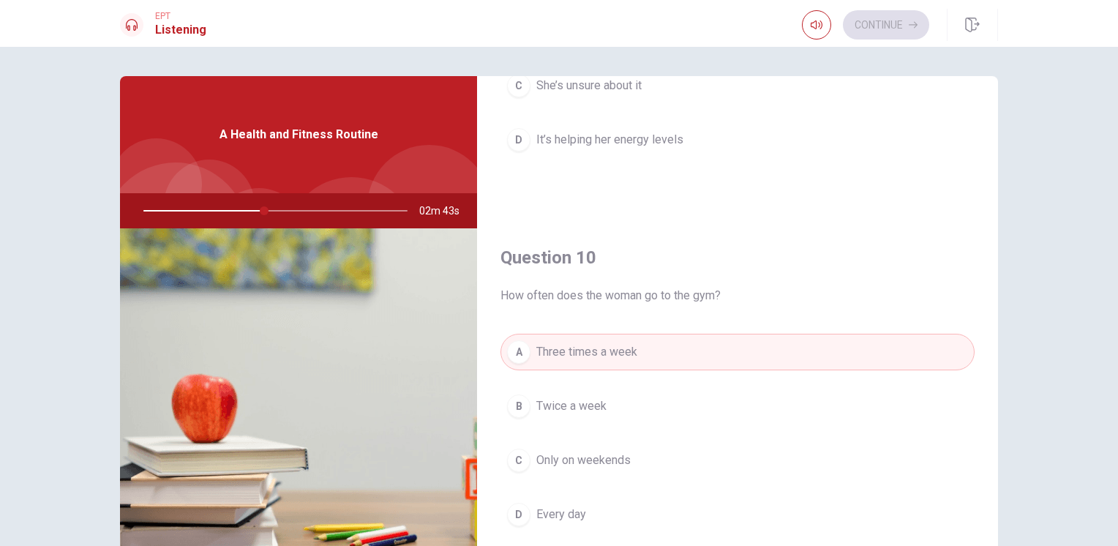
click at [987, 473] on div "Question 6 What does the woman recommend for beginners? A Working out daily B S…" at bounding box center [737, 330] width 521 height 508
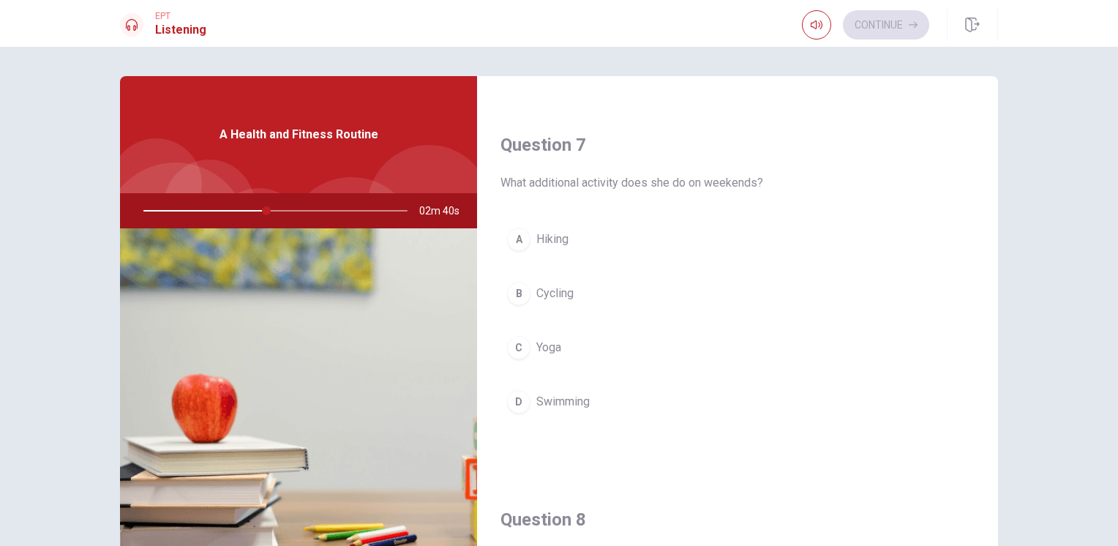
scroll to position [339, 0]
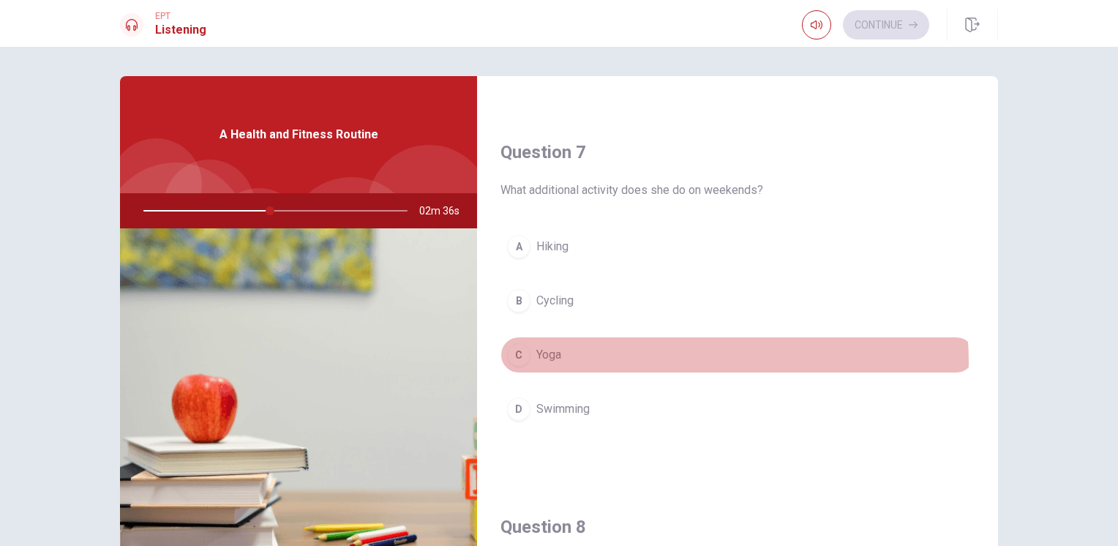
click at [702, 359] on button "C Yoga" at bounding box center [737, 355] width 474 height 37
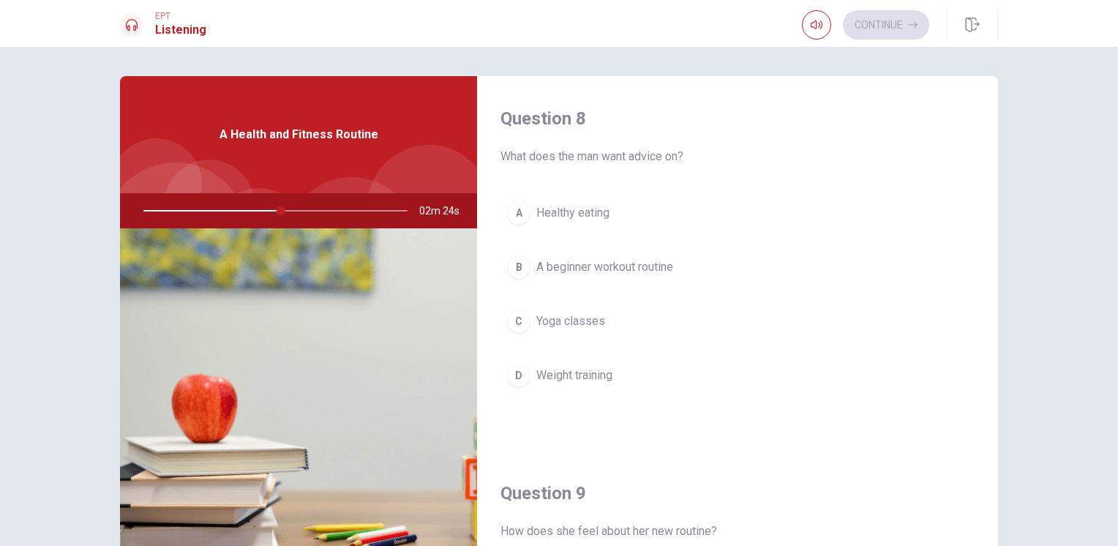
scroll to position [743, 0]
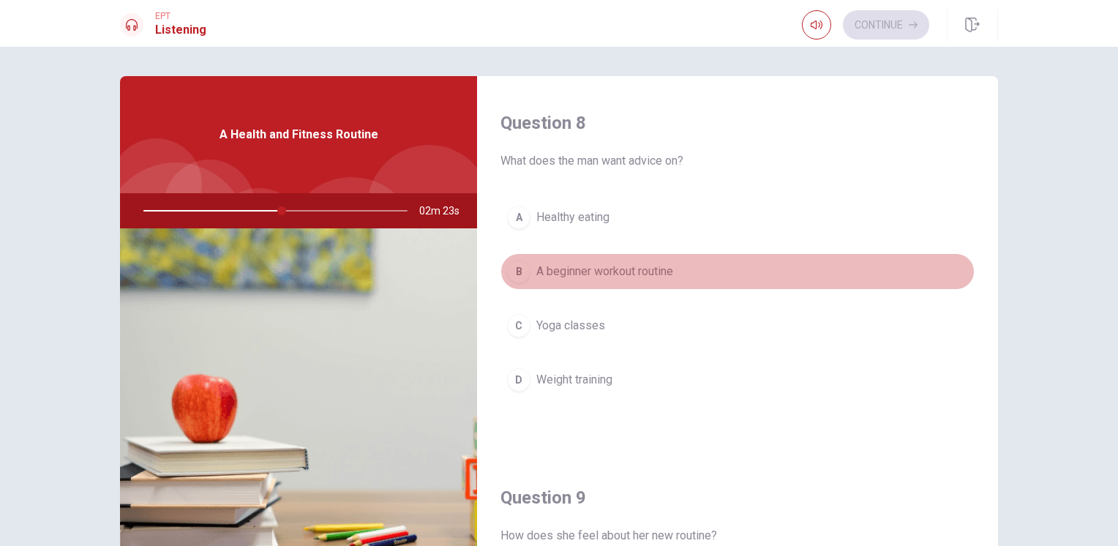
click at [740, 271] on button "B A beginner workout routine" at bounding box center [737, 271] width 474 height 37
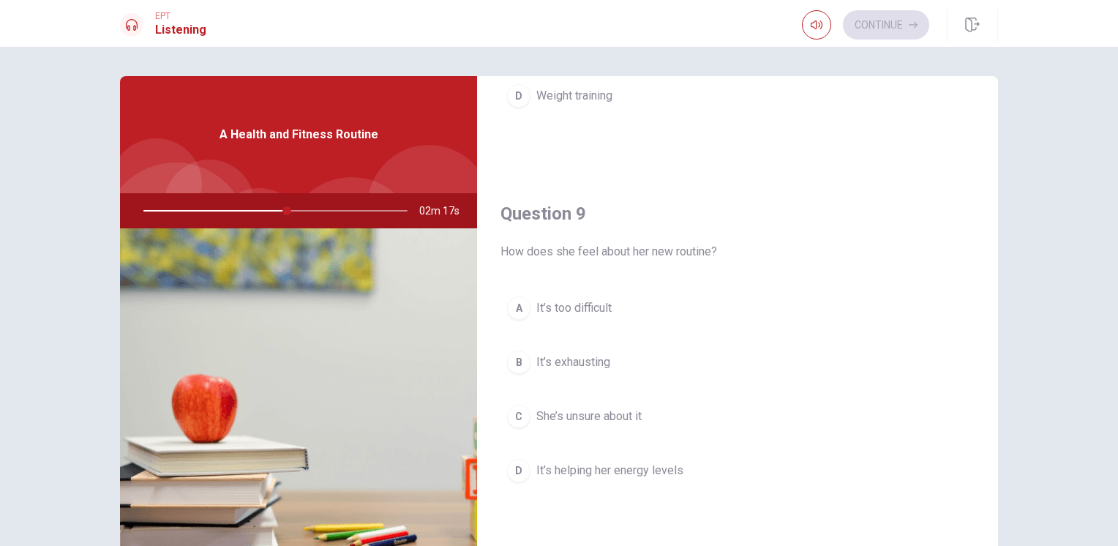
scroll to position [1034, 0]
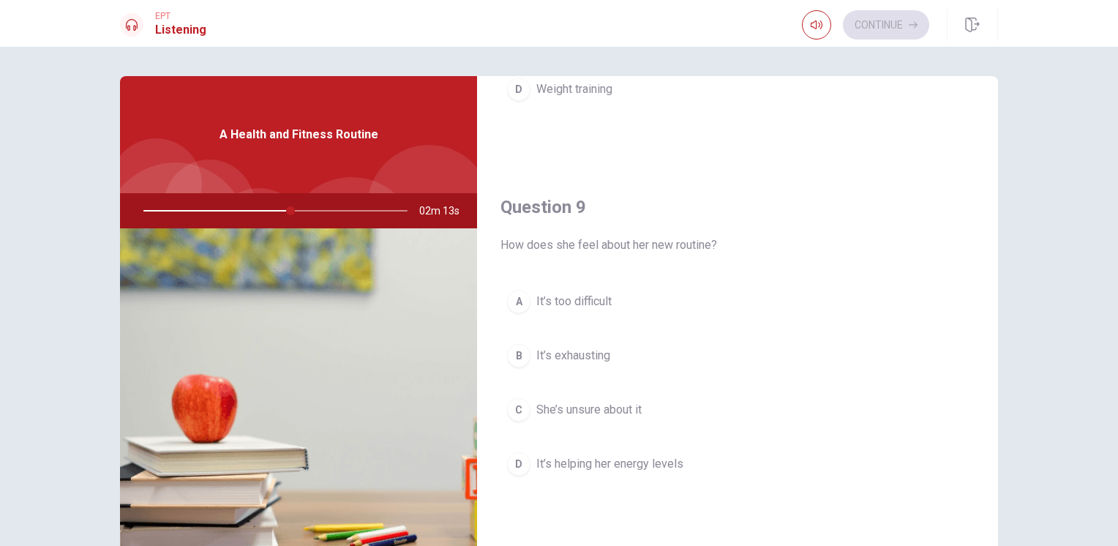
click at [701, 458] on button "D It’s helping her energy levels" at bounding box center [737, 464] width 474 height 37
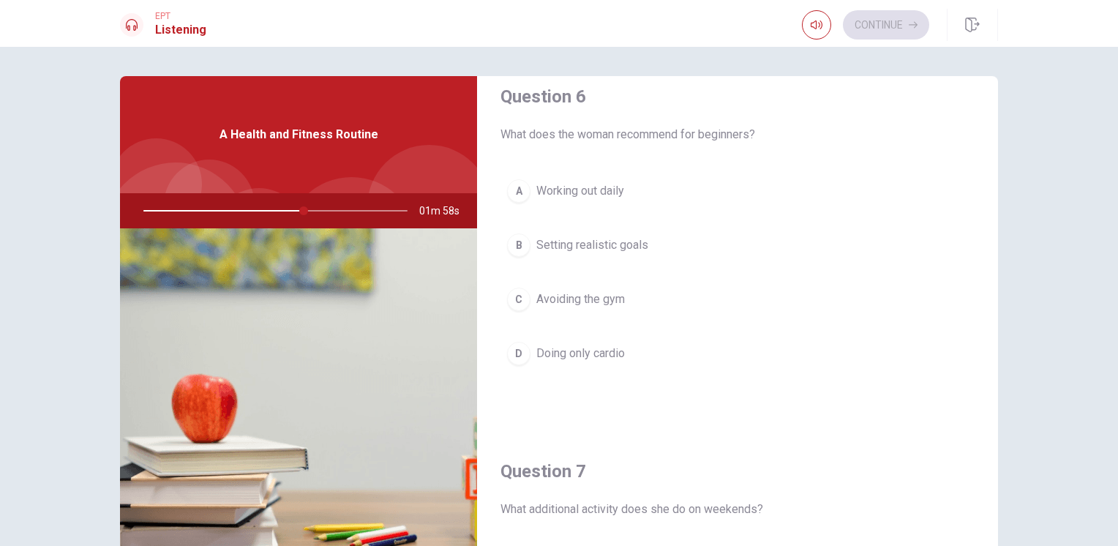
scroll to position [0, 0]
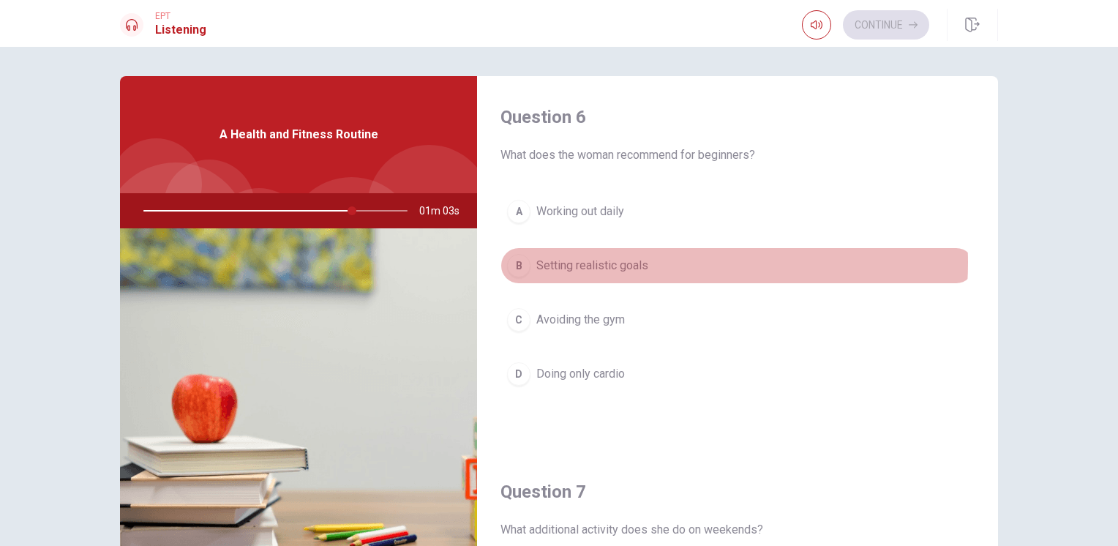
click at [643, 262] on span "Setting realistic goals" at bounding box center [592, 266] width 112 height 18
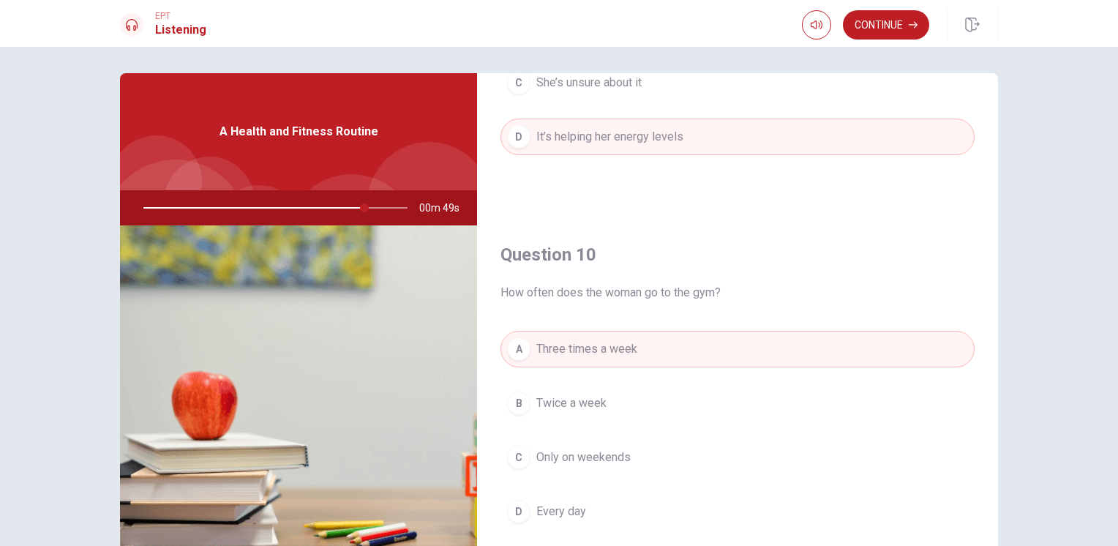
scroll to position [1, 0]
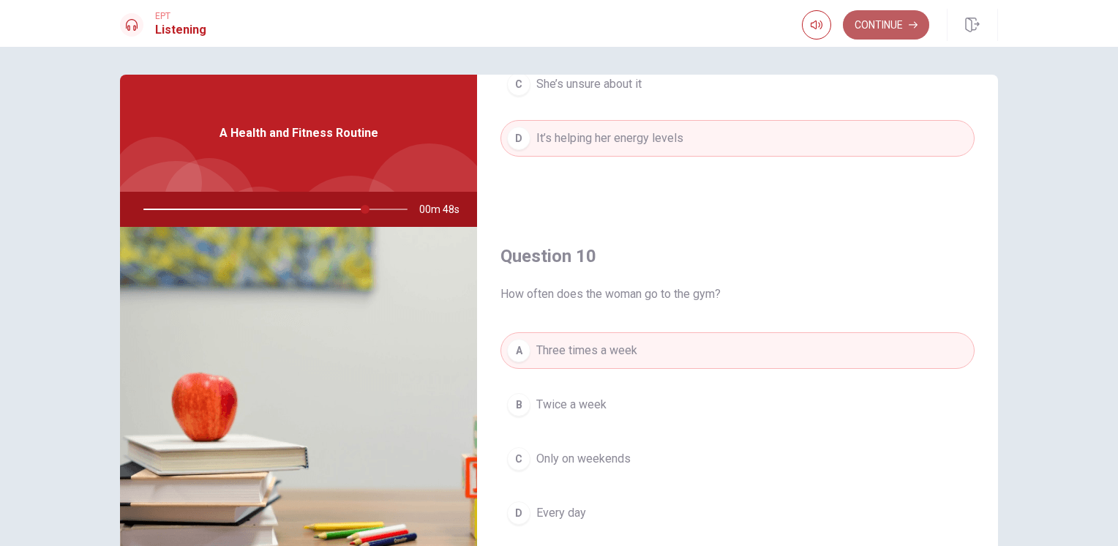
click at [881, 25] on button "Continue" at bounding box center [886, 24] width 86 height 29
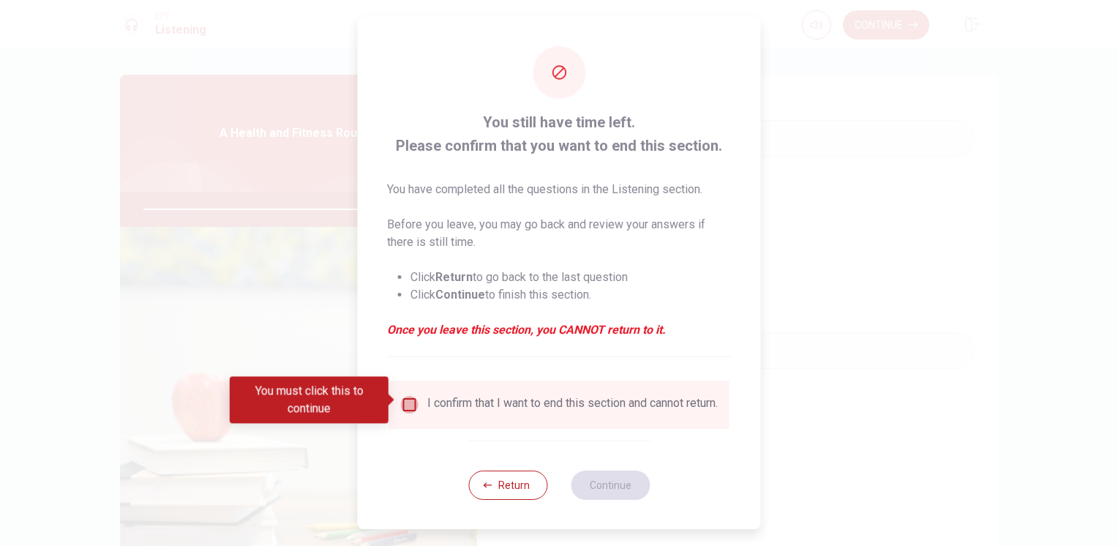
click at [414, 400] on input "You must click this to continue" at bounding box center [410, 405] width 18 height 18
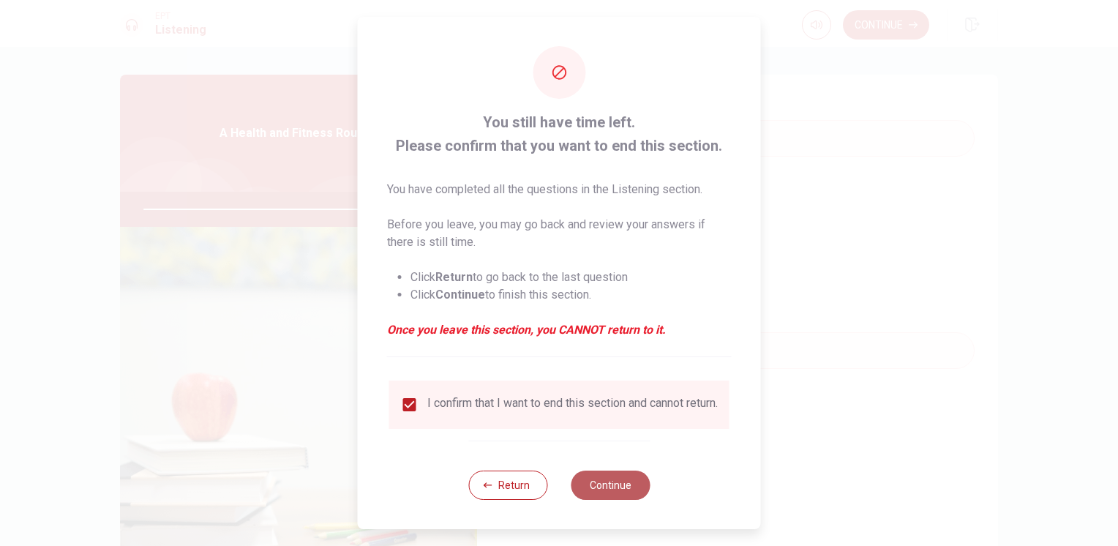
click at [607, 492] on button "Continue" at bounding box center [610, 484] width 79 height 29
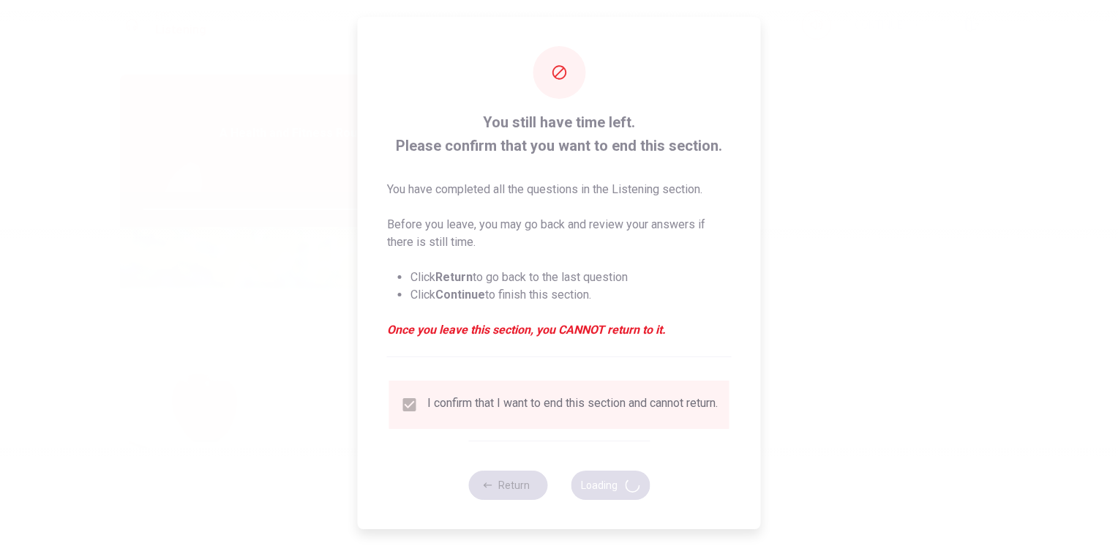
type input "88"
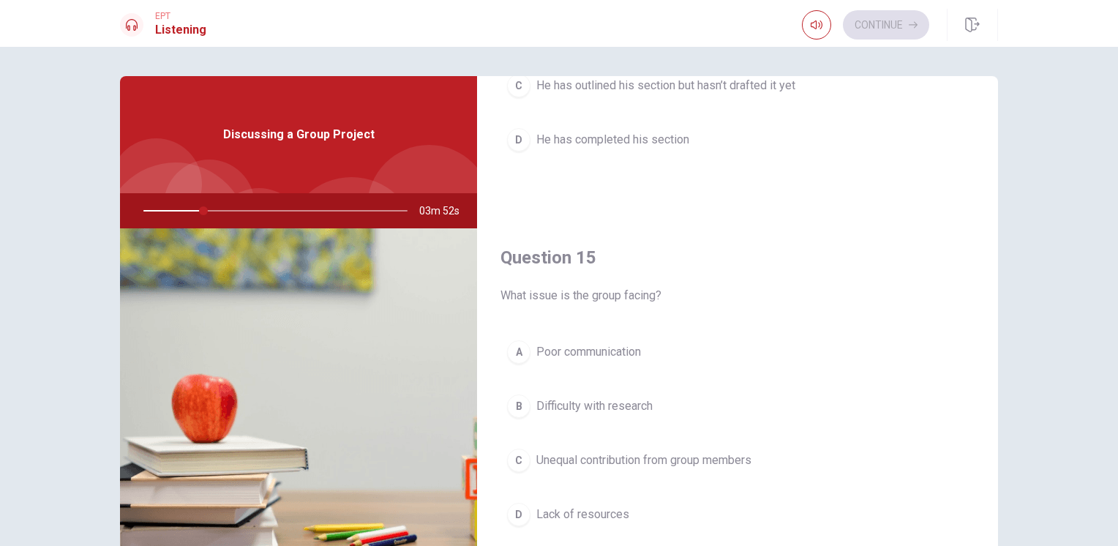
scroll to position [1356, 0]
drag, startPoint x: 983, startPoint y: 463, endPoint x: 977, endPoint y: 382, distance: 81.4
click at [980, 375] on div "Question 15 What issue is the group facing? A Poor communication B Difficulty w…" at bounding box center [737, 406] width 521 height 375
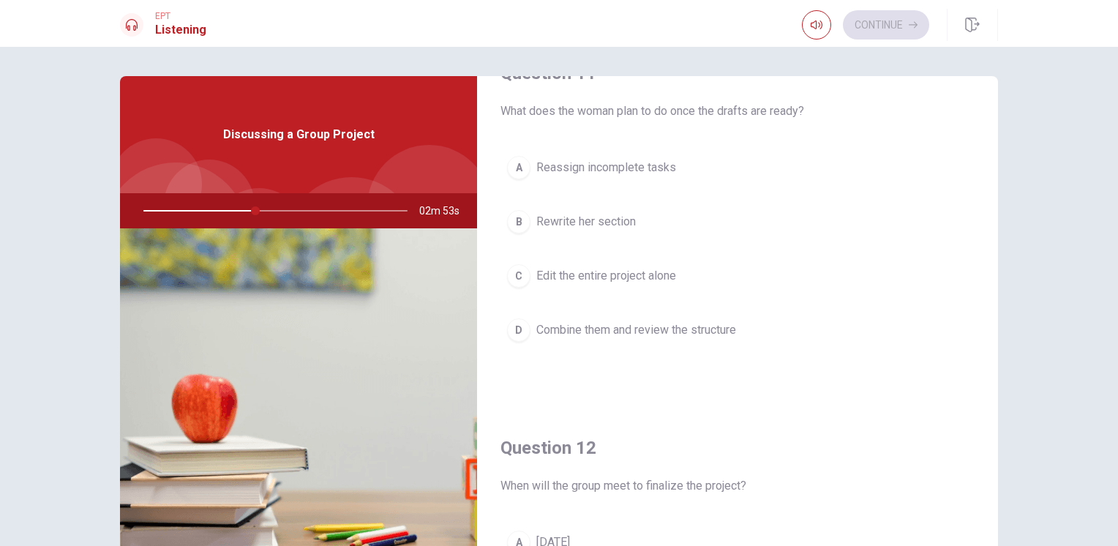
scroll to position [46, 0]
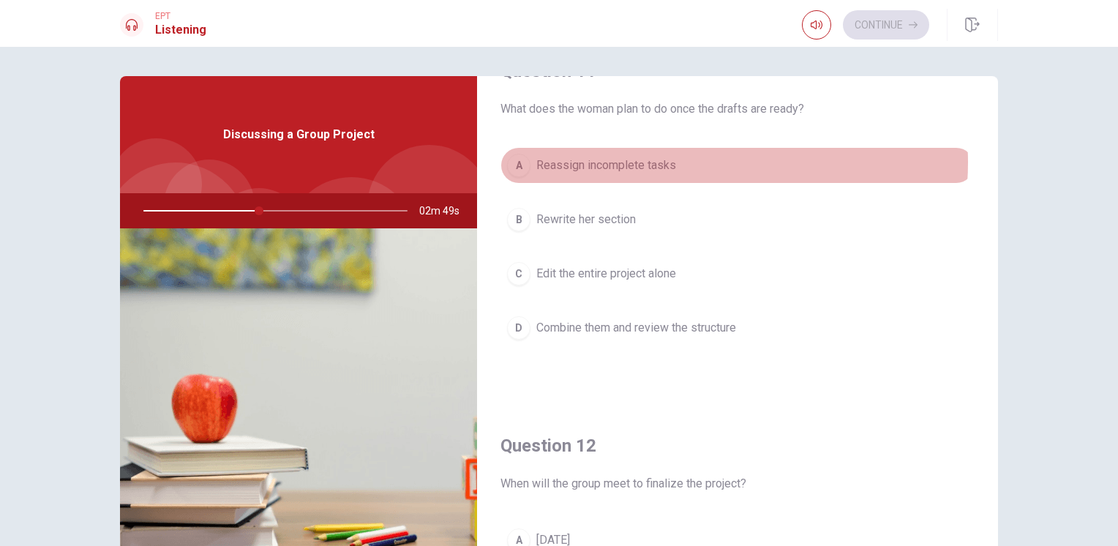
click at [682, 162] on button "A Reassign incomplete tasks" at bounding box center [737, 165] width 474 height 37
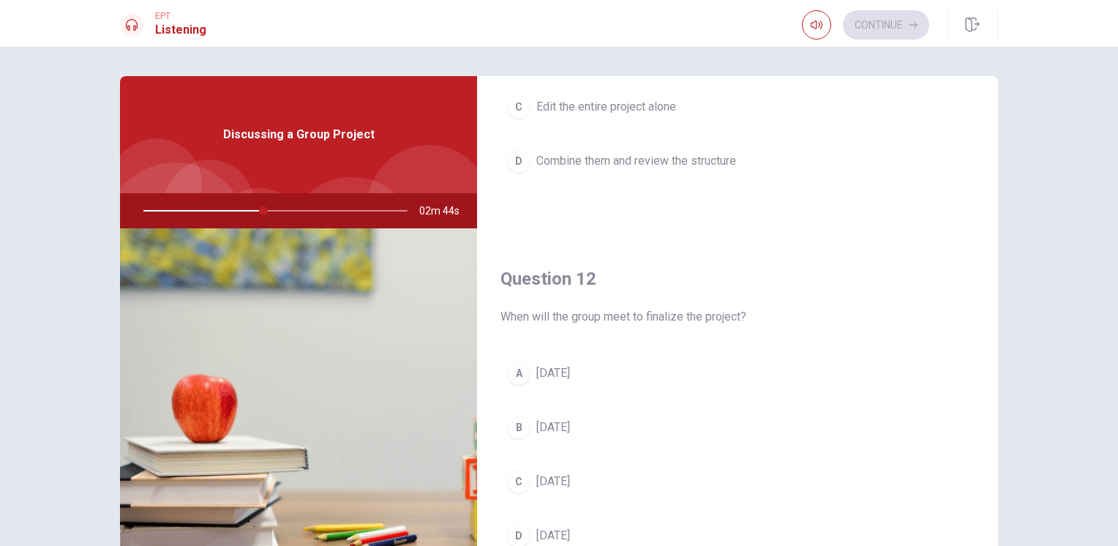
scroll to position [219, 0]
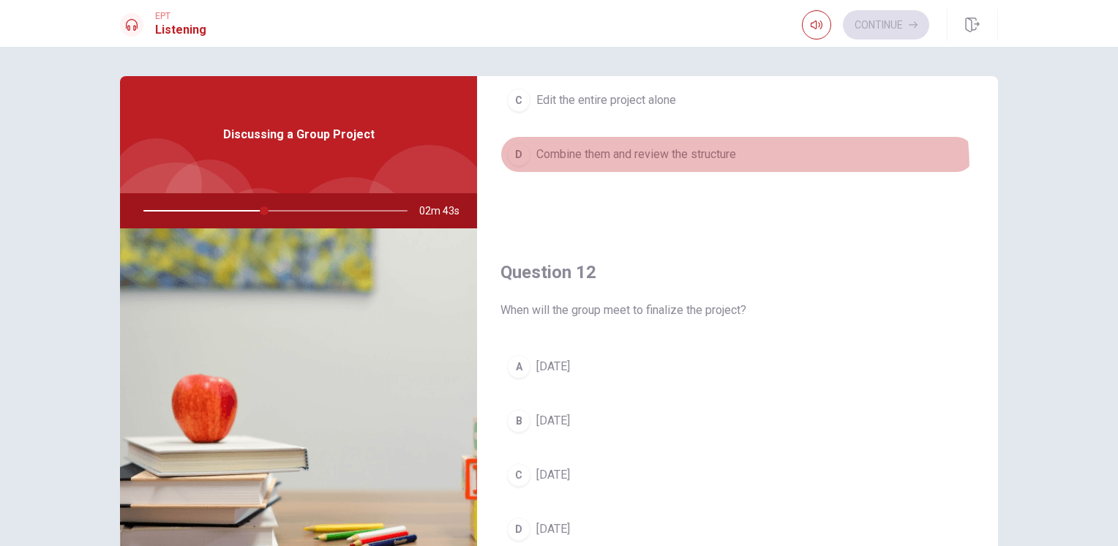
click at [691, 168] on button "D Combine them and review the structure" at bounding box center [737, 154] width 474 height 37
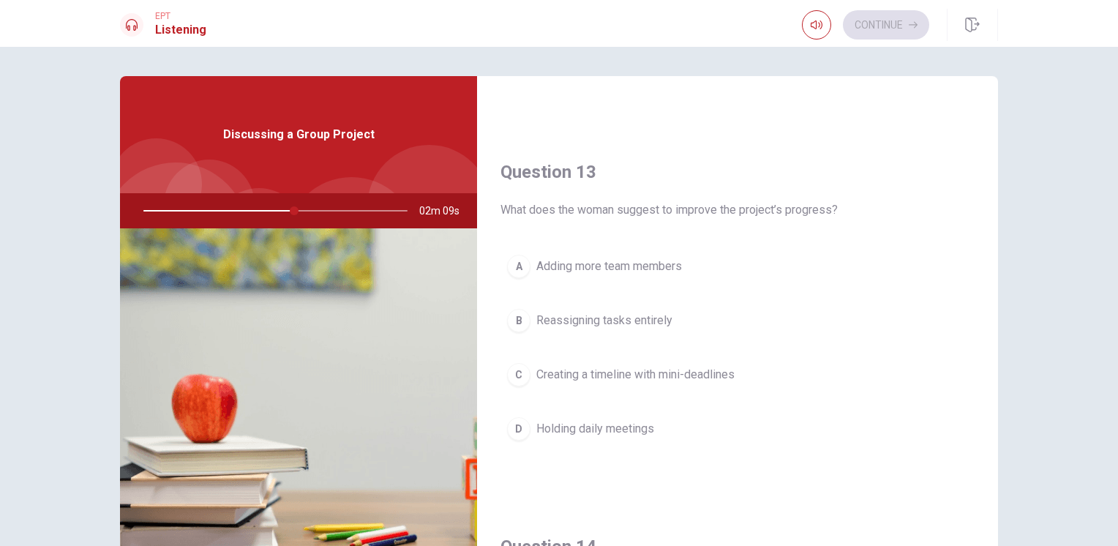
scroll to position [683, 0]
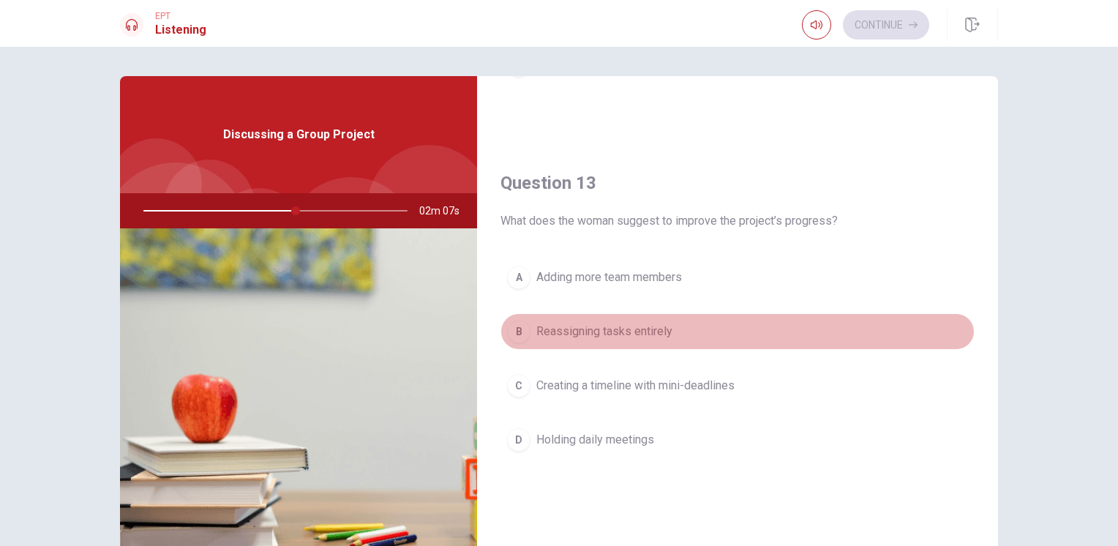
click at [839, 342] on button "B Reassigning tasks entirely" at bounding box center [737, 331] width 474 height 37
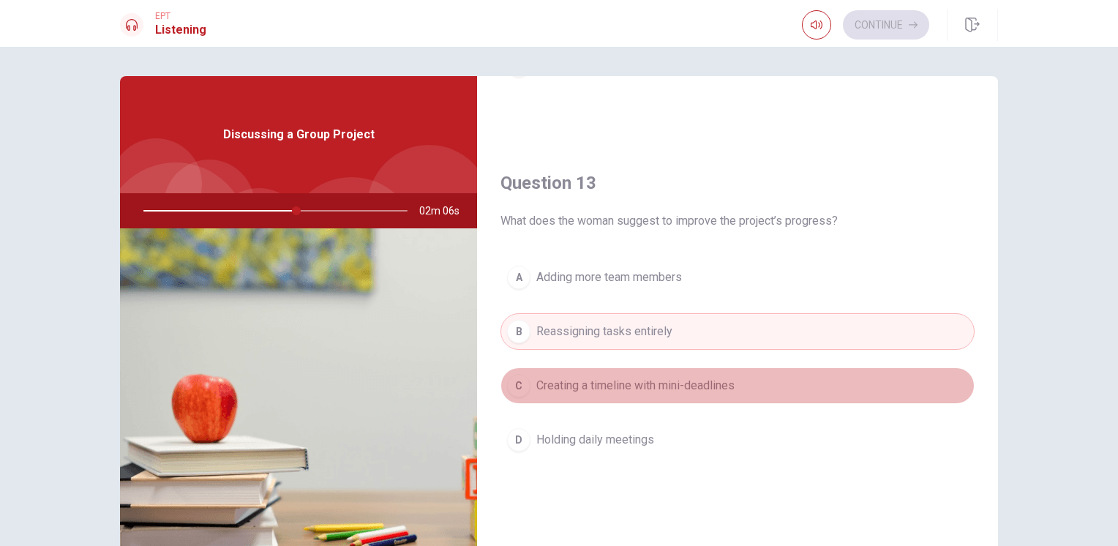
click at [820, 388] on button "C Creating a timeline with mini-deadlines" at bounding box center [737, 385] width 474 height 37
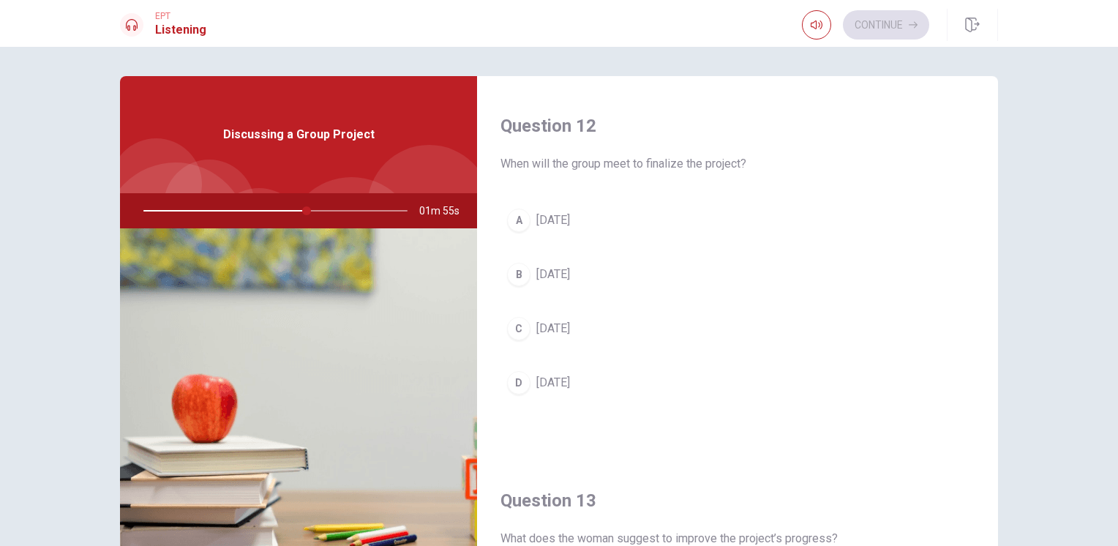
scroll to position [372, 0]
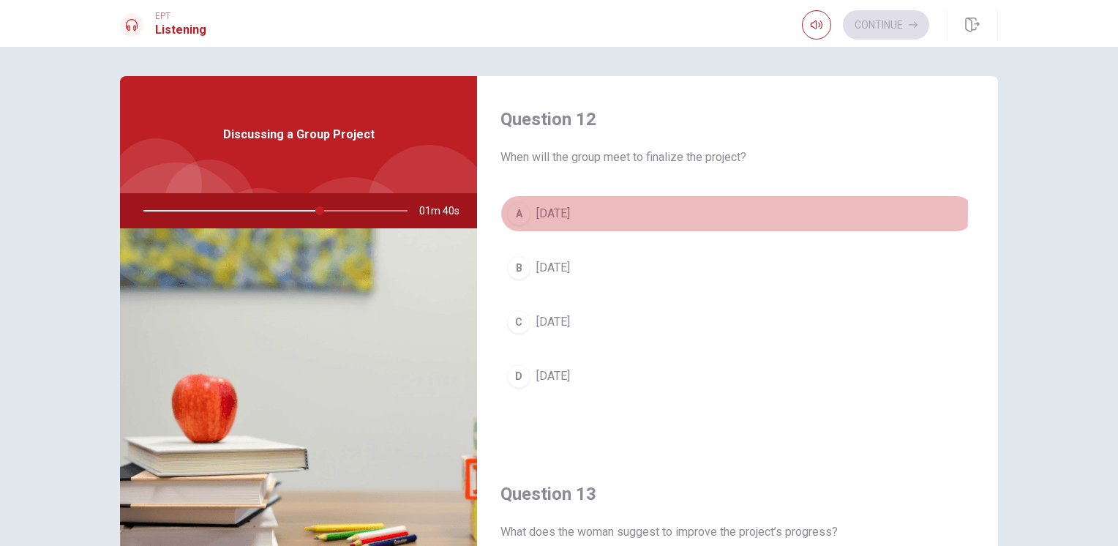
click at [657, 210] on button "A [DATE]" at bounding box center [737, 213] width 474 height 37
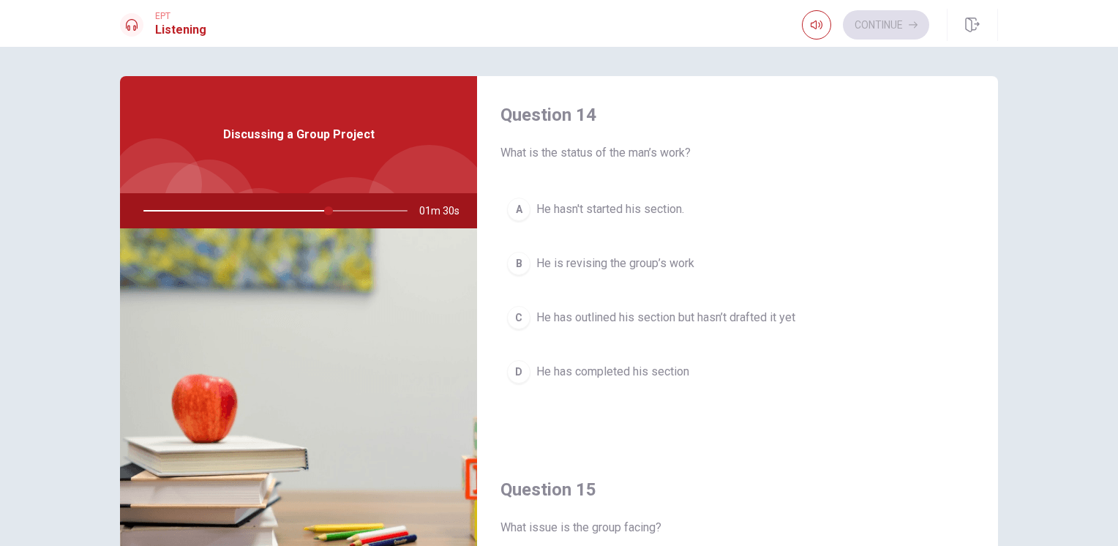
scroll to position [1124, 0]
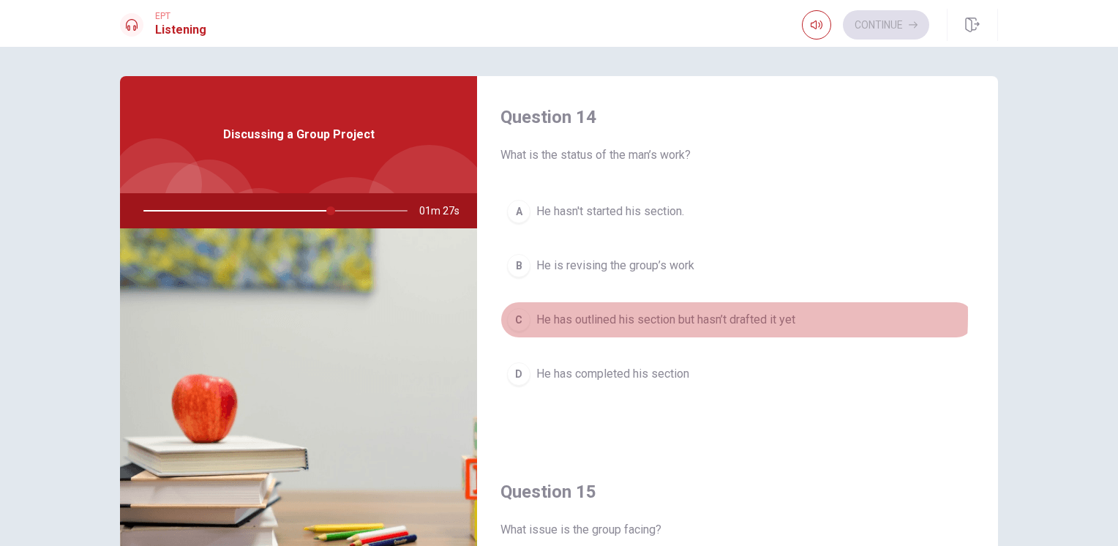
click at [644, 311] on span "He has outlined his section but hasn’t drafted it yet" at bounding box center [665, 320] width 259 height 18
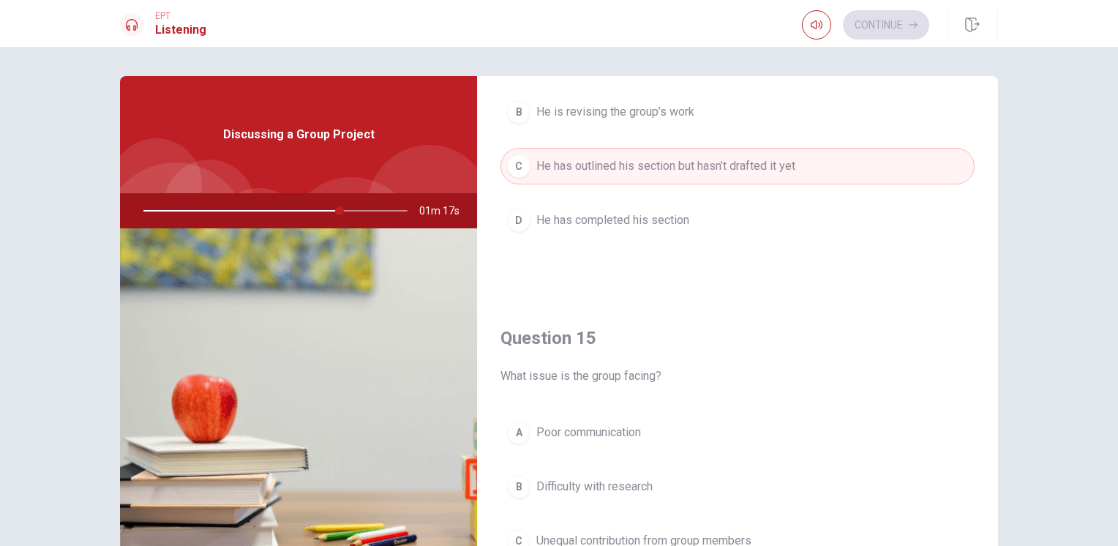
scroll to position [1358, 0]
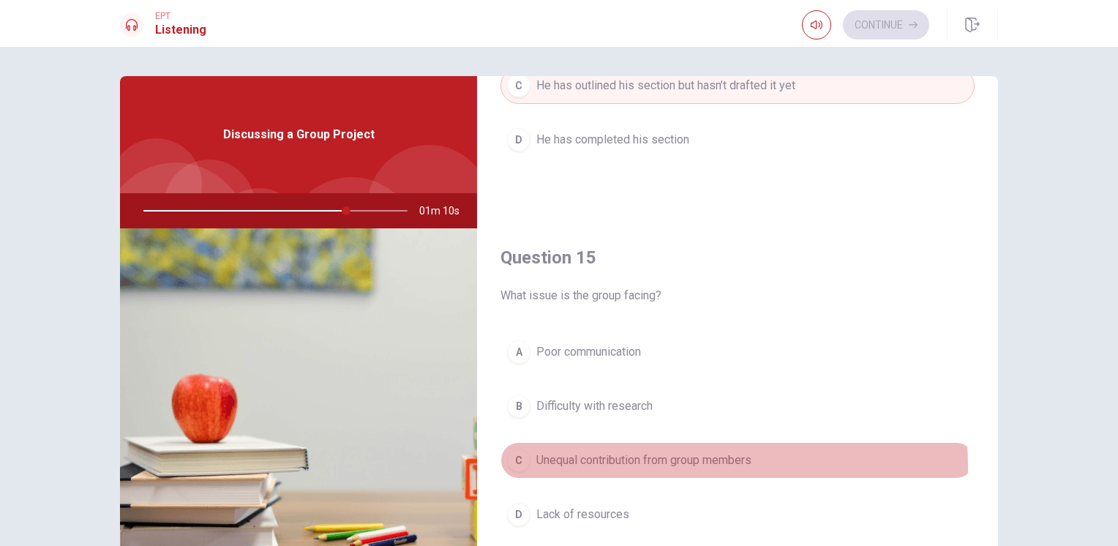
click at [685, 459] on span "Unequal contribution from group members" at bounding box center [643, 460] width 215 height 18
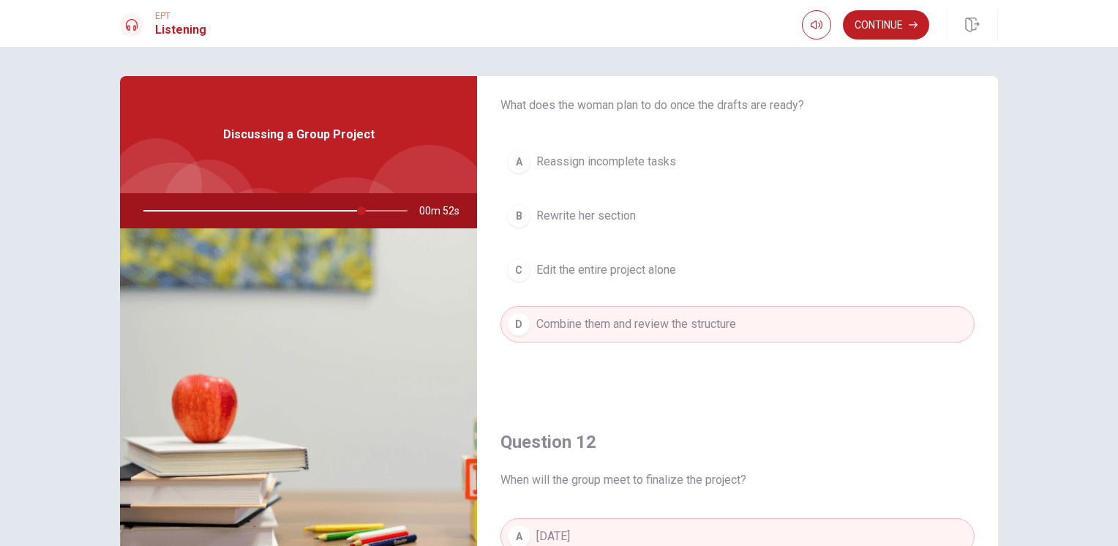
scroll to position [0, 0]
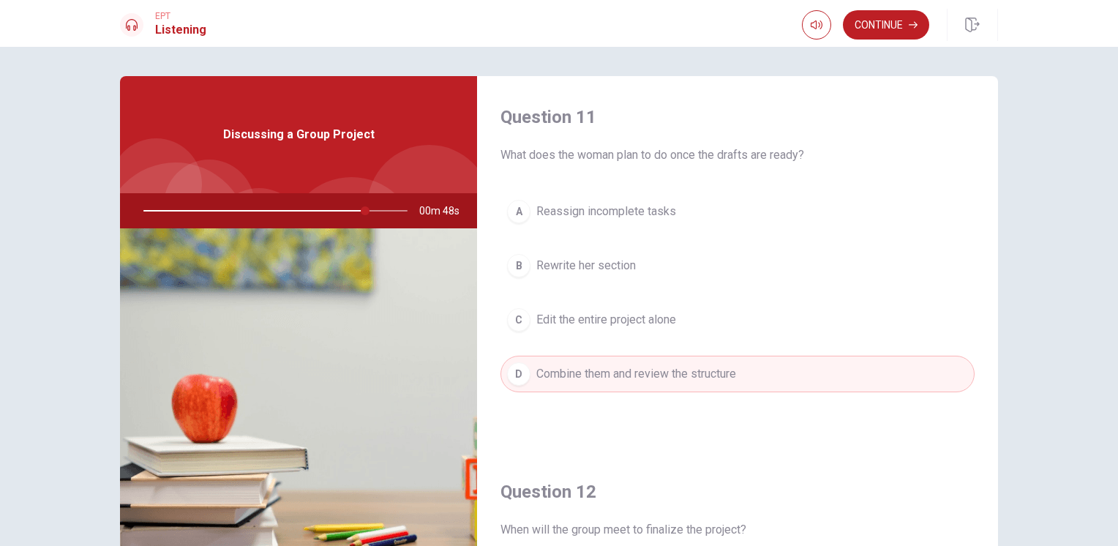
drag, startPoint x: 357, startPoint y: 210, endPoint x: 304, endPoint y: 210, distance: 52.7
click at [304, 210] on div at bounding box center [272, 210] width 293 height 35
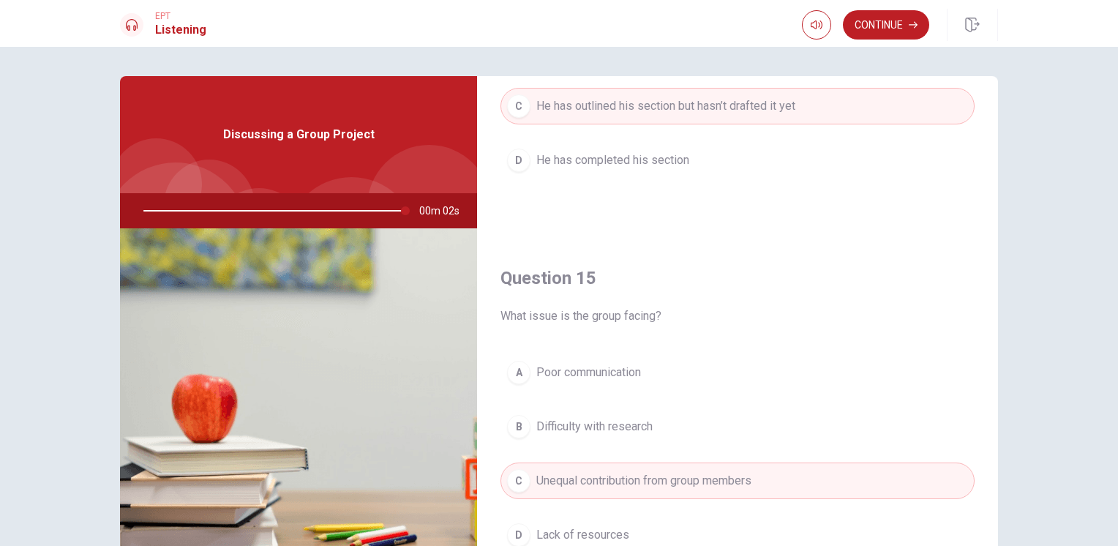
scroll to position [1358, 0]
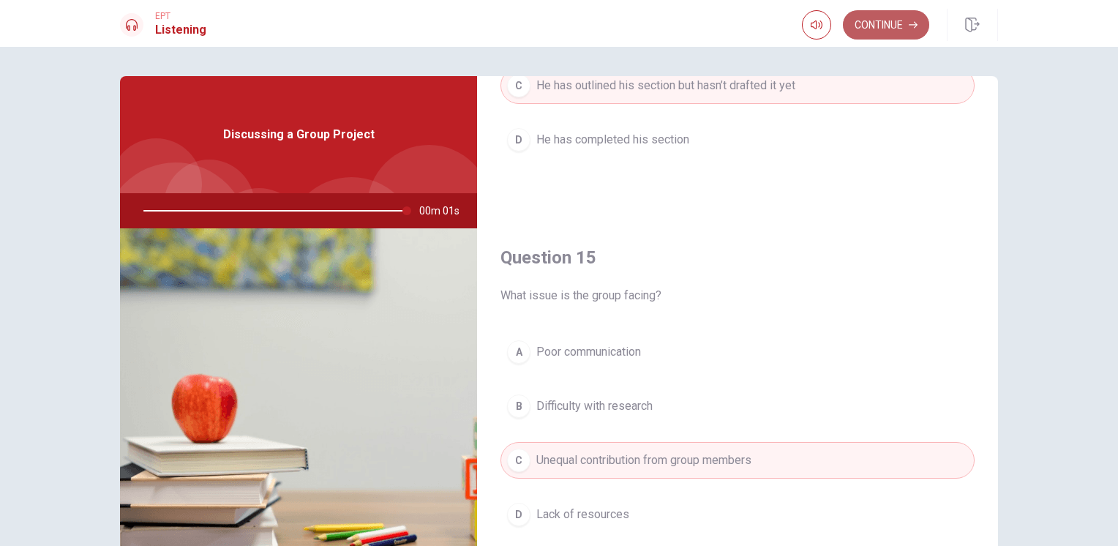
click at [895, 27] on button "Continue" at bounding box center [886, 24] width 86 height 29
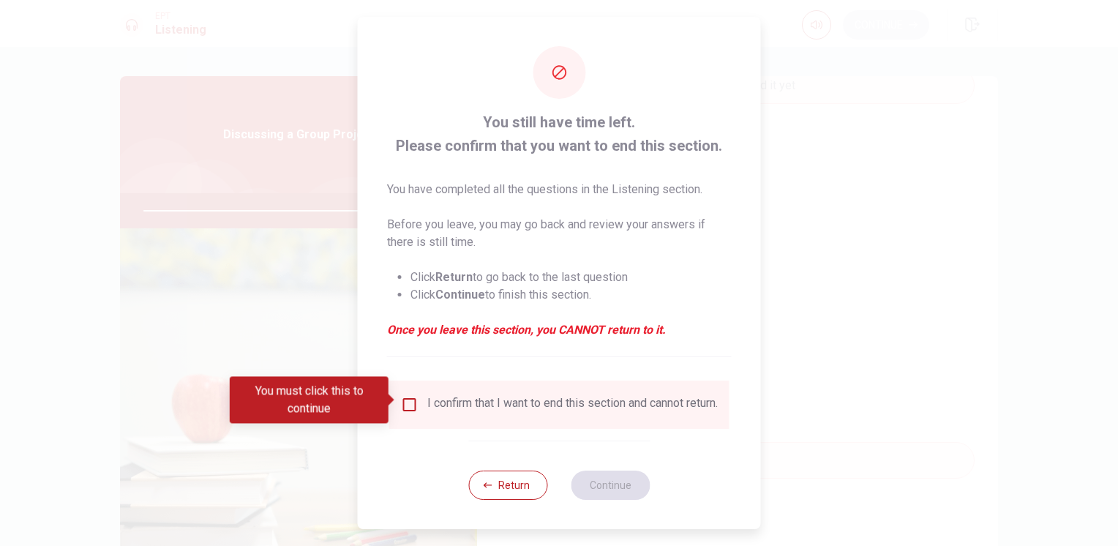
type input "0"
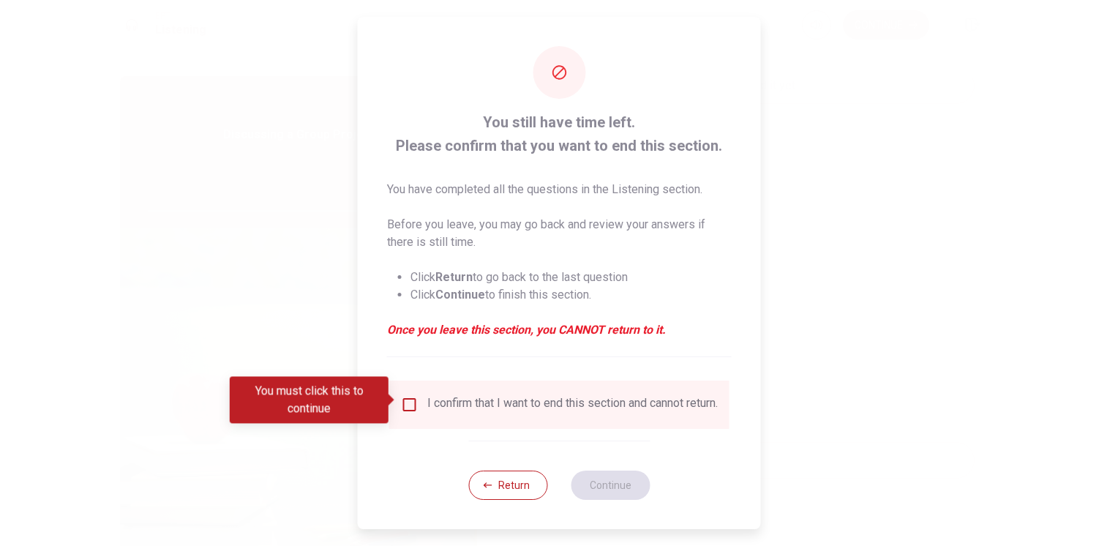
click at [475, 402] on div "I confirm that I want to end this section and cannot return." at bounding box center [572, 405] width 290 height 18
click at [412, 400] on input "You must click this to continue" at bounding box center [410, 405] width 18 height 18
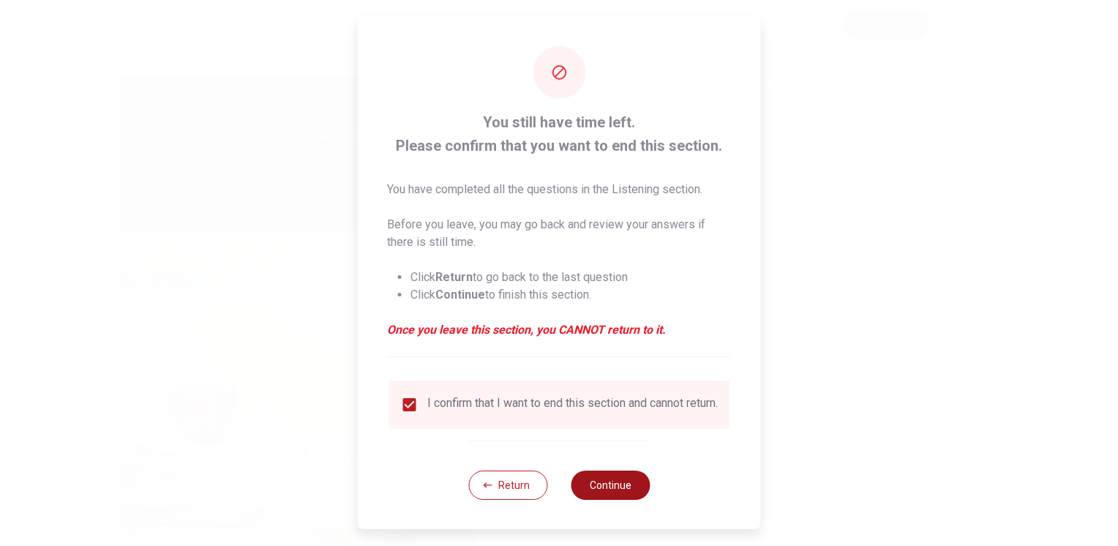
click at [612, 490] on button "Continue" at bounding box center [610, 484] width 79 height 29
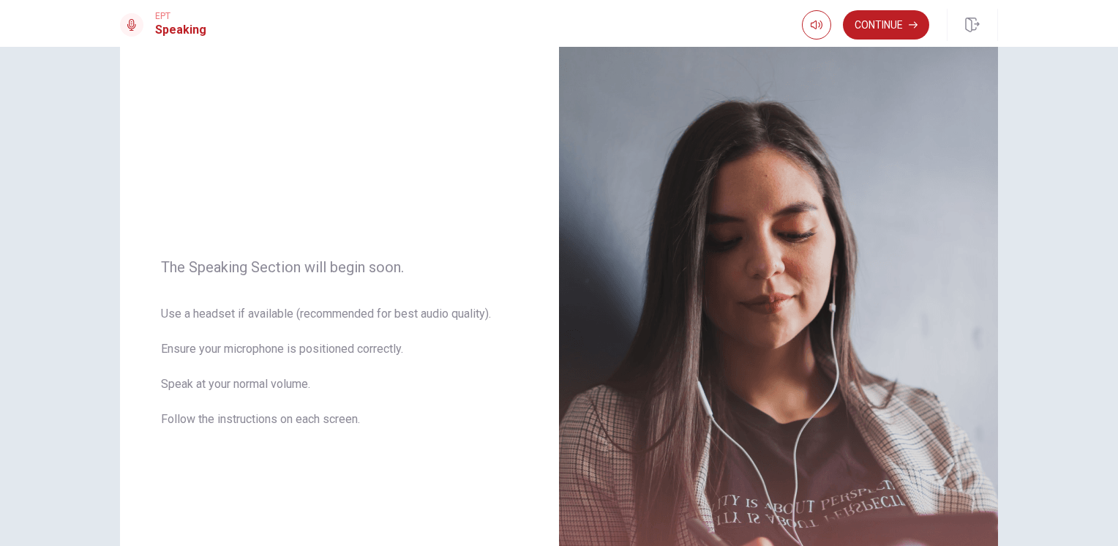
scroll to position [46, 0]
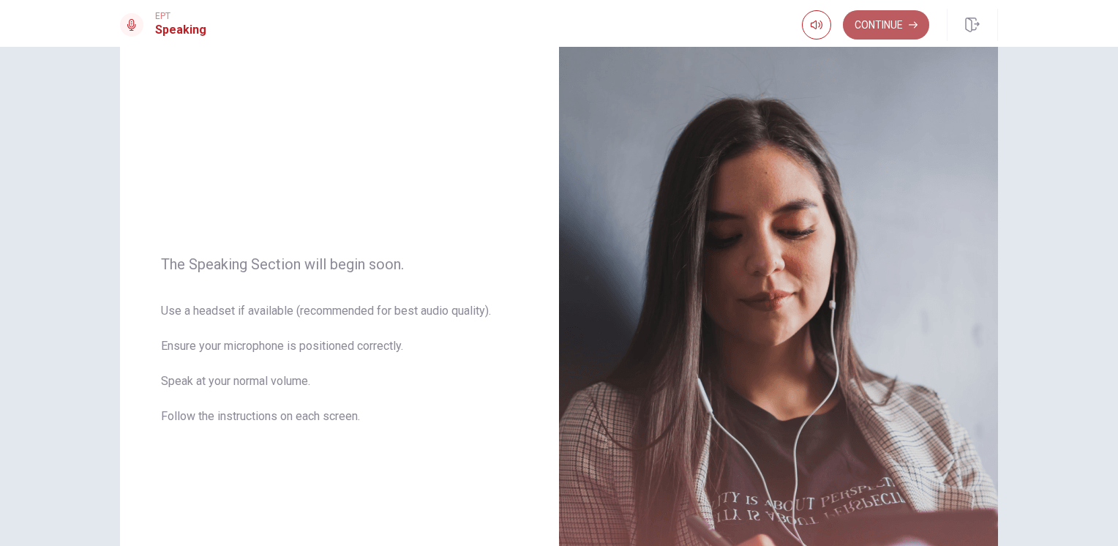
click at [907, 19] on button "Continue" at bounding box center [886, 24] width 86 height 29
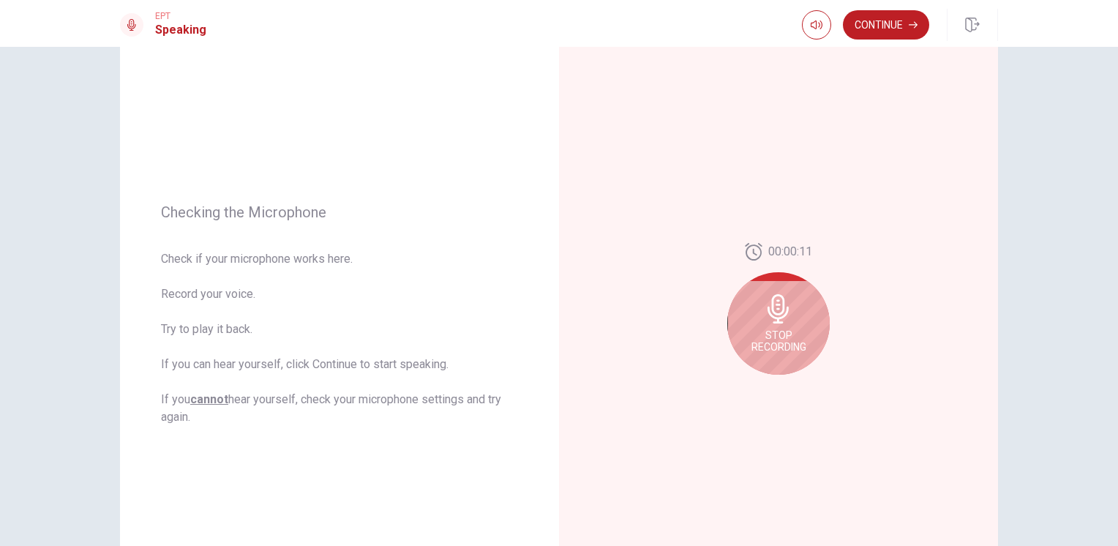
scroll to position [93, 0]
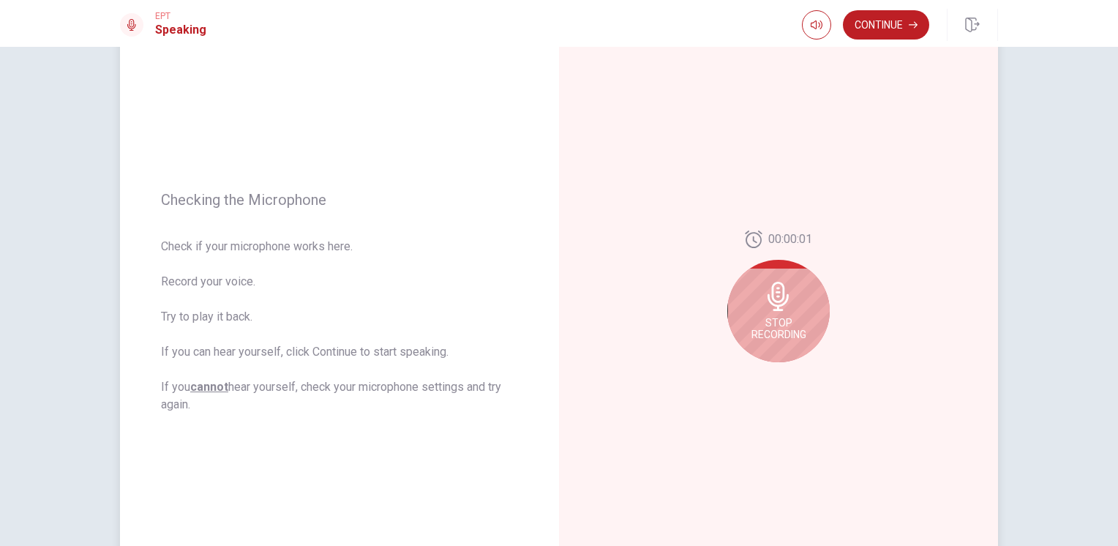
click at [800, 307] on div "Stop Recording" at bounding box center [778, 311] width 102 height 102
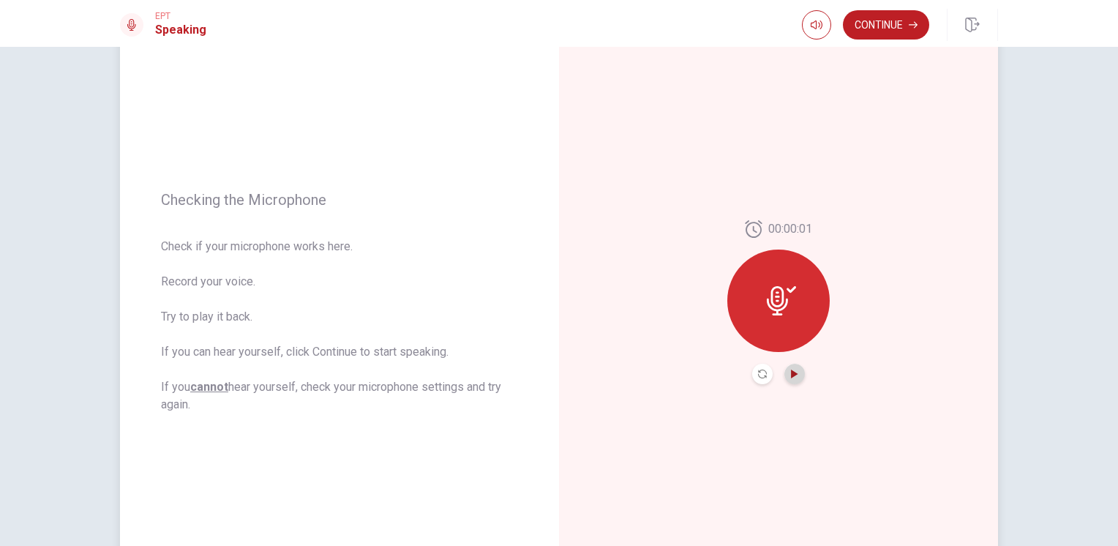
click at [794, 377] on icon "Play Audio" at bounding box center [794, 373] width 9 height 9
click at [894, 20] on button "Continue" at bounding box center [886, 24] width 86 height 29
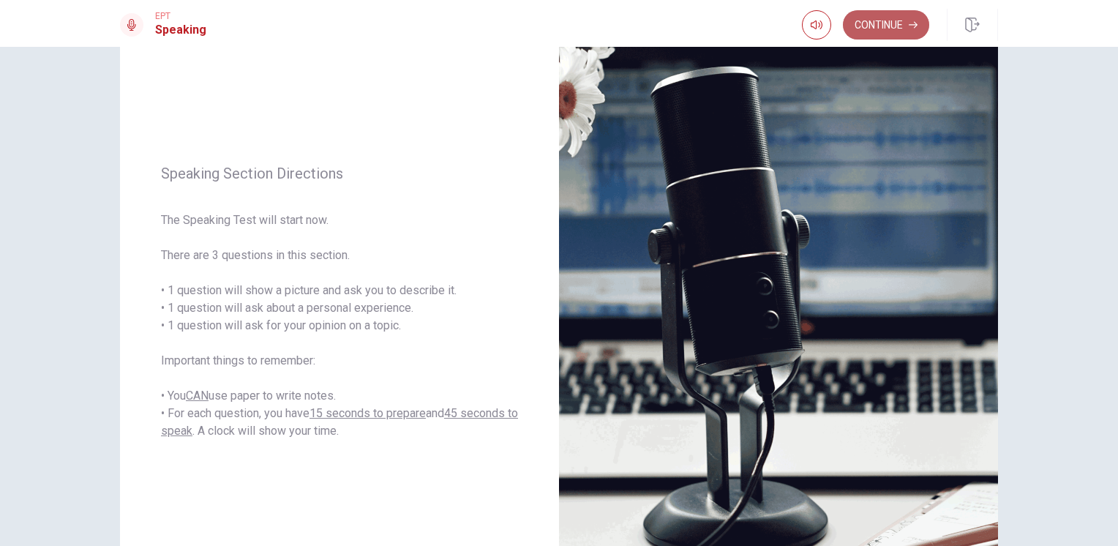
click at [892, 22] on button "Continue" at bounding box center [886, 24] width 86 height 29
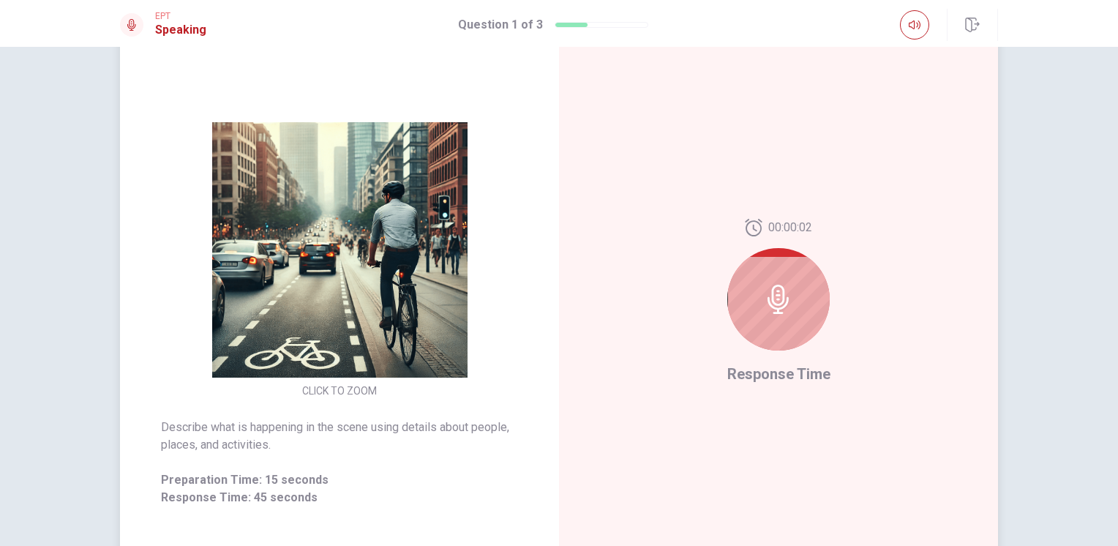
click at [777, 301] on icon at bounding box center [778, 299] width 29 height 29
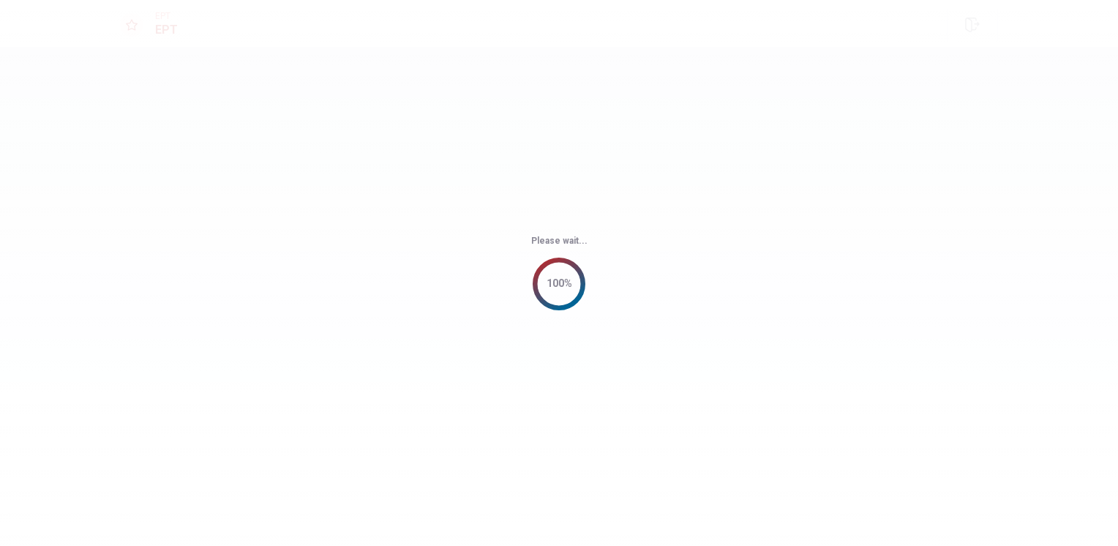
scroll to position [0, 0]
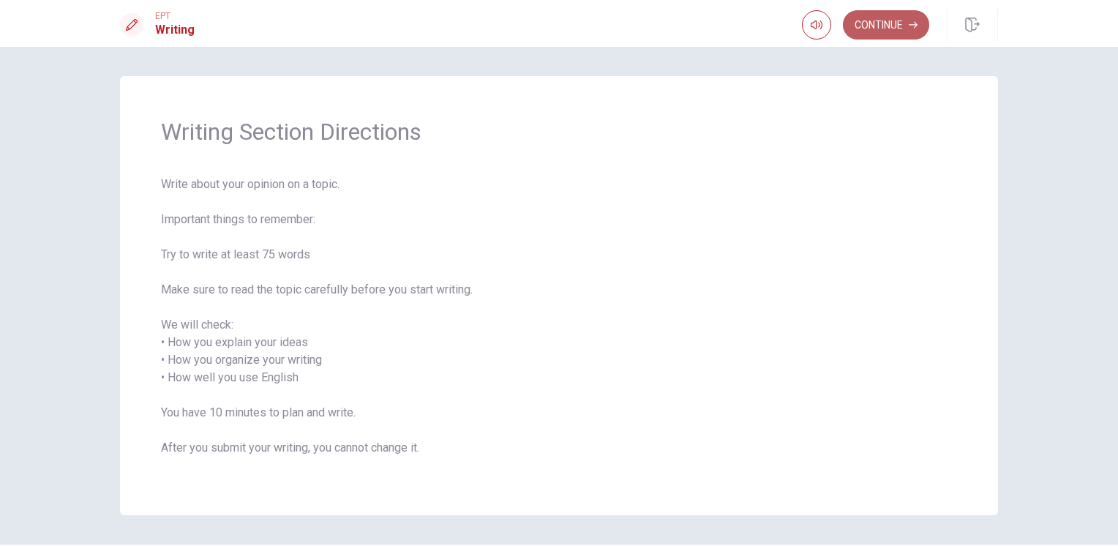
click at [884, 31] on button "Continue" at bounding box center [886, 24] width 86 height 29
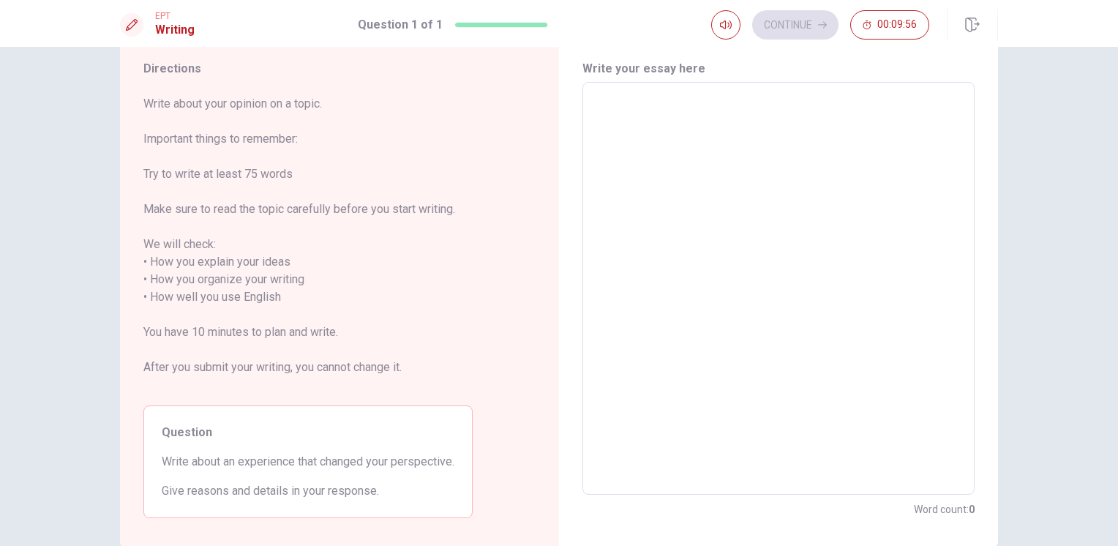
scroll to position [49, 0]
click at [680, 121] on textarea at bounding box center [779, 285] width 372 height 388
type textarea "O"
type textarea "x"
type textarea "On"
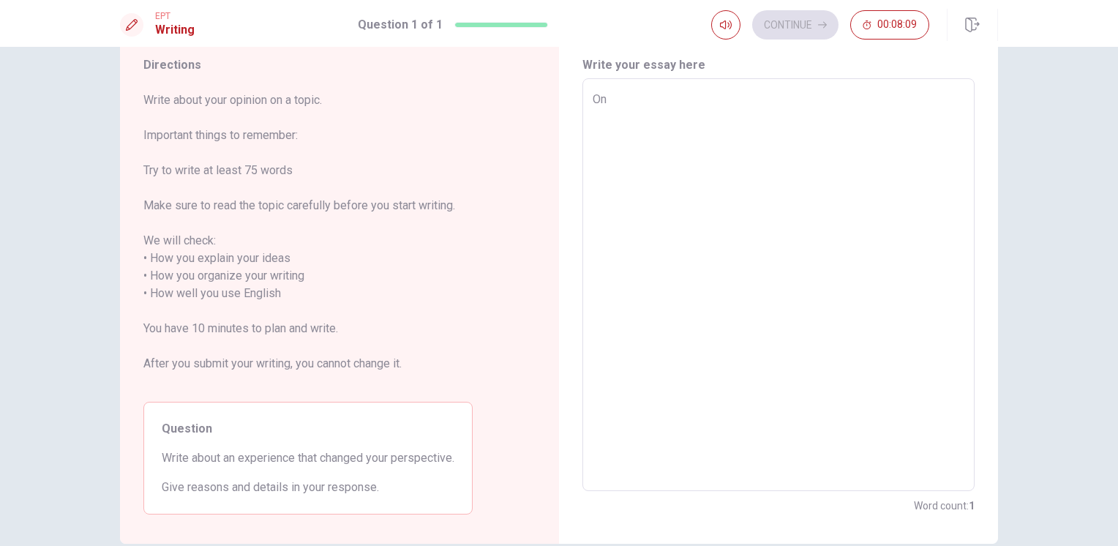
type textarea "x"
type textarea "Onc"
type textarea "x"
type textarea "Once"
type textarea "x"
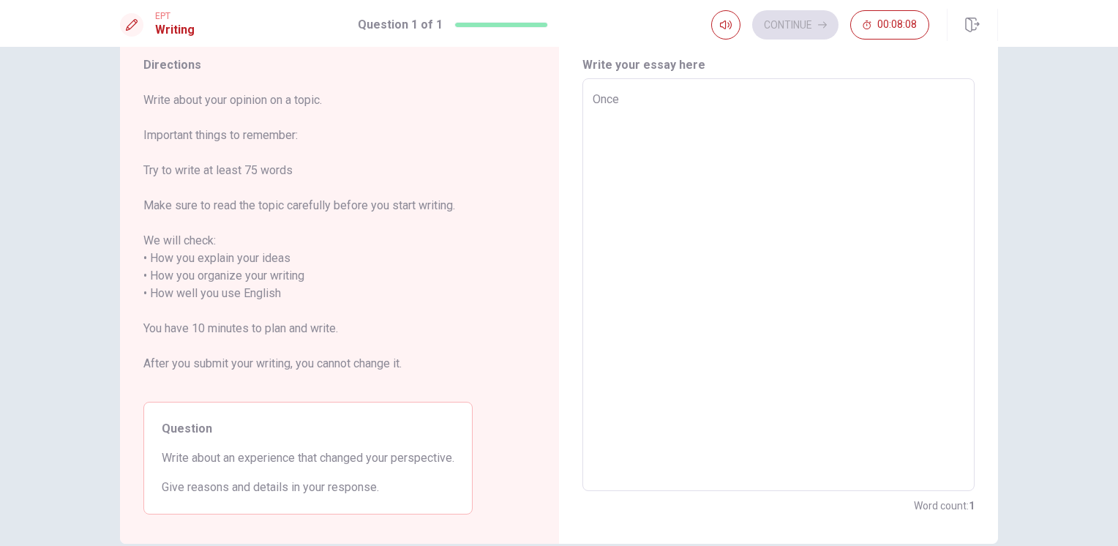
type textarea "Once"
type textarea "x"
type textarea "Once e"
type textarea "x"
type textarea "Once ex"
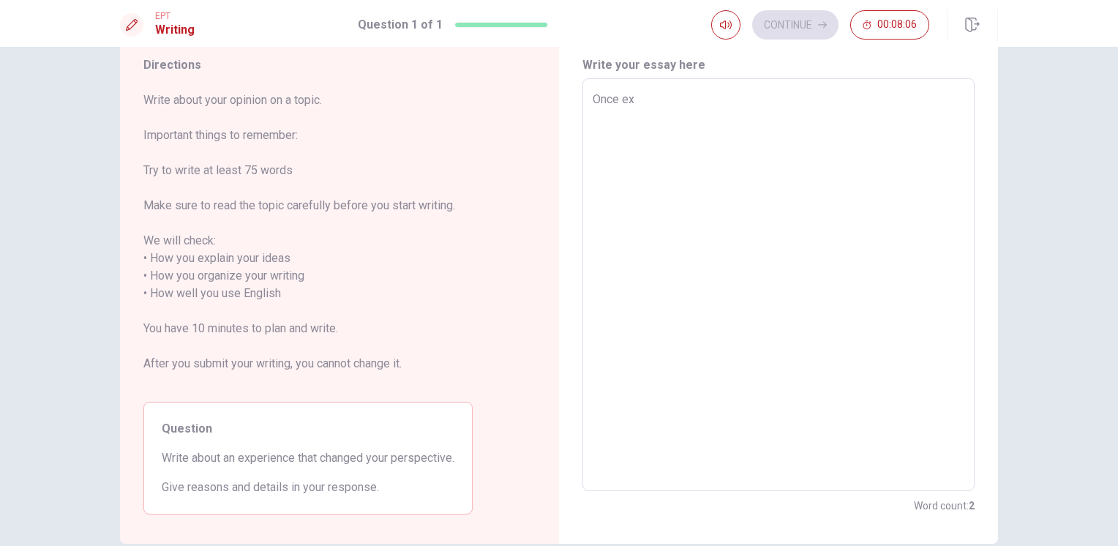
type textarea "x"
type textarea "Once exp"
type textarea "x"
type textarea "Once expe"
type textarea "x"
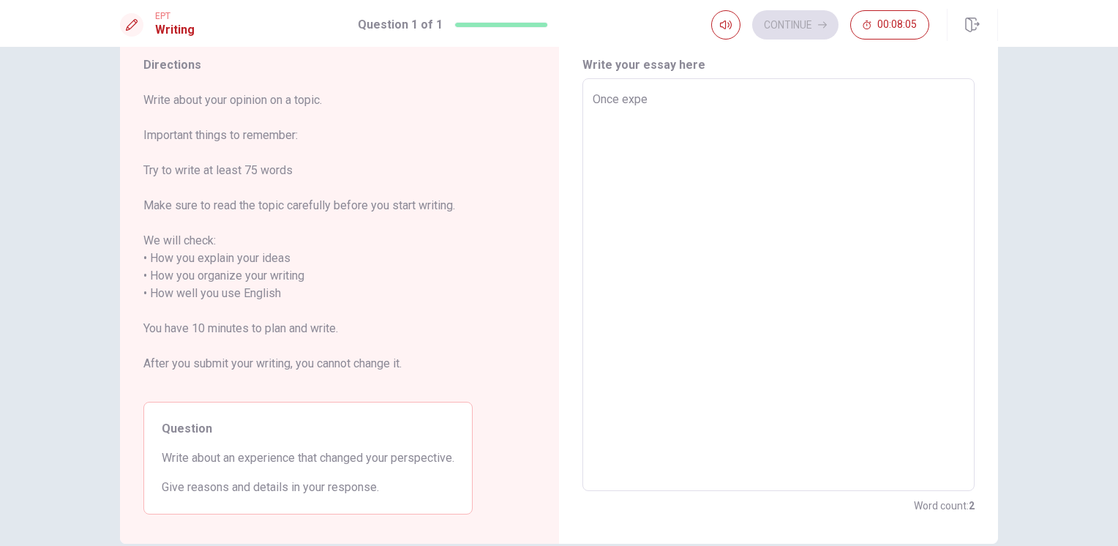
type textarea "Once exper"
type textarea "x"
type textarea "Once experi"
type textarea "x"
type textarea "Once experin"
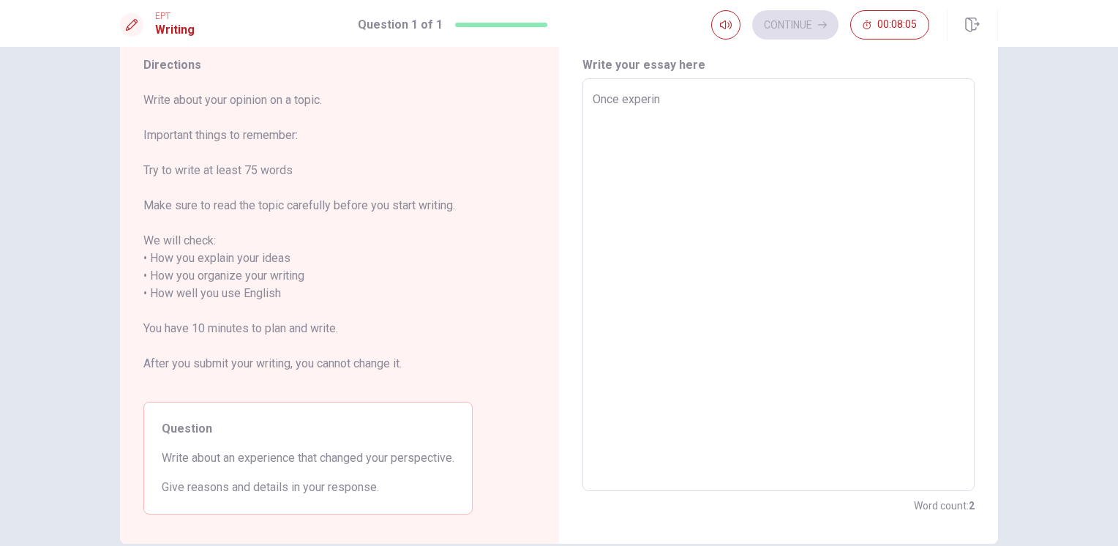
type textarea "x"
type textarea "Once experine"
type textarea "x"
type textarea "Once experined"
type textarea "x"
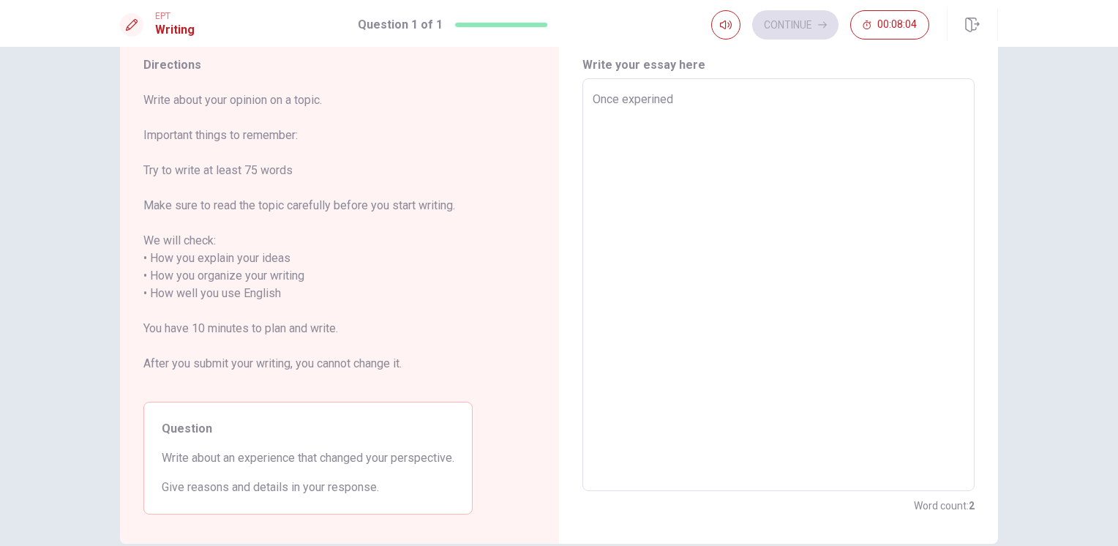
type textarea "Once experine"
type textarea "x"
type textarea "Once experin"
type textarea "x"
type textarea "Once experi"
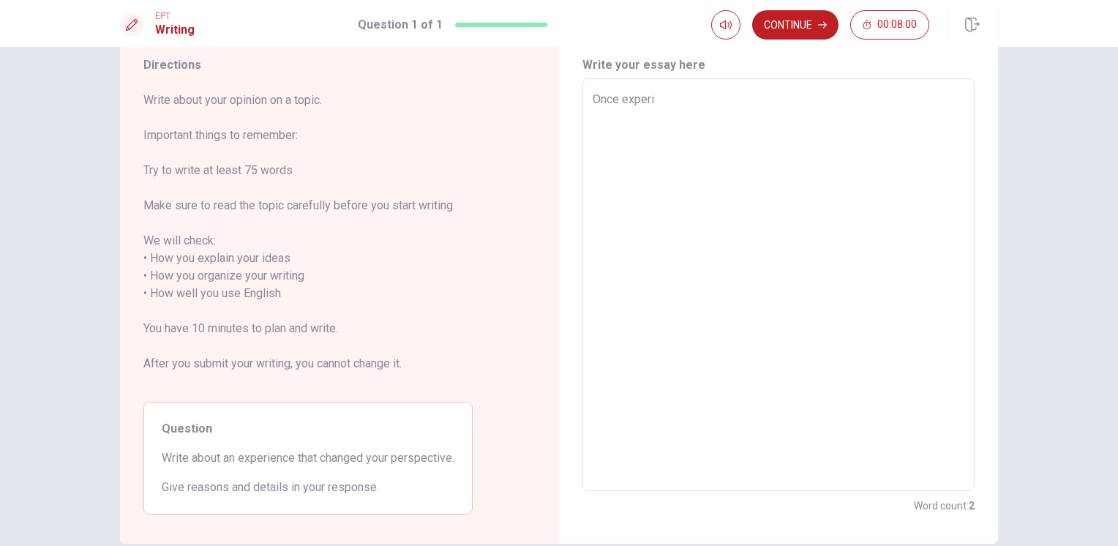
type textarea "x"
type textarea "Once experie"
type textarea "x"
type textarea "Once experien"
type textarea "x"
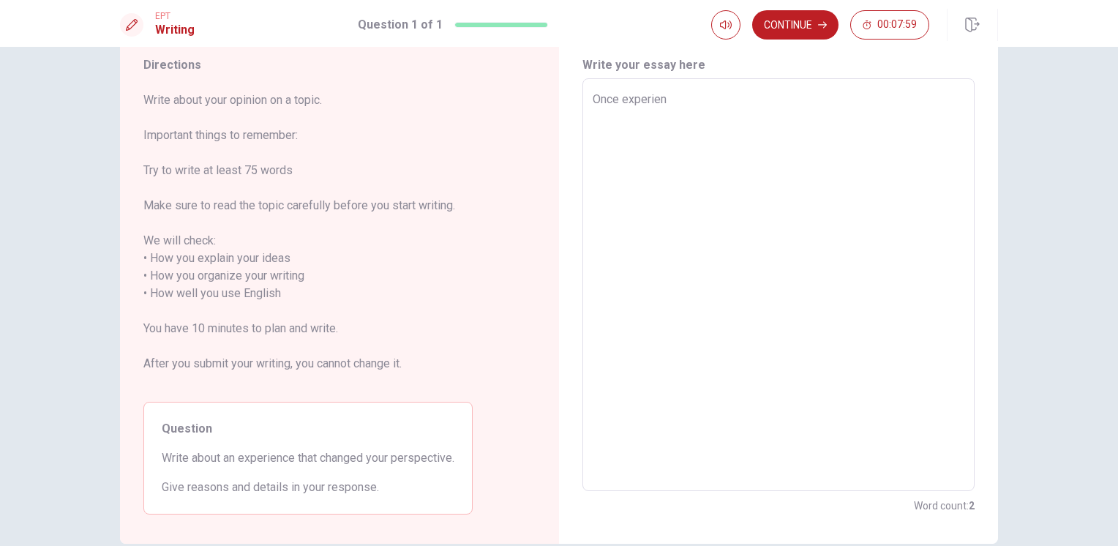
type textarea "Once experienc"
type textarea "x"
type textarea "Once experience"
type textarea "x"
type textarea "Once experience"
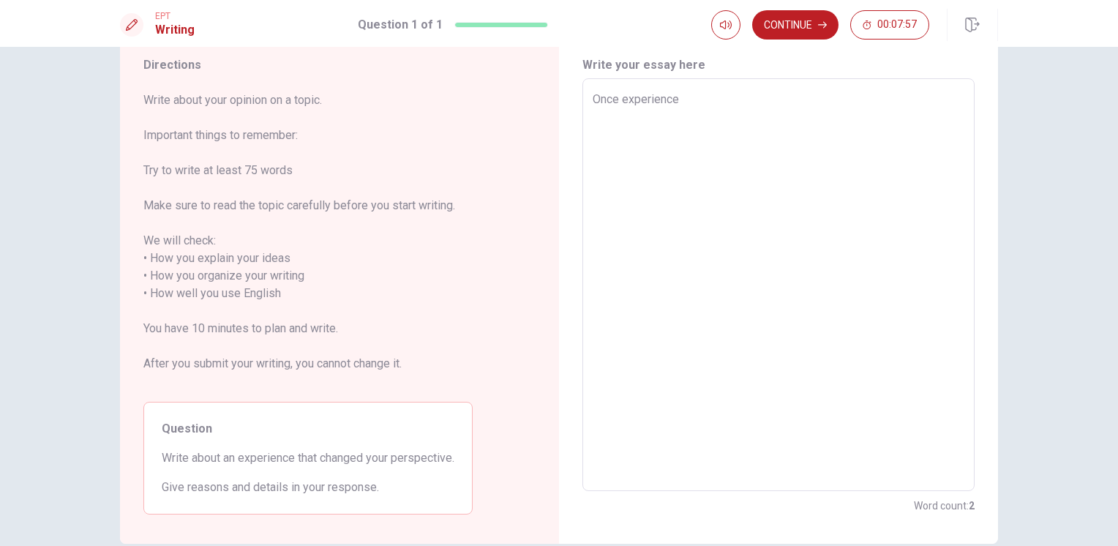
type textarea "x"
type textarea "Once experience t"
type textarea "x"
type textarea "Once experience th"
type textarea "x"
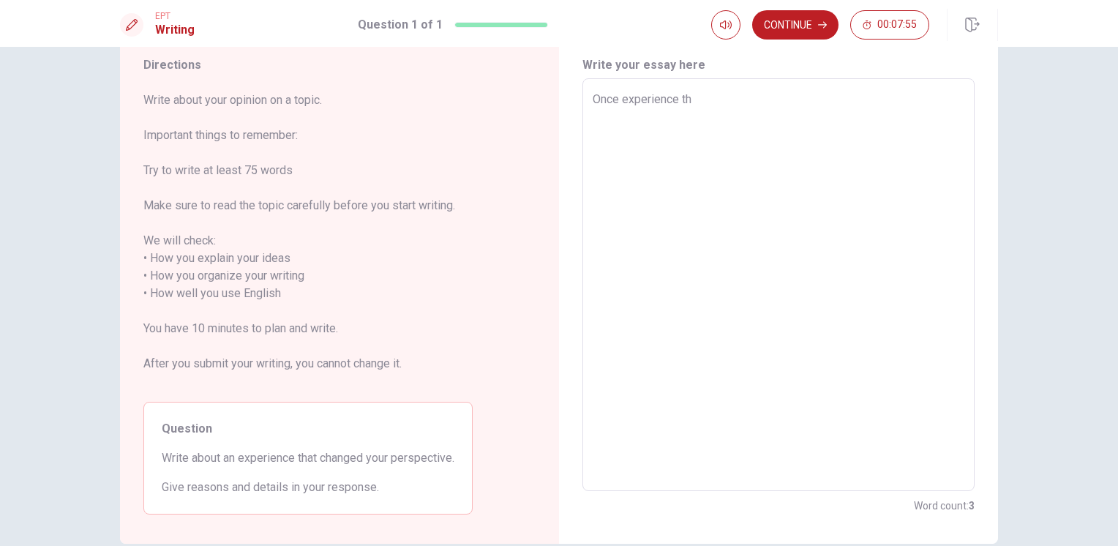
type textarea "Once experience tht"
type textarea "x"
type textarea "Once experience tht"
type textarea "x"
type textarea "Once experience tht c"
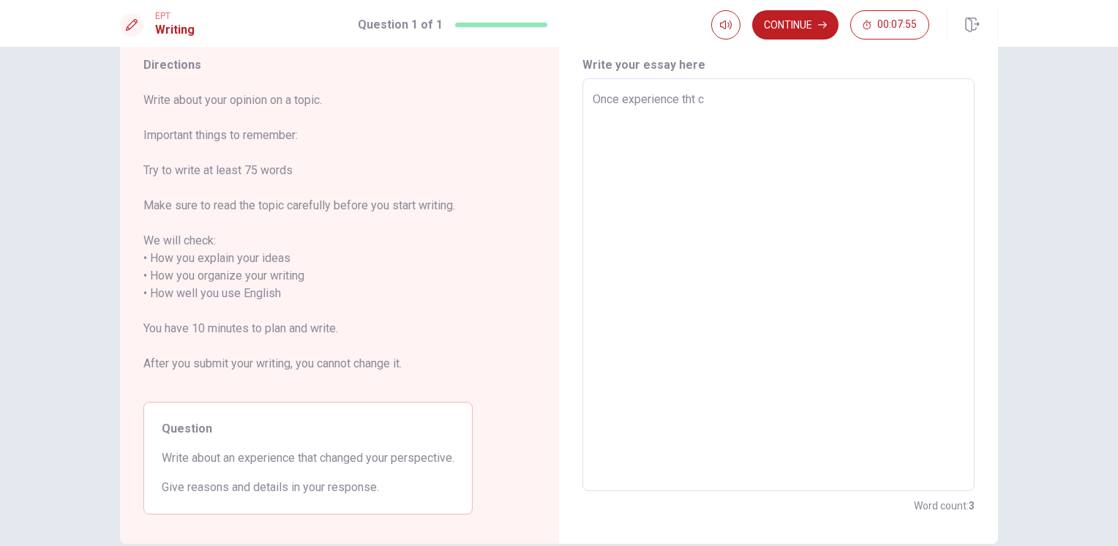
type textarea "x"
type textarea "Once experience tht ch"
type textarea "x"
type textarea "Once experience tht cha"
type textarea "x"
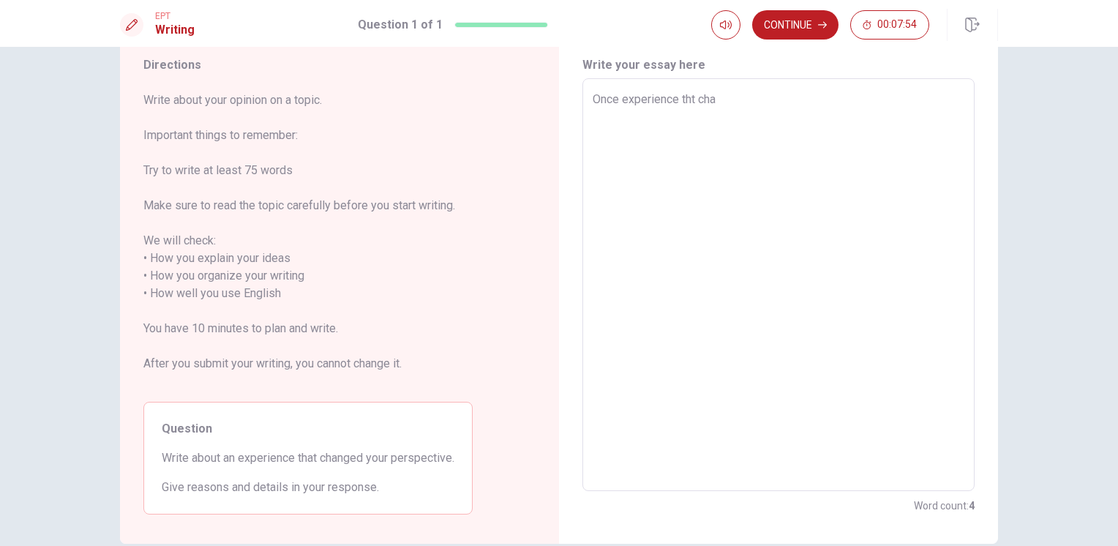
type textarea "Once experience tht ch"
type textarea "x"
type textarea "Once experience tht c"
type textarea "x"
type textarea "Once experience tht"
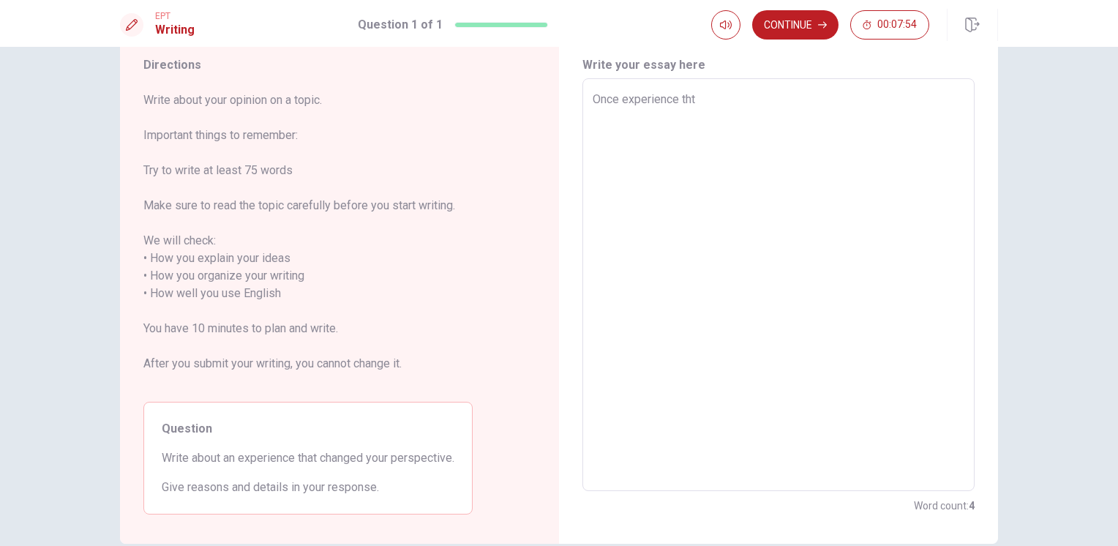
type textarea "x"
type textarea "Once experience tht"
type textarea "x"
type textarea "Once experience th"
type textarea "x"
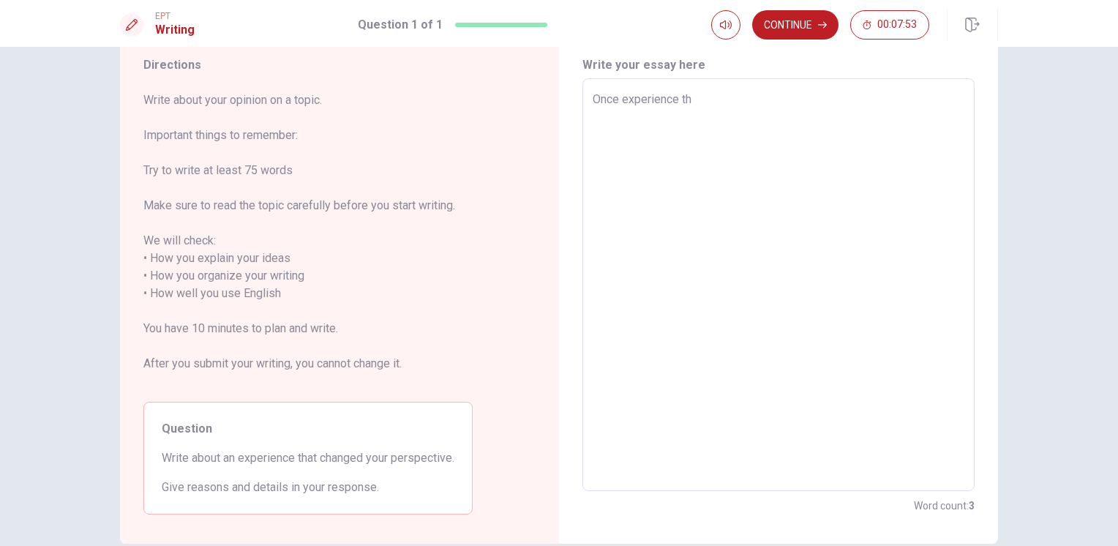
type textarea "Once experience tha"
type textarea "x"
type textarea "Once experience that"
type textarea "x"
type textarea "Once experience that"
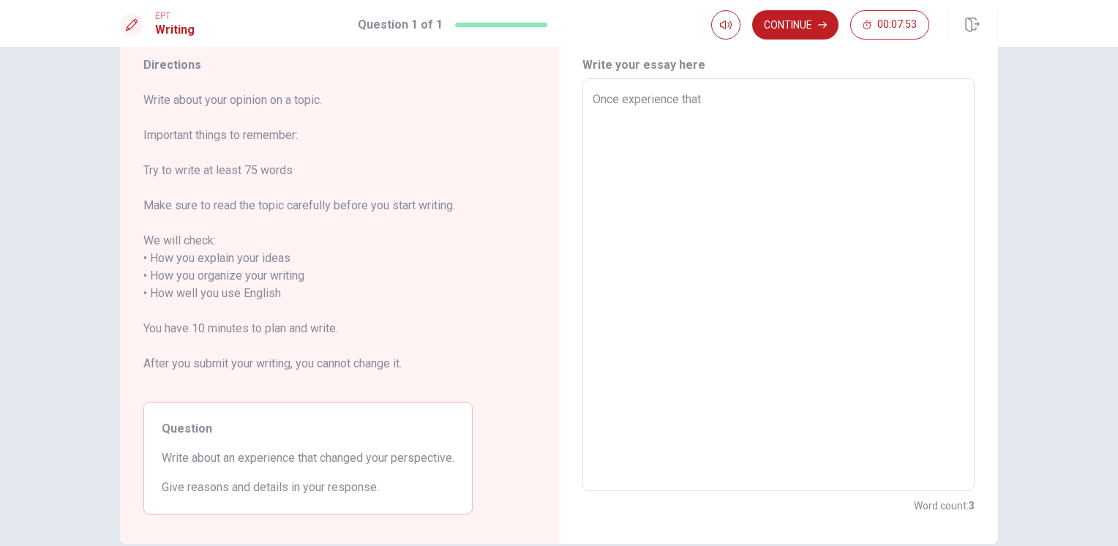
type textarea "x"
type textarea "Once experience that c"
type textarea "x"
type textarea "Once experience that ch"
type textarea "x"
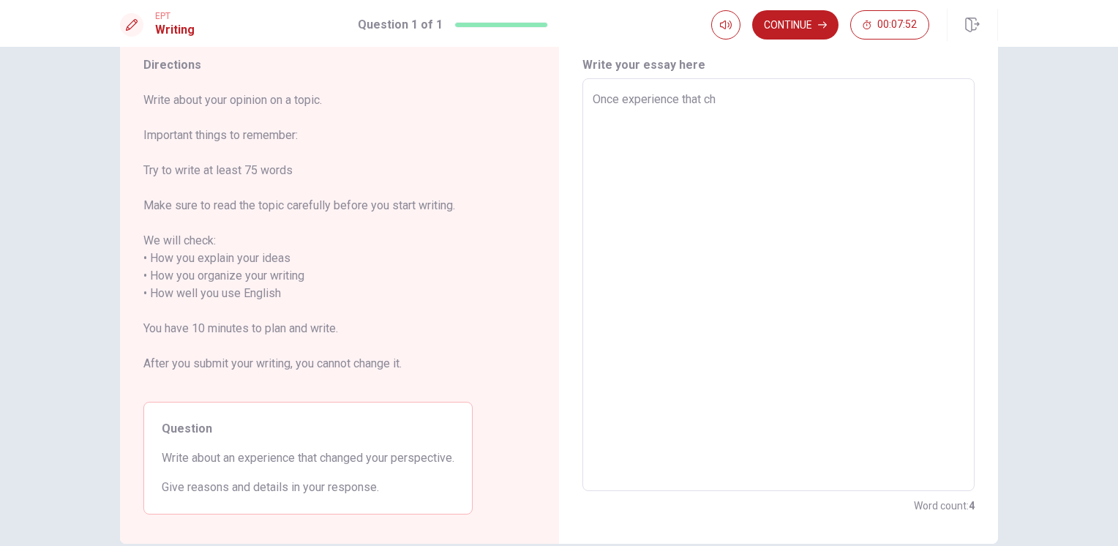
type textarea "Once experience that cha"
type textarea "x"
type textarea "Once experience that [PERSON_NAME]"
type textarea "x"
type textarea "Once experience that [PERSON_NAME]"
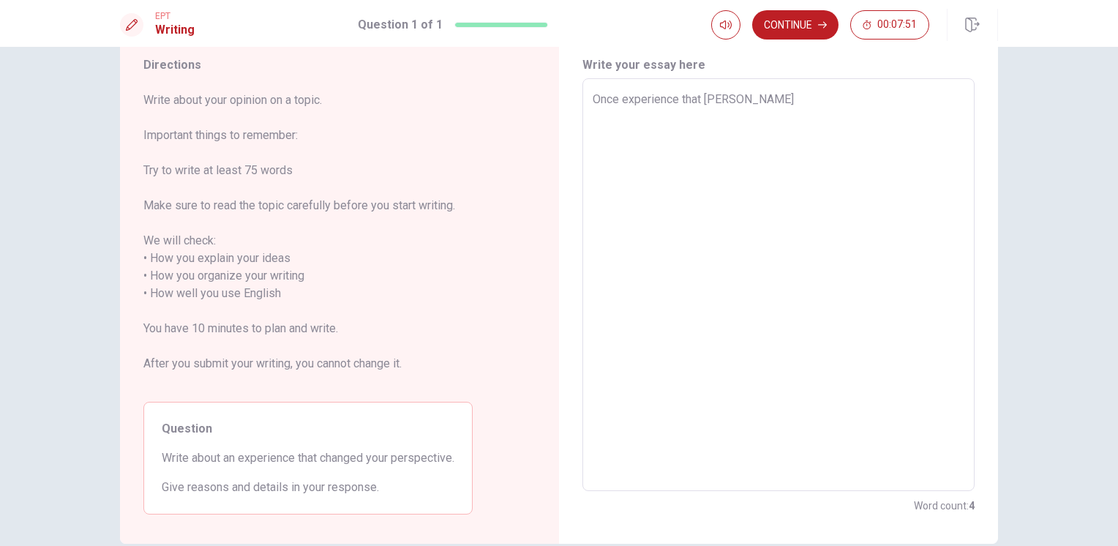
type textarea "x"
type textarea "Once experience that change"
type textarea "x"
type textarea "Once experience that changed"
type textarea "x"
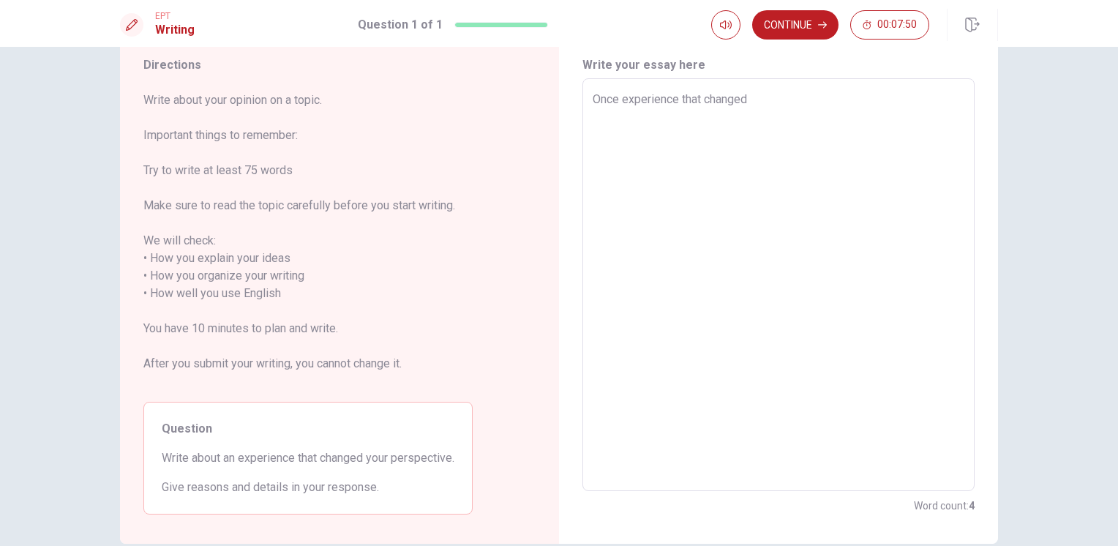
type textarea "Once experience that changed"
type textarea "x"
type textarea "Once experience that changed m"
type textarea "x"
type textarea "Once experience that changed mt"
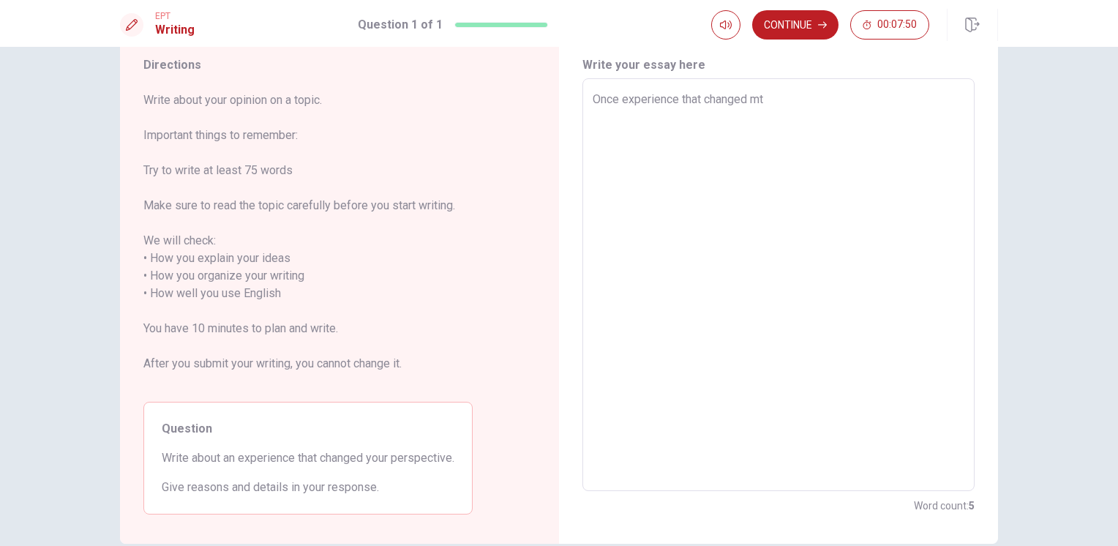
type textarea "x"
type textarea "Once experience that changed mt"
type textarea "x"
type textarea "Once experience that changed mt"
type textarea "x"
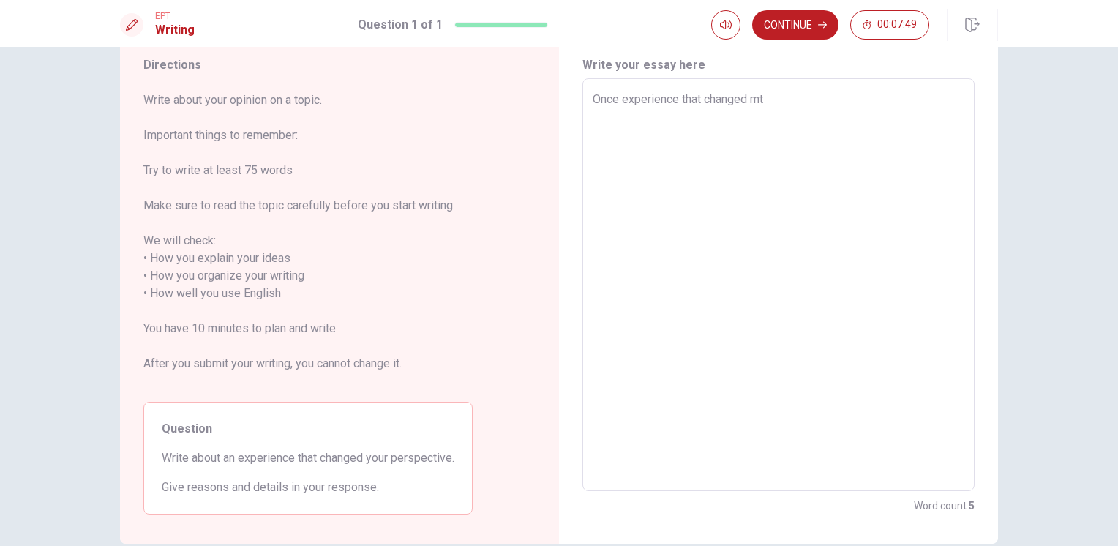
type textarea "Once experience that changed mty"
type textarea "x"
type textarea "Once experience that changed mty"
type textarea "x"
type textarea "Once experience that changed mty"
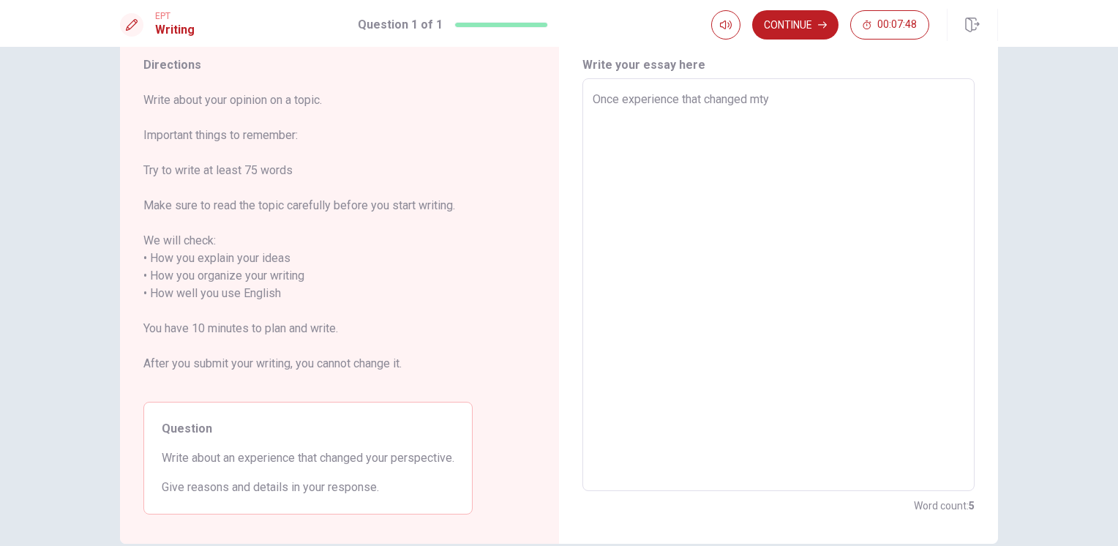
type textarea "x"
type textarea "Once experience that changed mt"
type textarea "x"
type textarea "Once experience that changed m"
type textarea "x"
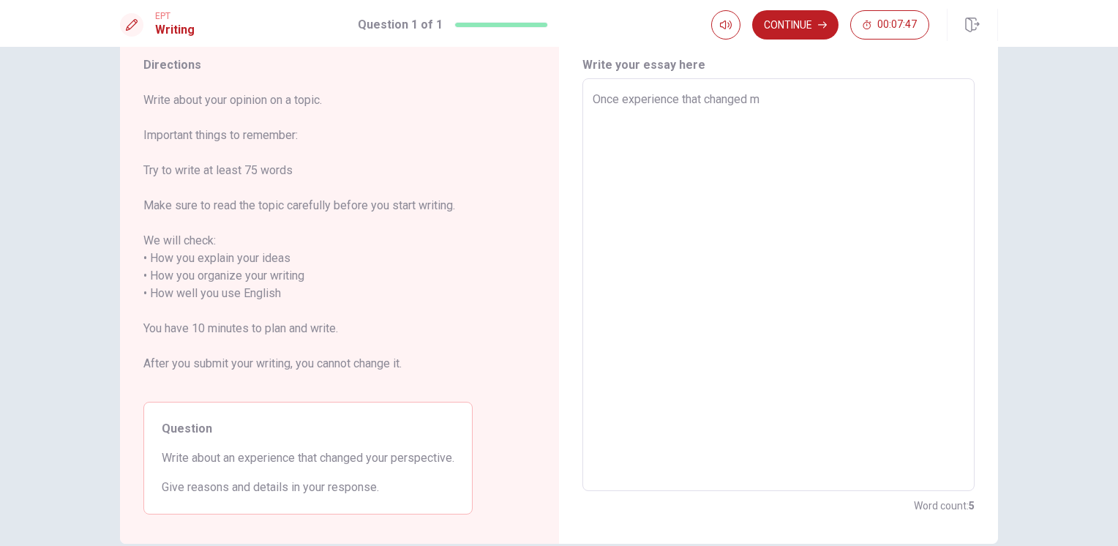
type textarea "Once experience that changed my"
type textarea "x"
type textarea "Once experience that changed my"
type textarea "x"
type textarea "Once experience that changed my p"
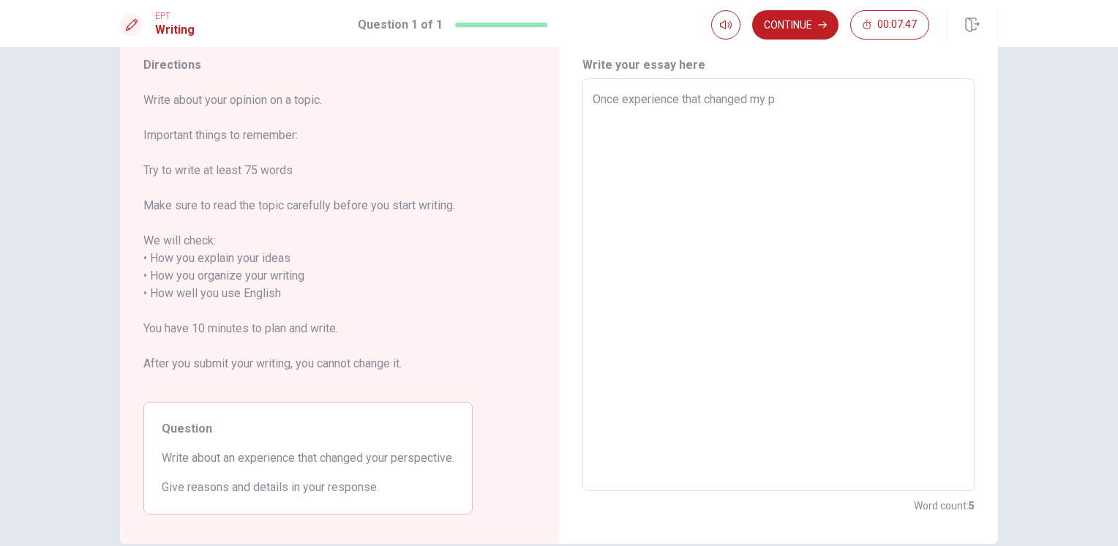
type textarea "x"
type textarea "Once experience that changed my pe"
type textarea "x"
type textarea "Once experience that changed my per"
type textarea "x"
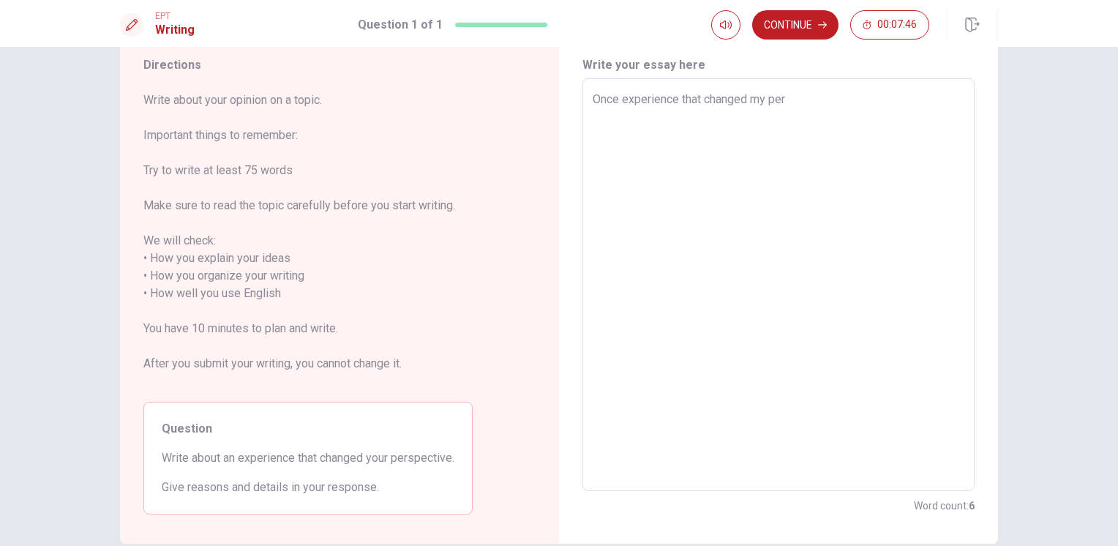
type textarea "Once experience that changed my pers"
type textarea "x"
type textarea "Once experience that changed my persp"
type textarea "x"
type textarea "Once experience that changed my perspe"
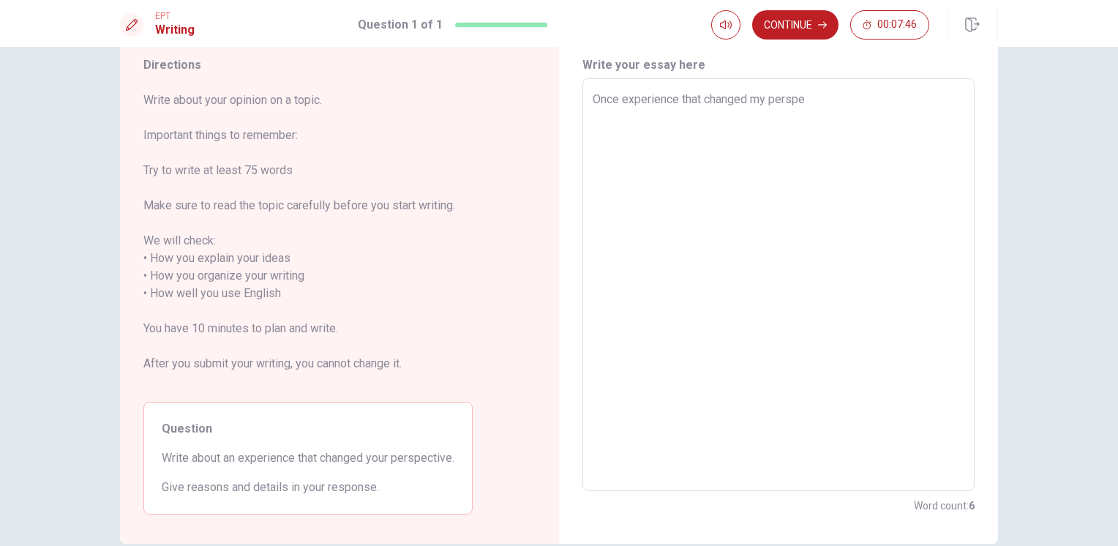
type textarea "x"
type textarea "Once experience that changed my perspec"
type textarea "x"
type textarea "Once experience that changed my perspect"
type textarea "x"
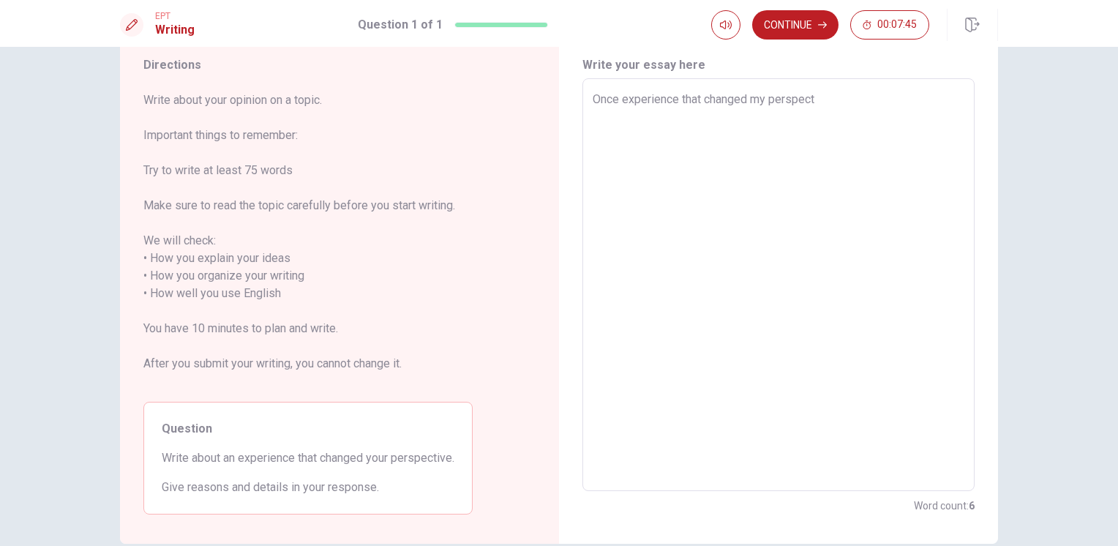
type textarea "Once experience that changed my perspecti"
type textarea "x"
type textarea "Once experience that changed my perspectiv"
type textarea "x"
type textarea "Once experience that changed my perspective"
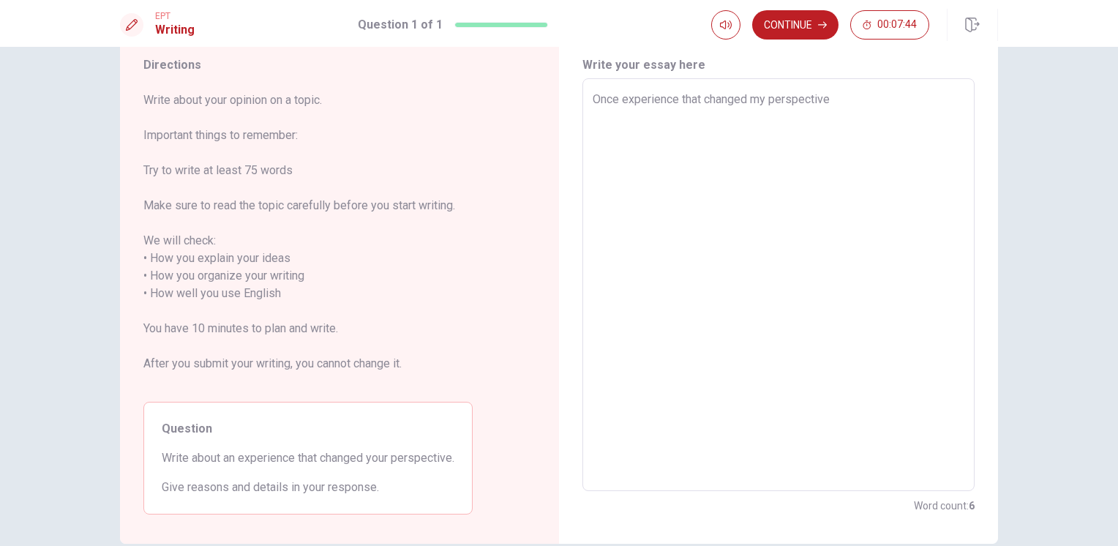
type textarea "x"
type textarea "Once experience that changed my perspective"
type textarea "x"
type textarea "Once experience that changed my perspective w"
type textarea "x"
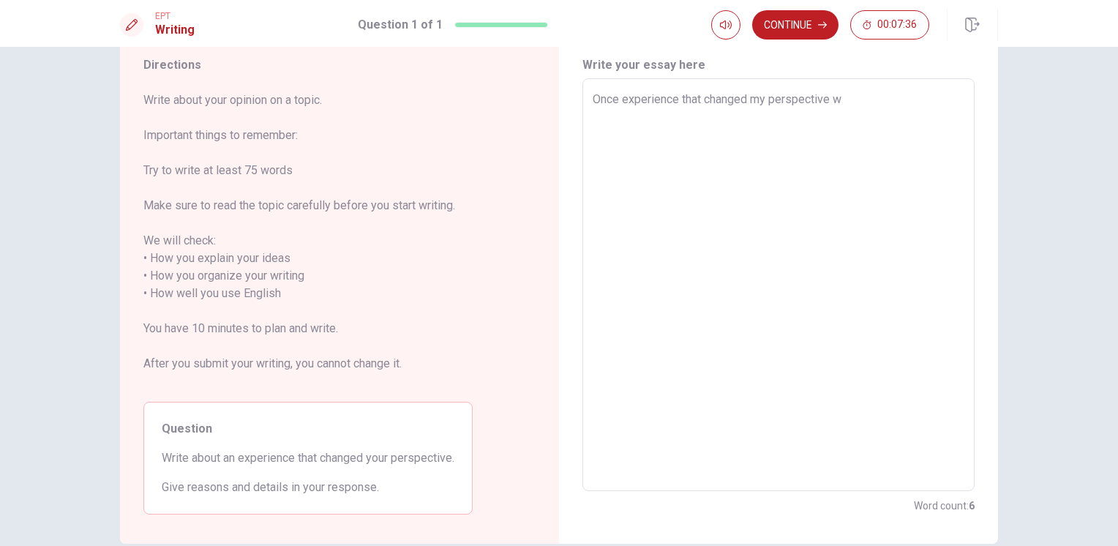
type textarea "Once experience that changed my perspective wa"
type textarea "x"
type textarea "Once experience that changed my perspective was"
type textarea "x"
type textarea "Once experience that changed my perspective was"
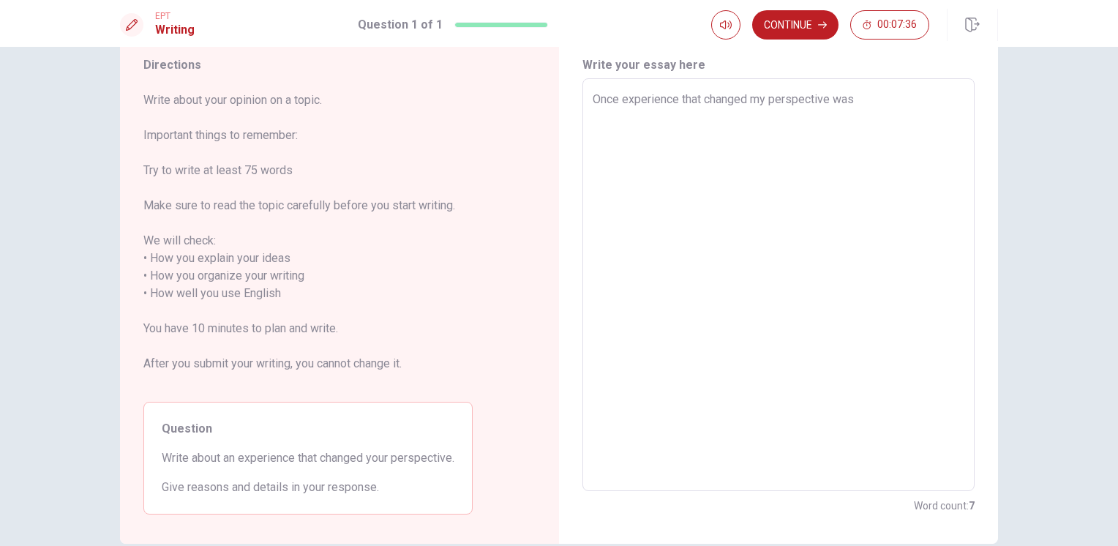
type textarea "x"
type textarea "Once experience that changed my perspective was w"
type textarea "x"
type textarea "Once experience that changed my perspective was wh"
type textarea "x"
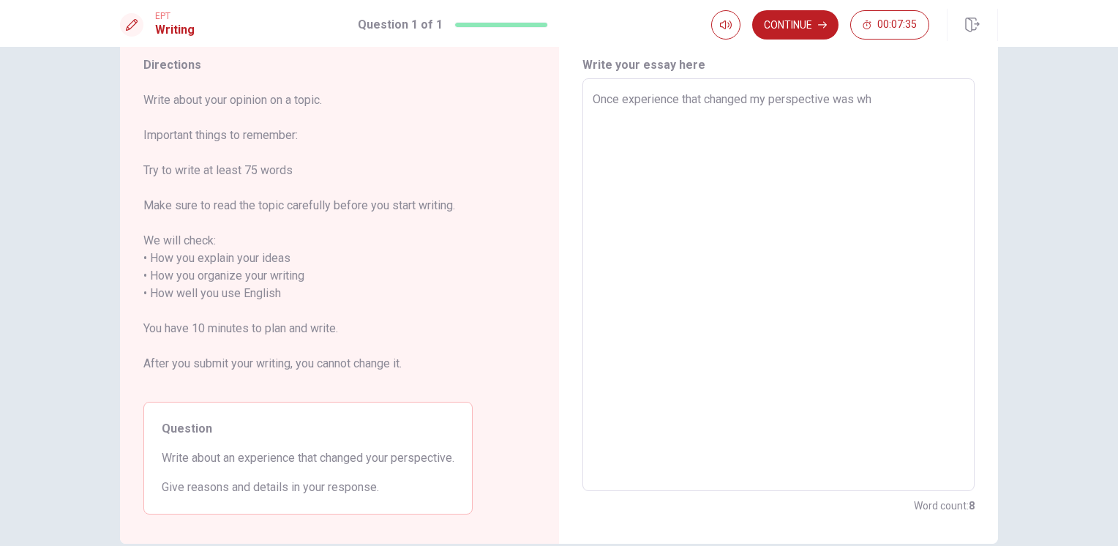
type textarea "Once experience that changed my perspective was whe"
type textarea "x"
type textarea "Once experience that changed my perspective was when"
type textarea "x"
type textarea "Once experience that changed my perspective was when"
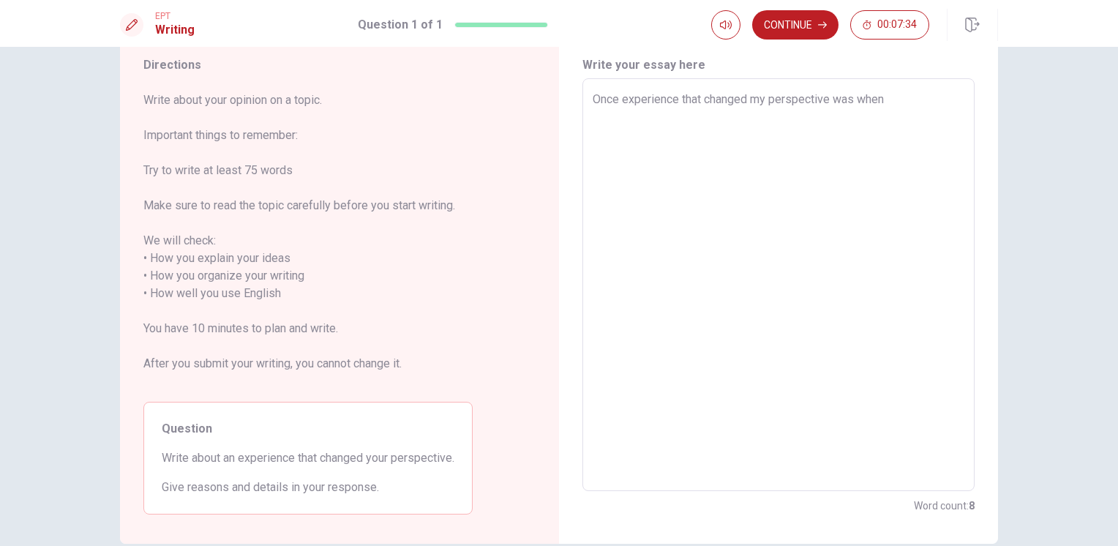
type textarea "x"
type textarea "Once experience that changed my perspective was when i"
type textarea "x"
type textarea "Once experience that changed my perspective was when i"
type textarea "x"
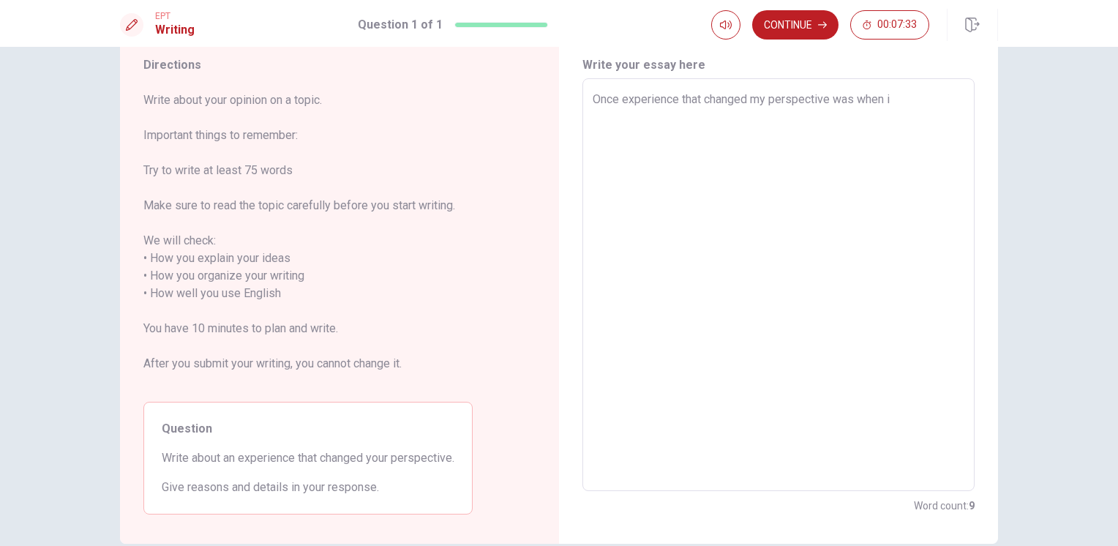
type textarea "Once experience that changed my perspective was when i"
type textarea "x"
type textarea "Once experience that changed my perspective was when"
type textarea "x"
type textarea "Once experience that changed my perspective was when i"
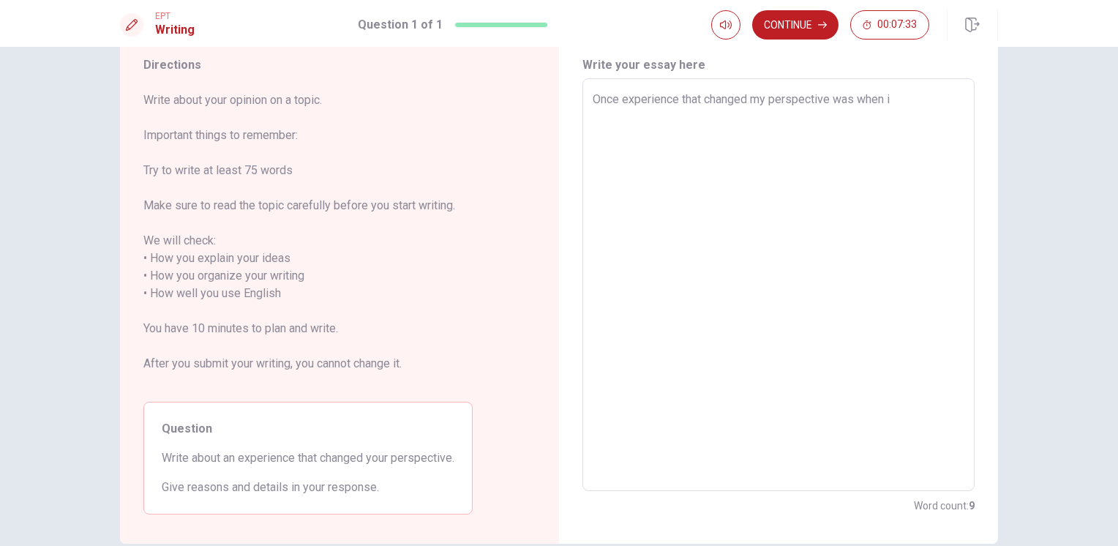
type textarea "x"
type textarea "Once experience that changed my perspective was when i"
type textarea "x"
type textarea "Once experience that changed my perspective was when i S"
type textarea "x"
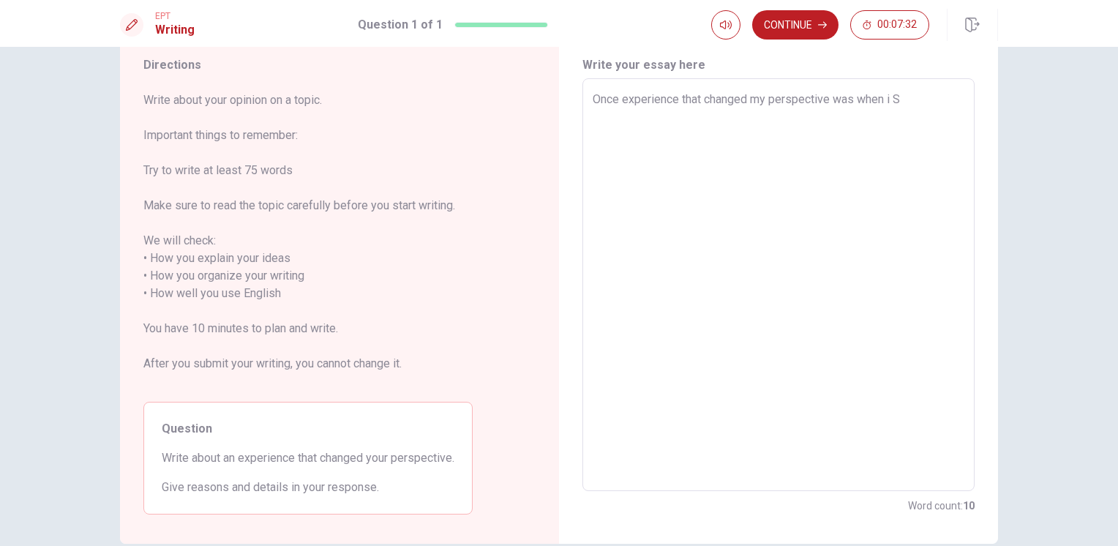
type textarea "Once experience that changed my perspective was when i"
type textarea "x"
type textarea "Once experience that changed my perspective was when i"
type textarea "x"
type textarea "Once experience that changed my perspective was when"
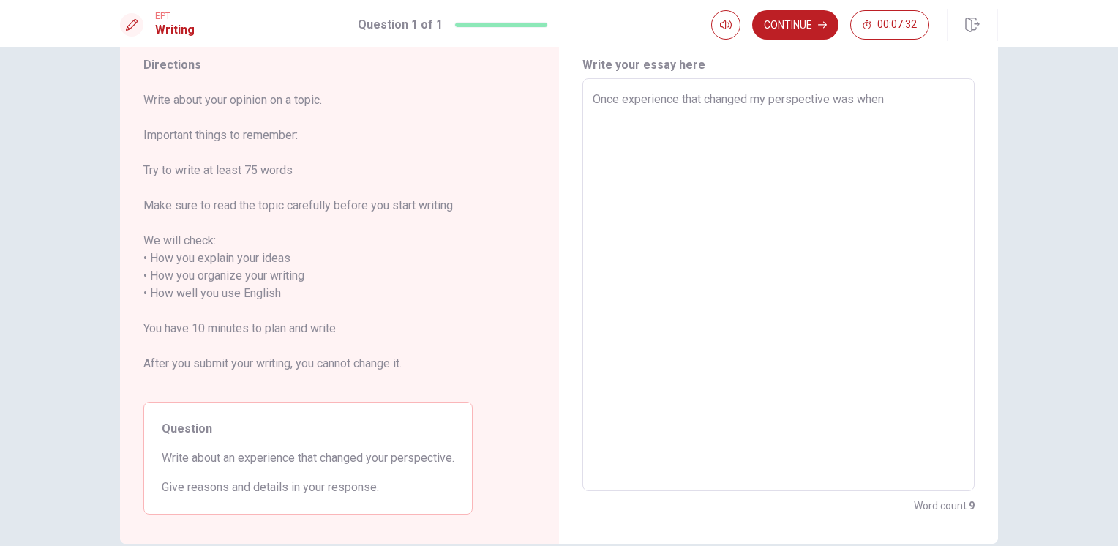
type textarea "x"
type textarea "Once experience that changed my perspective was when I"
type textarea "x"
type textarea "Once experience that changed my perspective was when I"
type textarea "x"
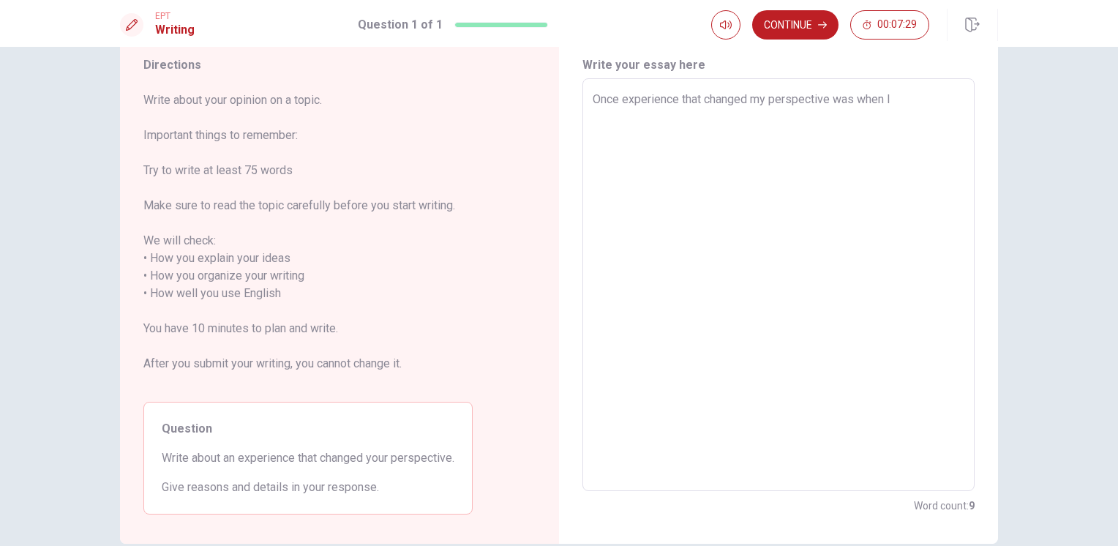
type textarea "Once experience that changed my perspective was when I s"
type textarea "x"
type textarea "Once experience that changed my perspective was when I sa"
type textarea "x"
type textarea "Once experience that changed my perspective was when I s"
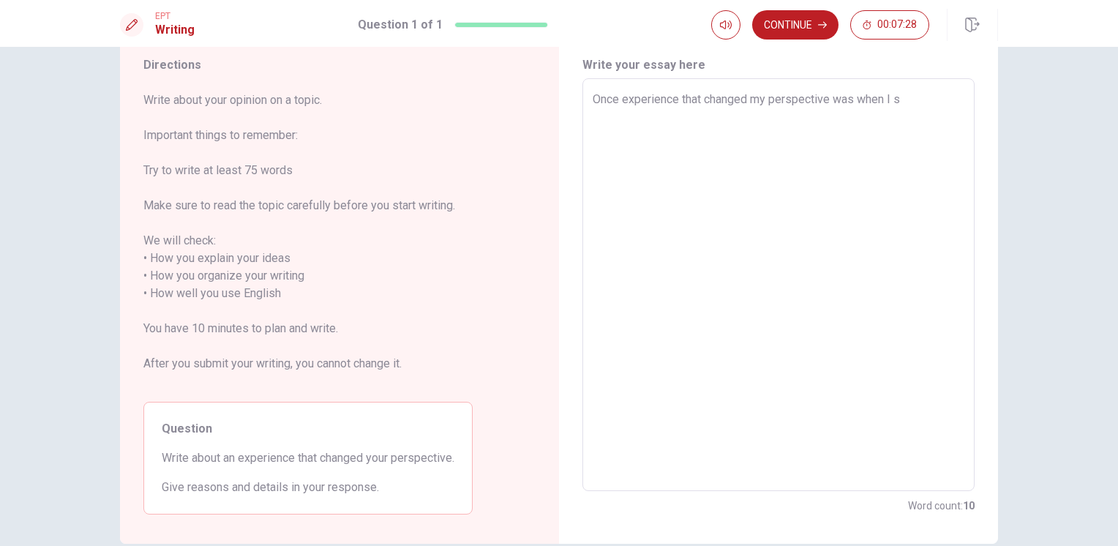
type textarea "x"
type textarea "Once experience that changed my perspective was when I st"
type textarea "x"
type textarea "Once experience that changed my perspective was when I sta"
type textarea "x"
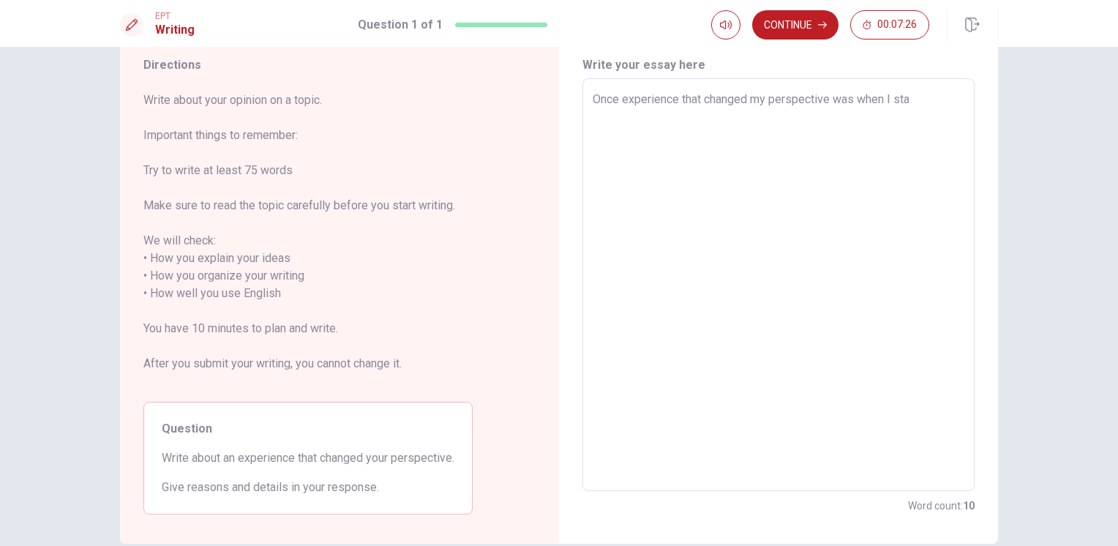
type textarea "Once experience that changed my perspective was when I st"
type textarea "x"
type textarea "Once experience that changed my perspective was when I s"
type textarea "x"
type textarea "Once experience that changed my perspective was when I st"
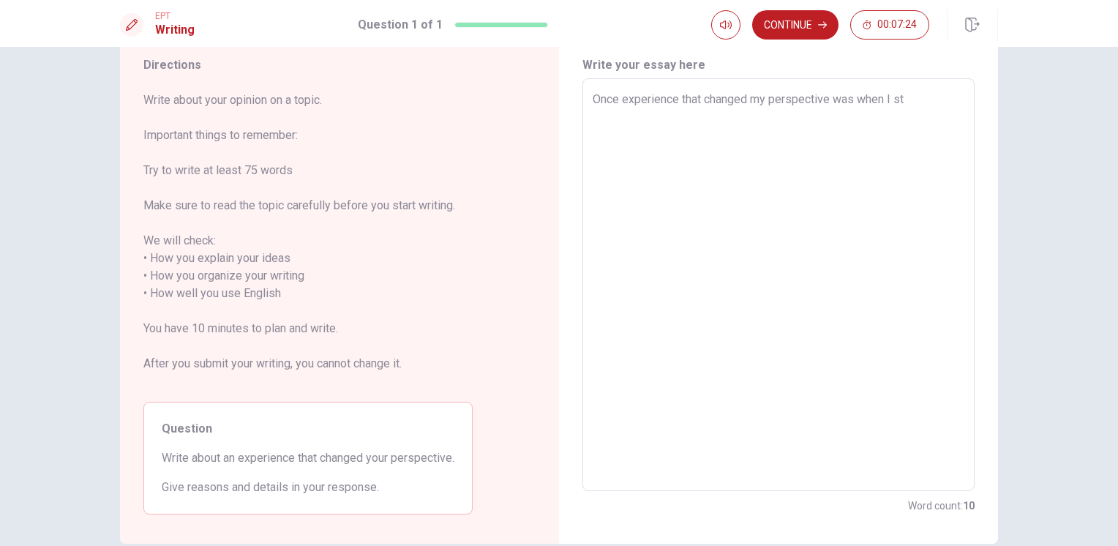
type textarea "x"
type textarea "Once experience that changed my perspective was when I stu"
type textarea "x"
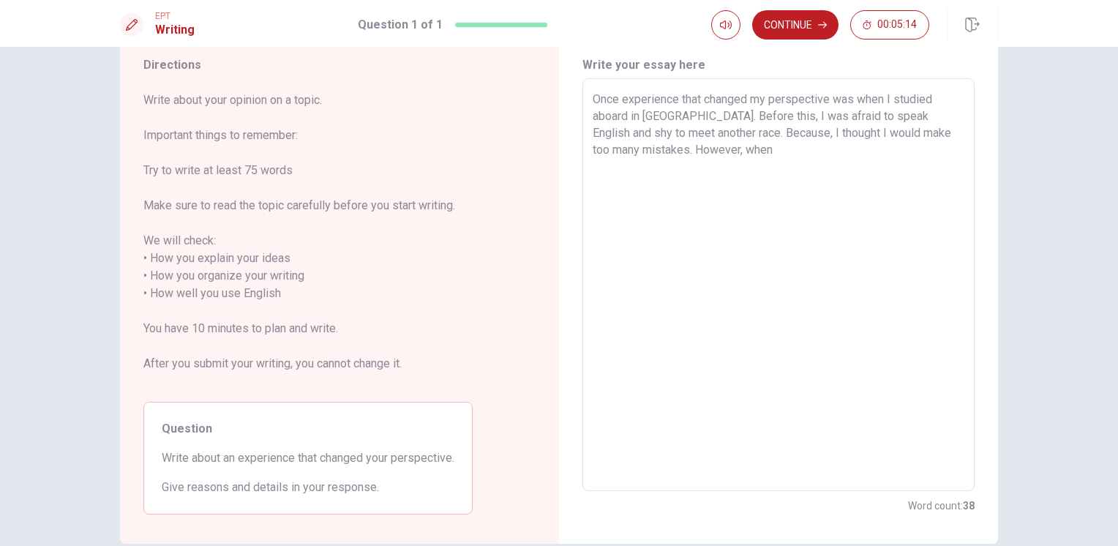
click at [890, 98] on textarea "Once experience that changed my perspective was when I studied aboard in [GEOGR…" at bounding box center [779, 285] width 372 height 388
click at [822, 152] on textarea "Once experience that changed my perspective was when I make the plan and studie…" at bounding box center [779, 285] width 372 height 388
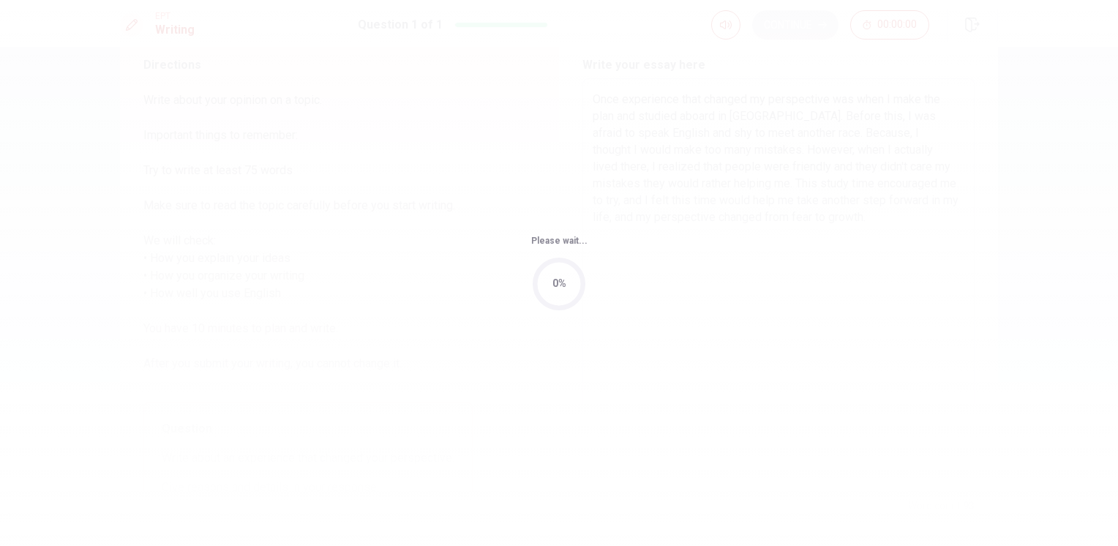
scroll to position [0, 0]
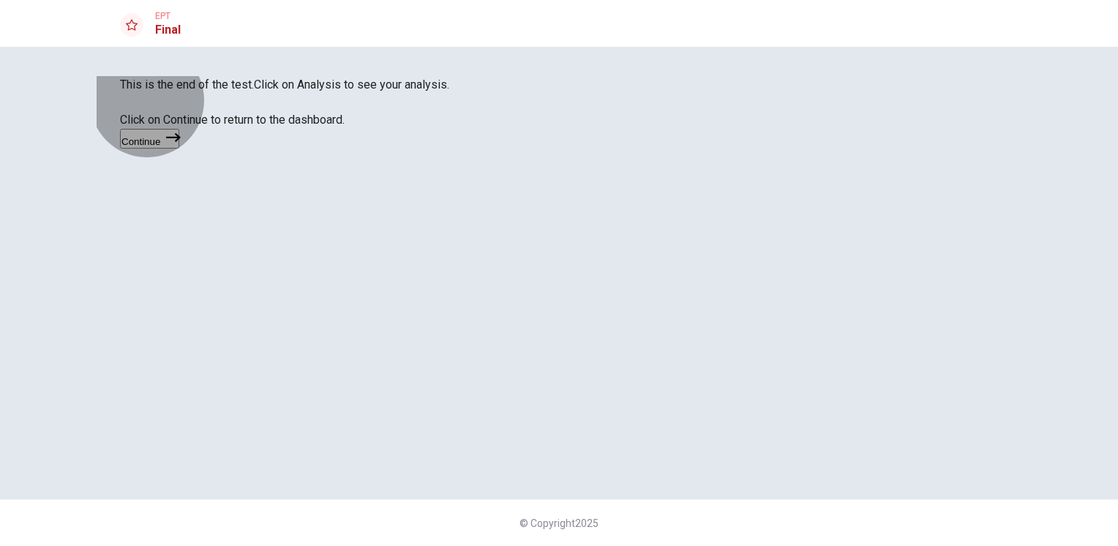
click at [179, 149] on button "Continue" at bounding box center [149, 139] width 59 height 20
